Goal: Task Accomplishment & Management: Manage account settings

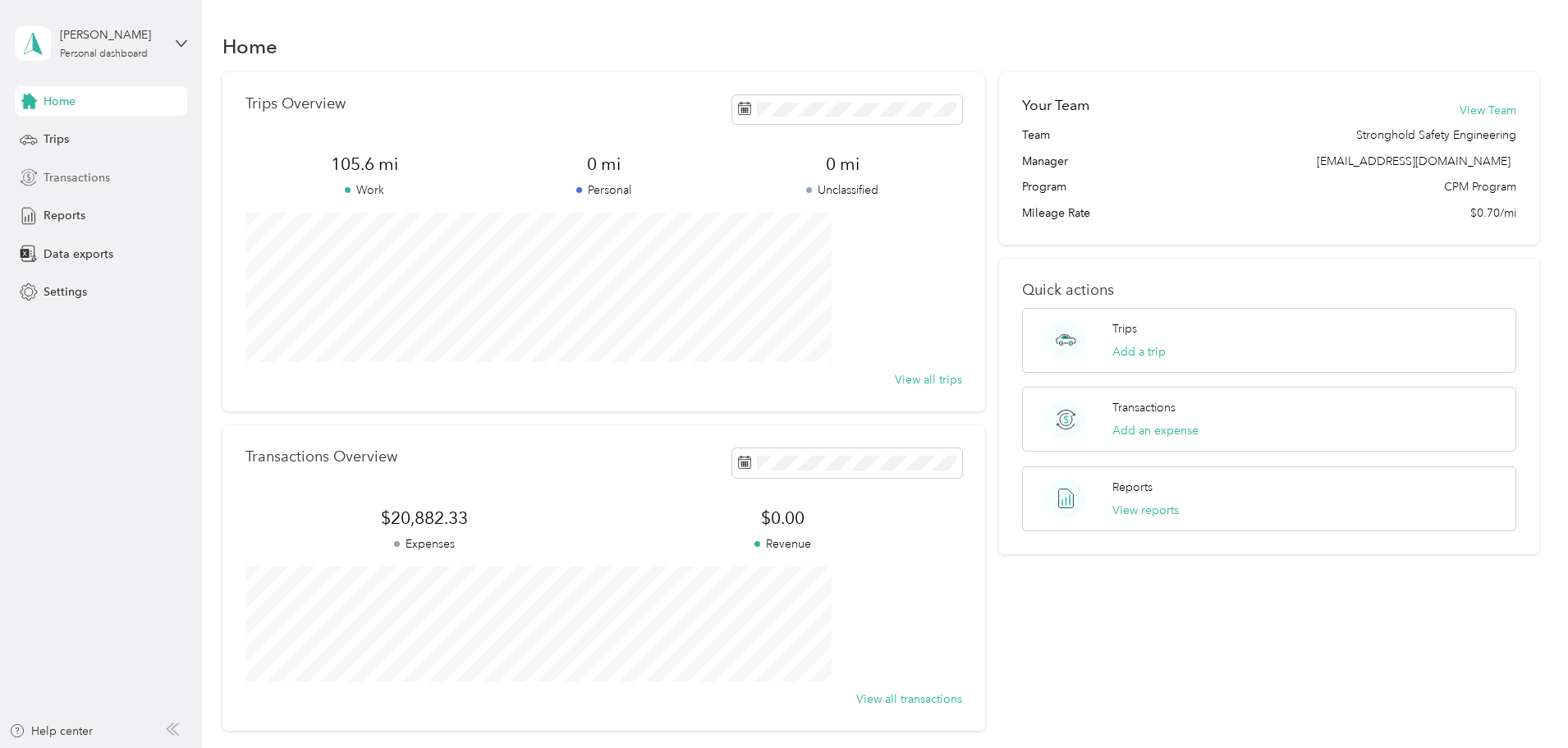
click at [104, 189] on div "Transactions" at bounding box center [101, 177] width 173 height 29
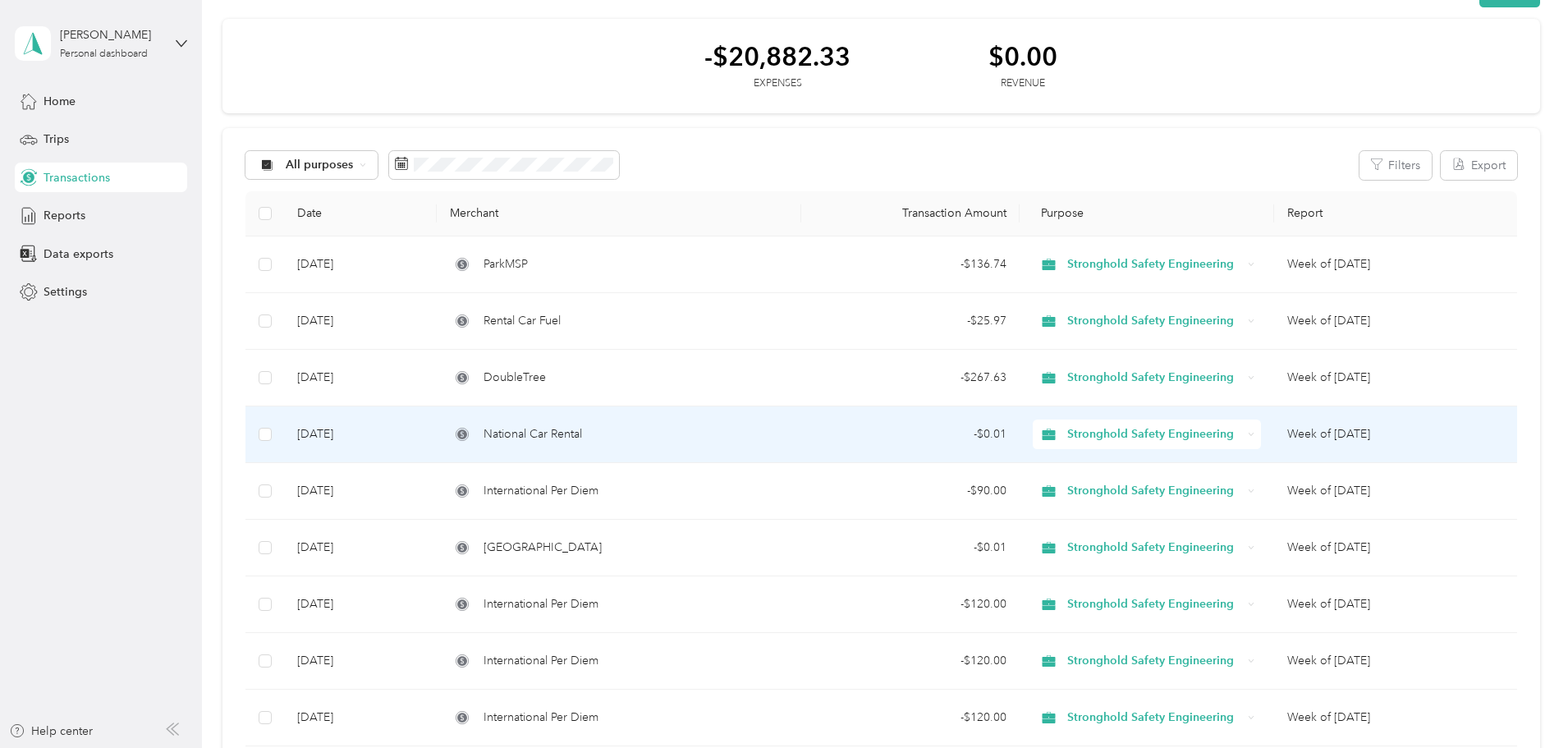
scroll to position [82, 0]
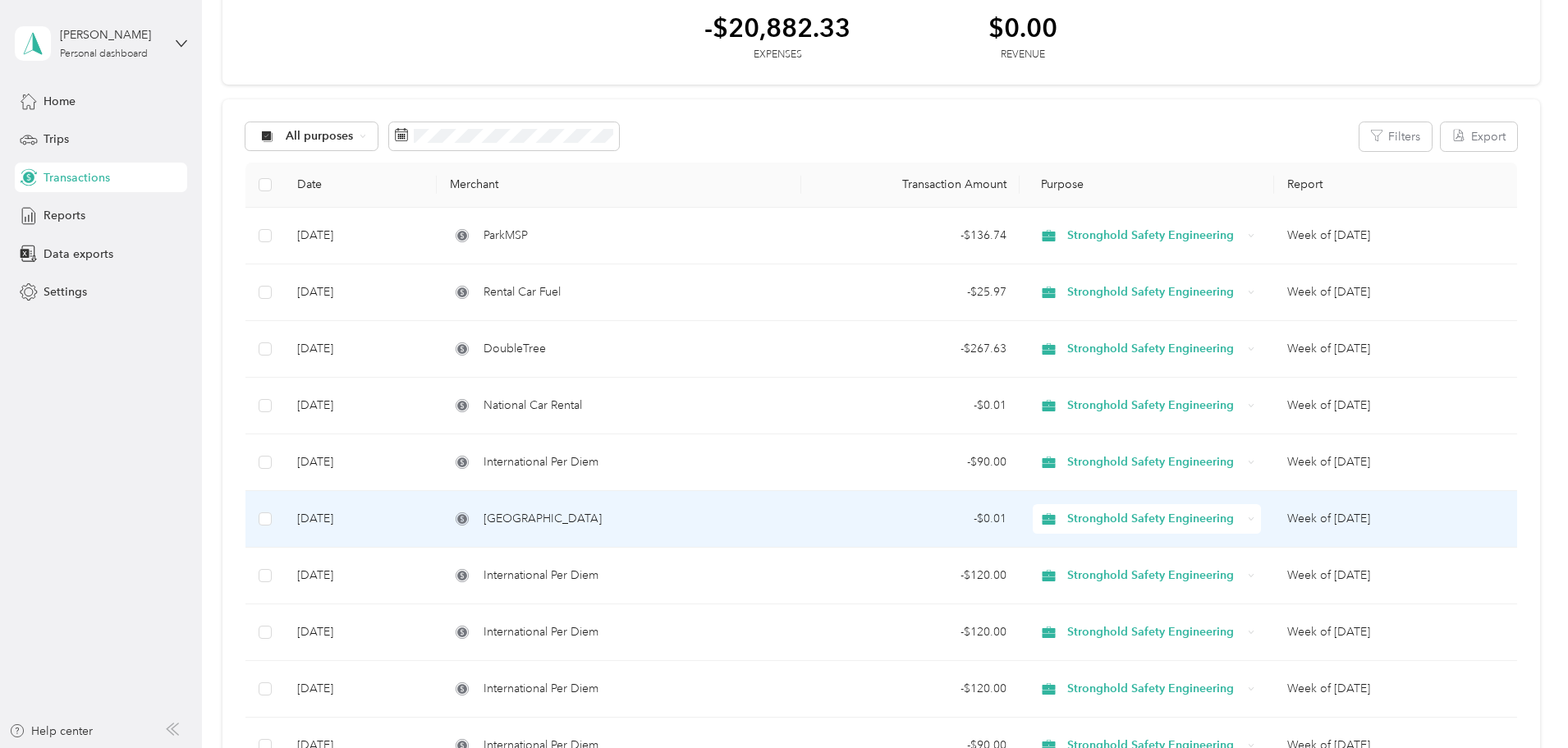
click at [787, 516] on div "[GEOGRAPHIC_DATA]" at bounding box center [618, 519] width 337 height 18
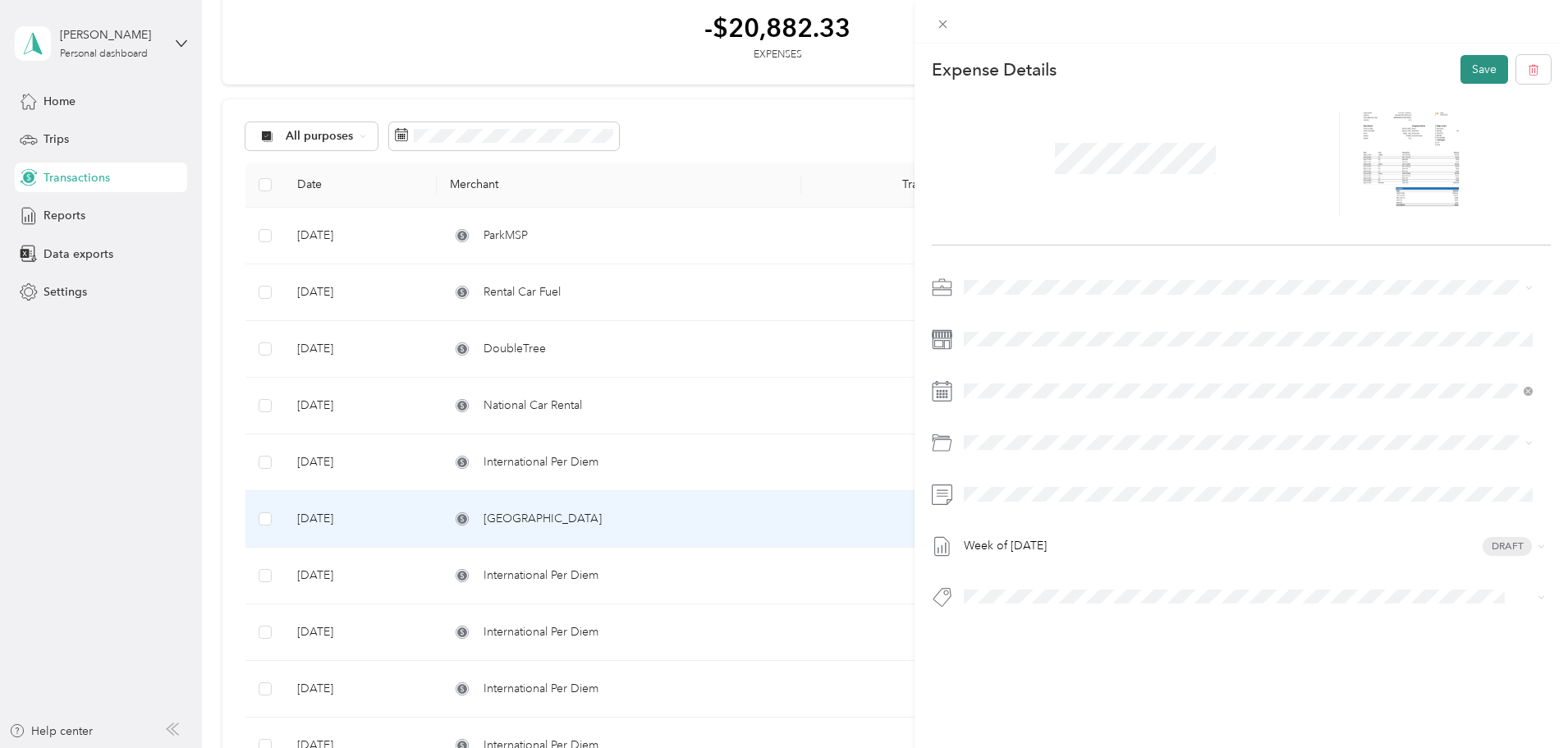
click at [1479, 71] on button "Save" at bounding box center [1484, 69] width 48 height 28
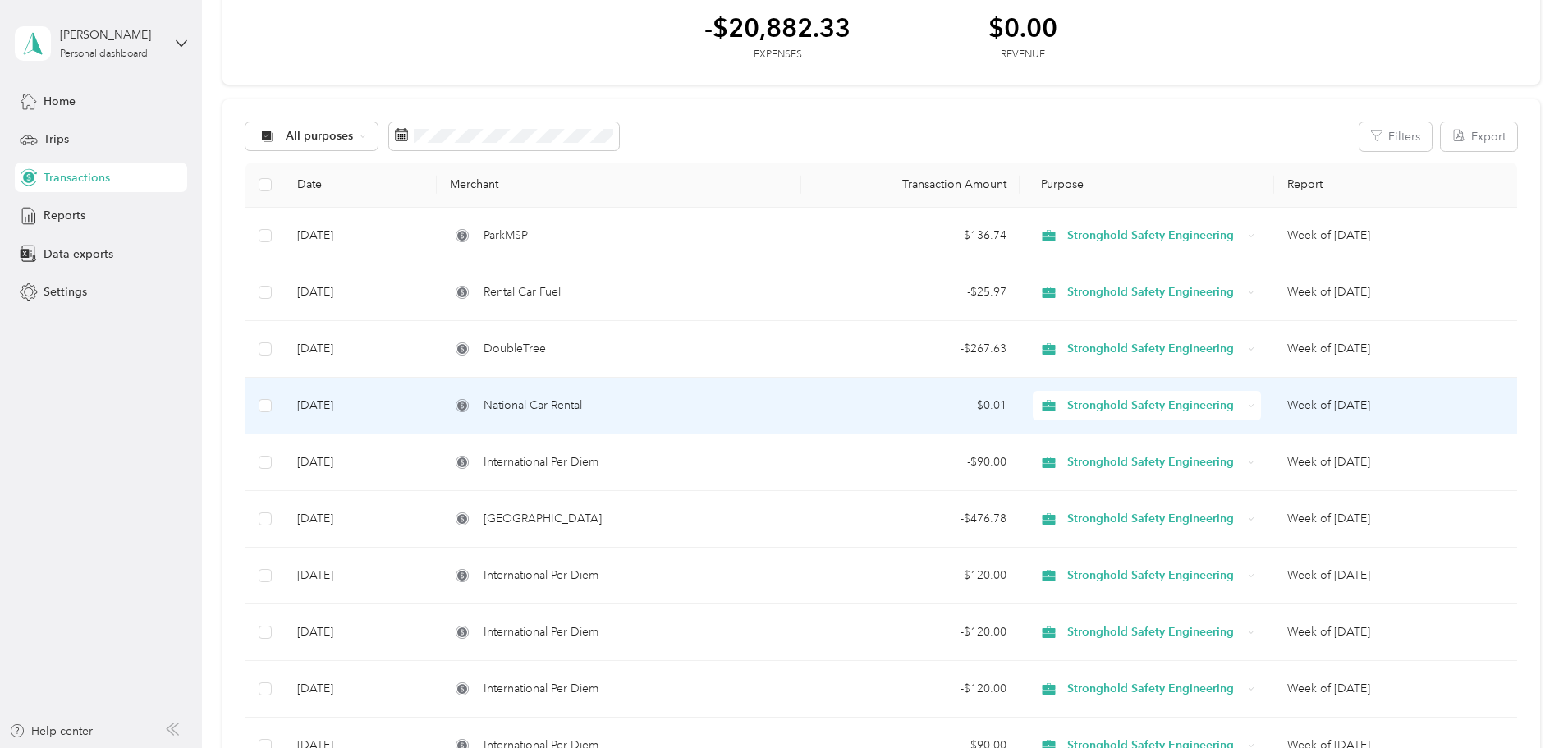
click at [766, 408] on div "National Car Rental" at bounding box center [618, 406] width 337 height 18
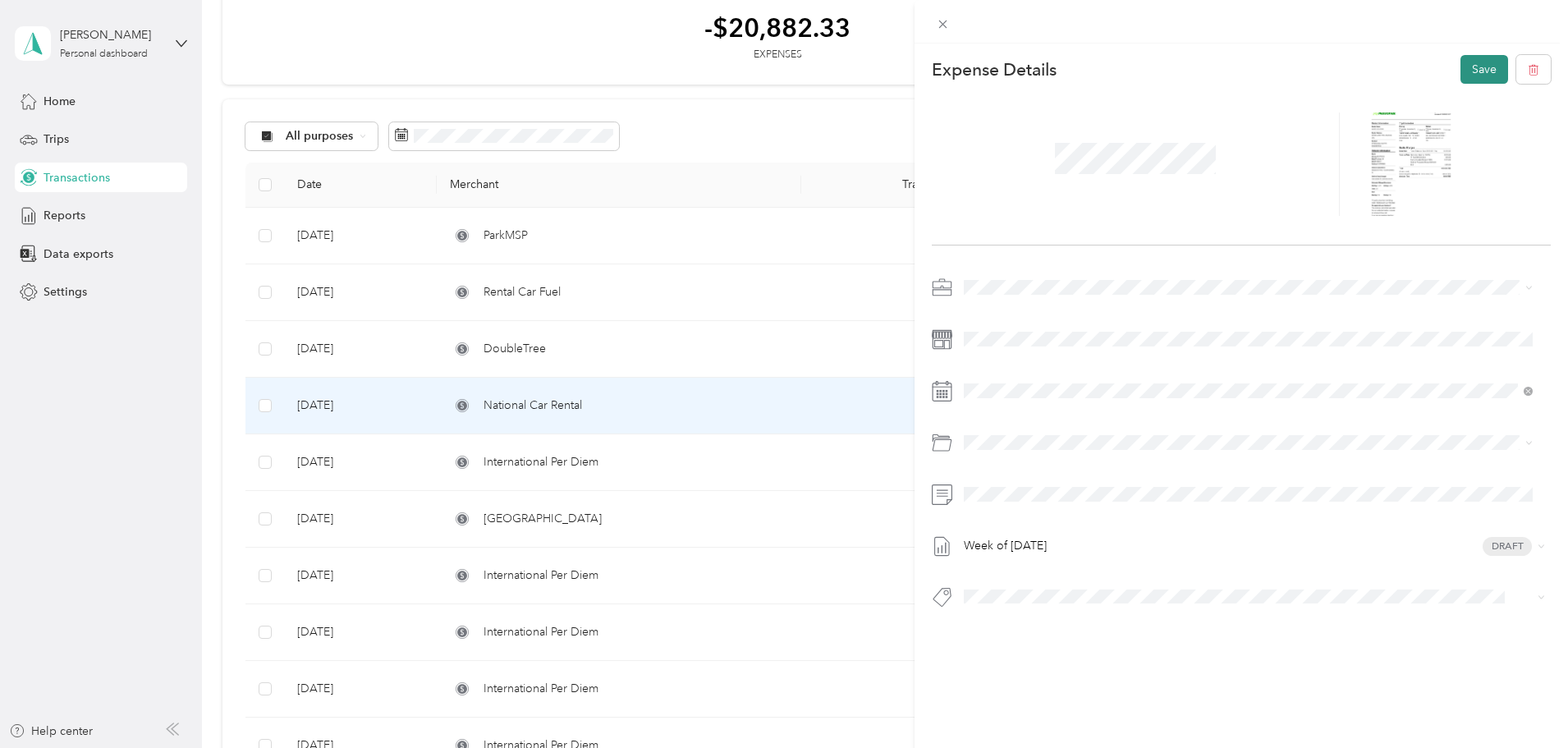
click at [1473, 69] on button "Save" at bounding box center [1484, 69] width 48 height 28
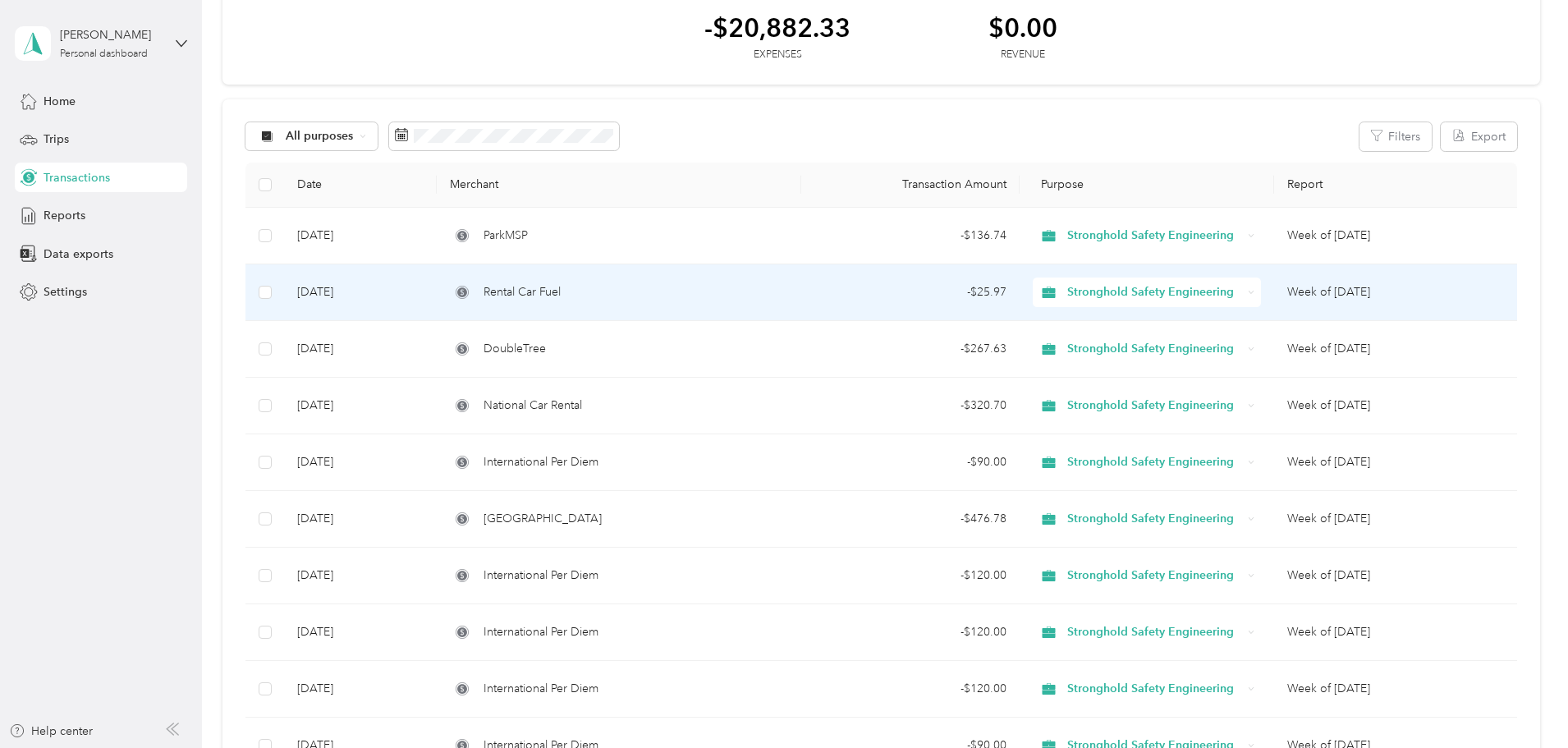
click at [787, 300] on div "Rental Car Fuel" at bounding box center [618, 293] width 337 height 18
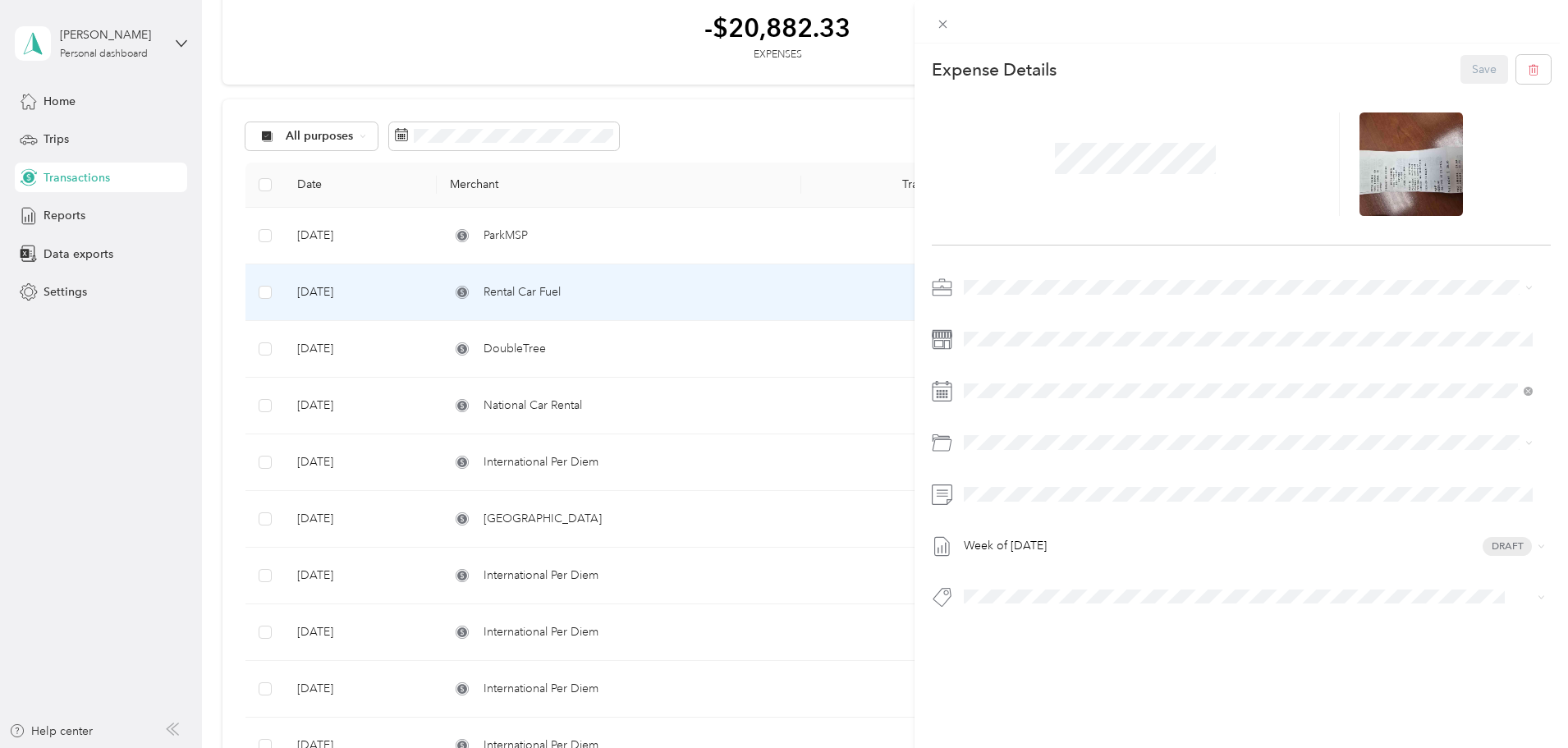
click at [1147, 150] on span at bounding box center [1136, 158] width 173 height 43
click at [1465, 60] on button "Save" at bounding box center [1484, 69] width 48 height 28
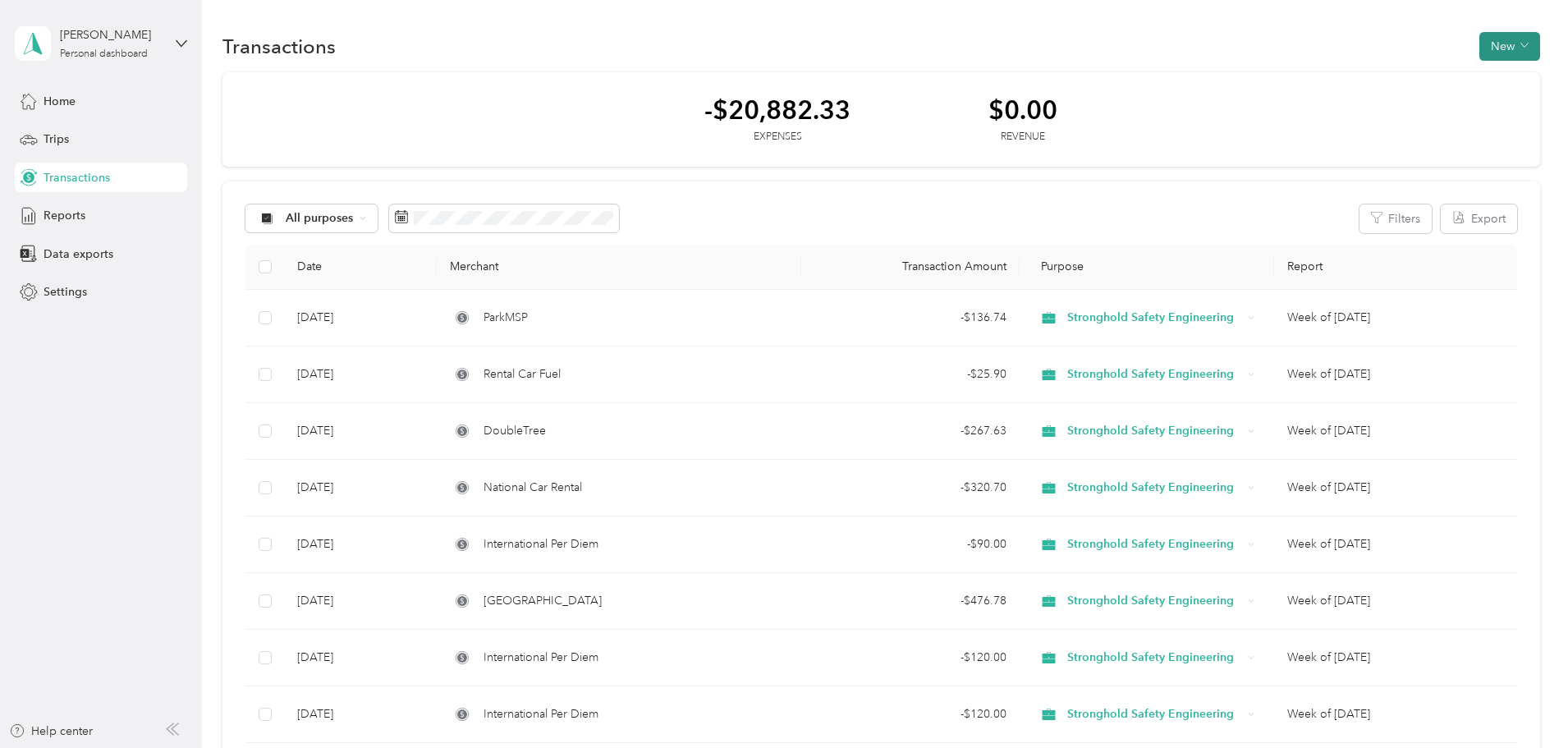
click at [1520, 44] on icon "button" at bounding box center [1524, 45] width 8 height 8
click at [1398, 80] on span "Expense" at bounding box center [1392, 77] width 44 height 17
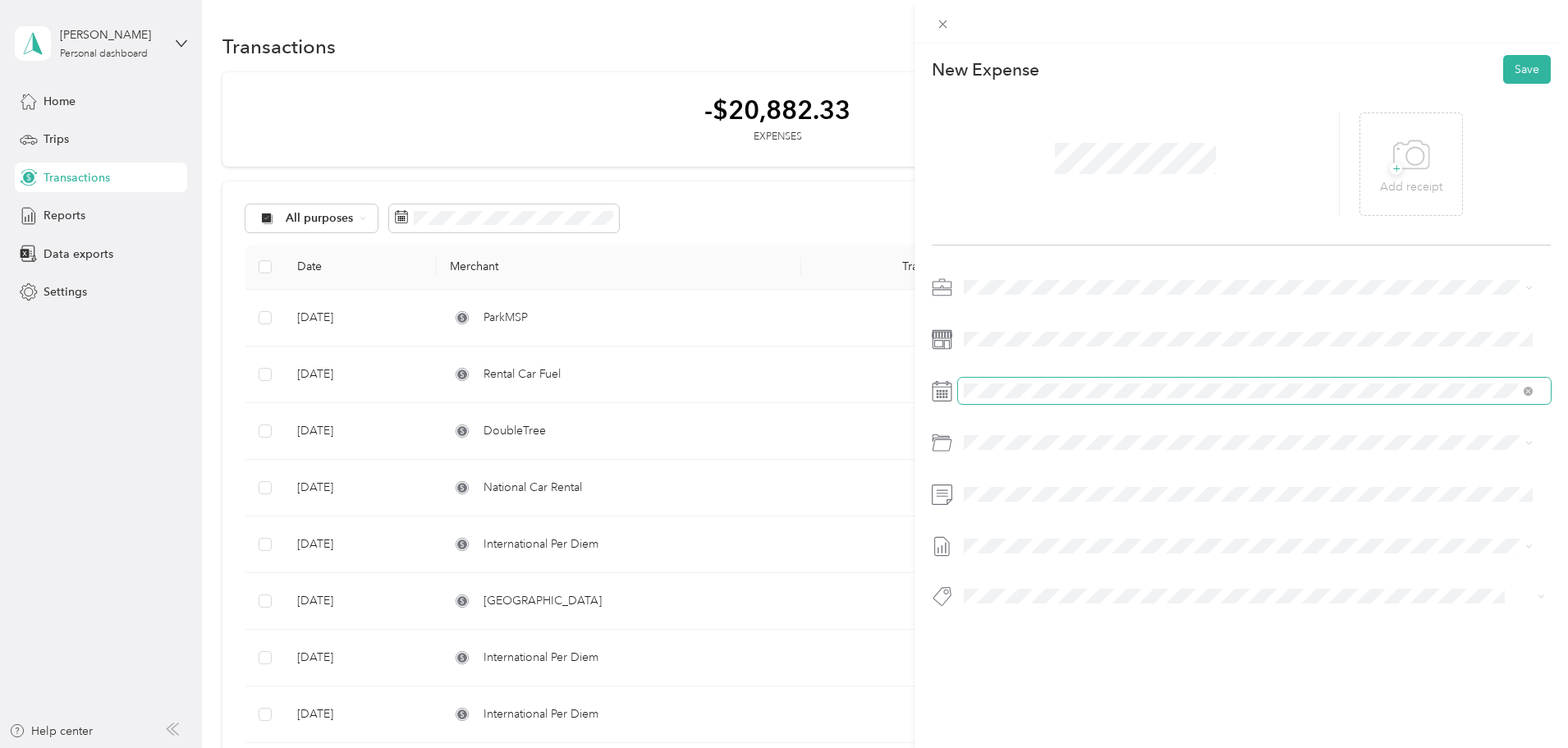
click at [1047, 403] on span at bounding box center [1254, 390] width 592 height 27
click at [1082, 398] on span at bounding box center [1254, 390] width 592 height 27
click at [1222, 458] on div at bounding box center [1241, 448] width 619 height 37
click at [1099, 591] on div "19" at bounding box center [1104, 593] width 21 height 20
click at [1041, 495] on li "Airlines (travel Expense)" at bounding box center [1248, 506] width 581 height 29
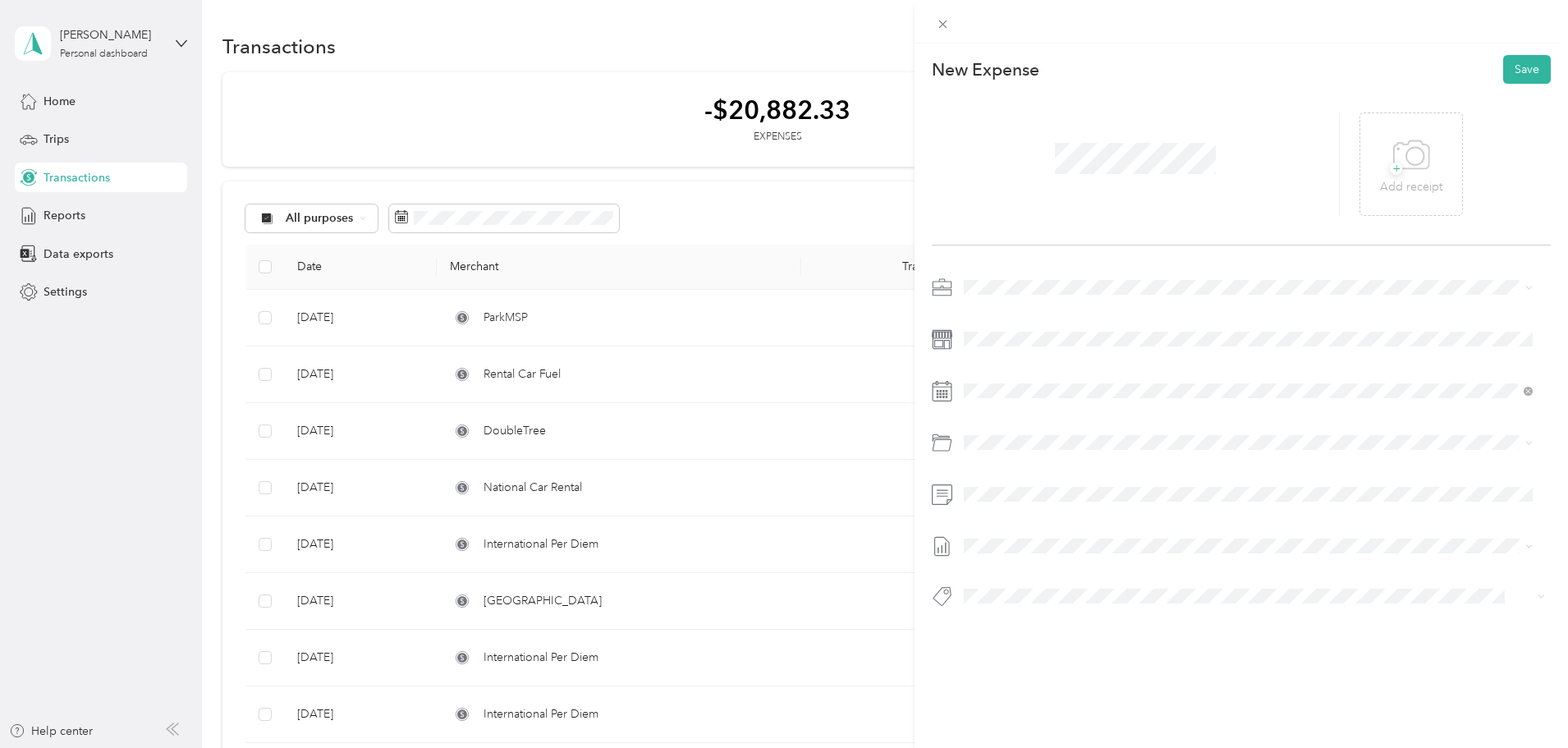
click at [1007, 537] on span at bounding box center [1254, 546] width 592 height 27
click at [1516, 68] on button "Save" at bounding box center [1527, 69] width 48 height 28
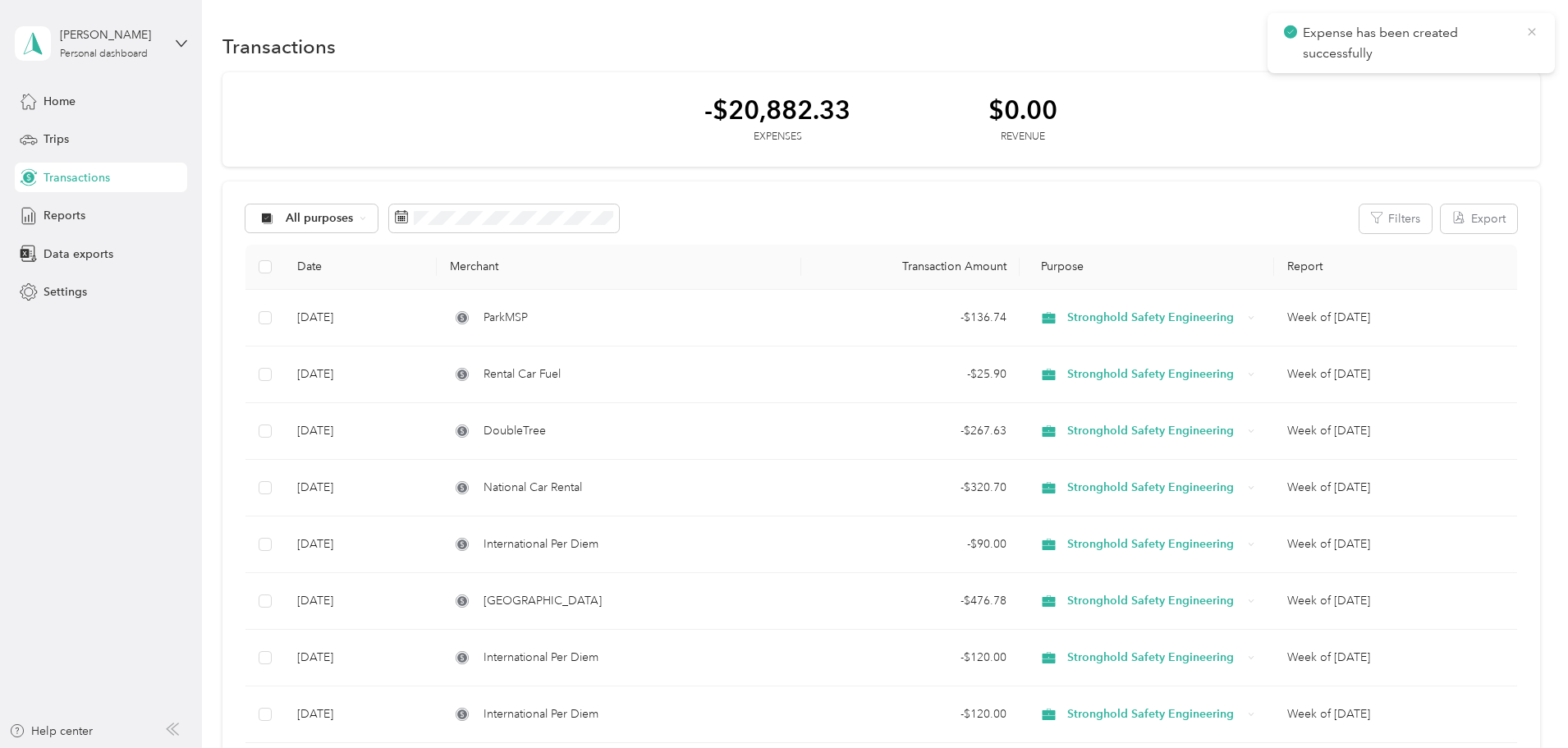
click at [1530, 30] on icon at bounding box center [1531, 32] width 13 height 15
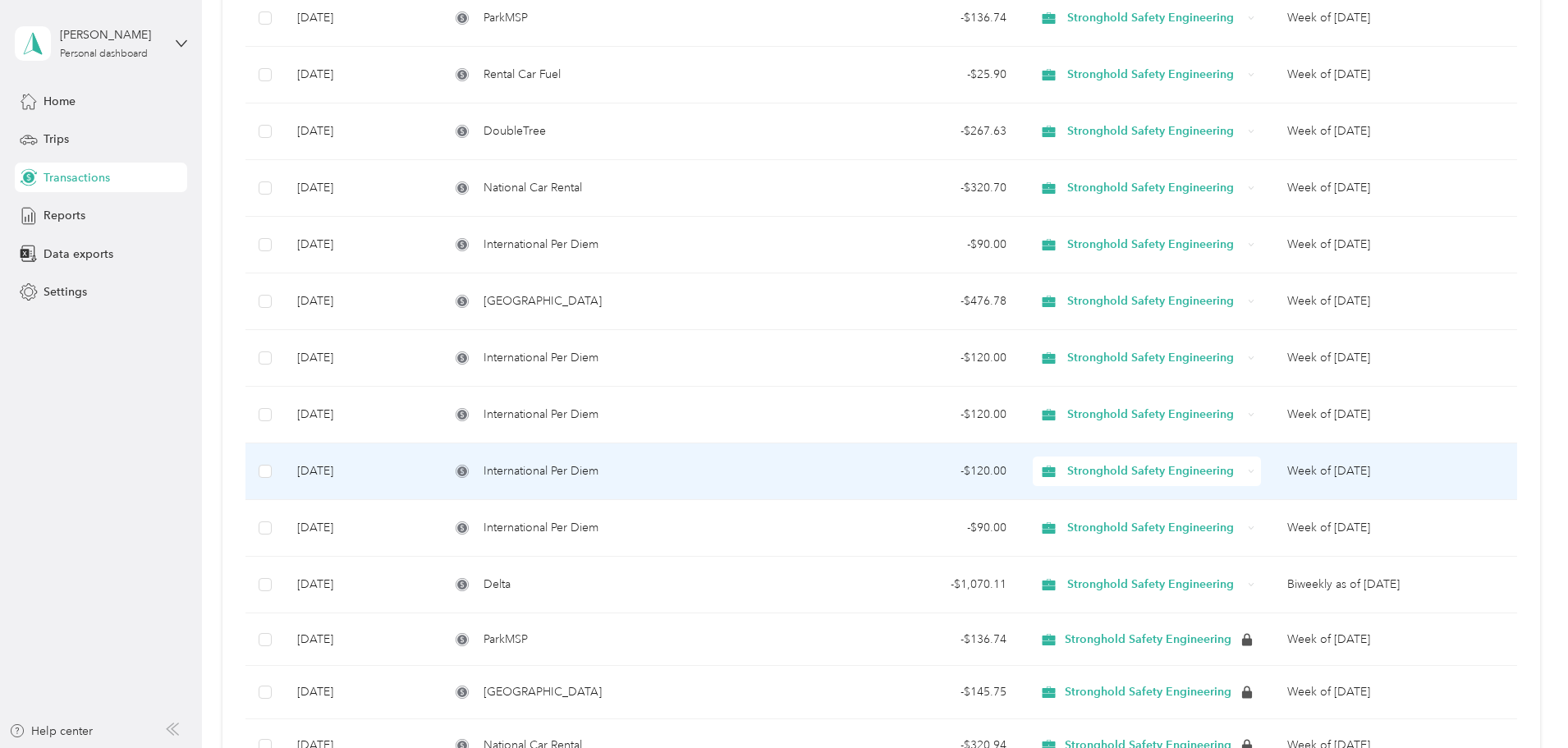
scroll to position [328, 0]
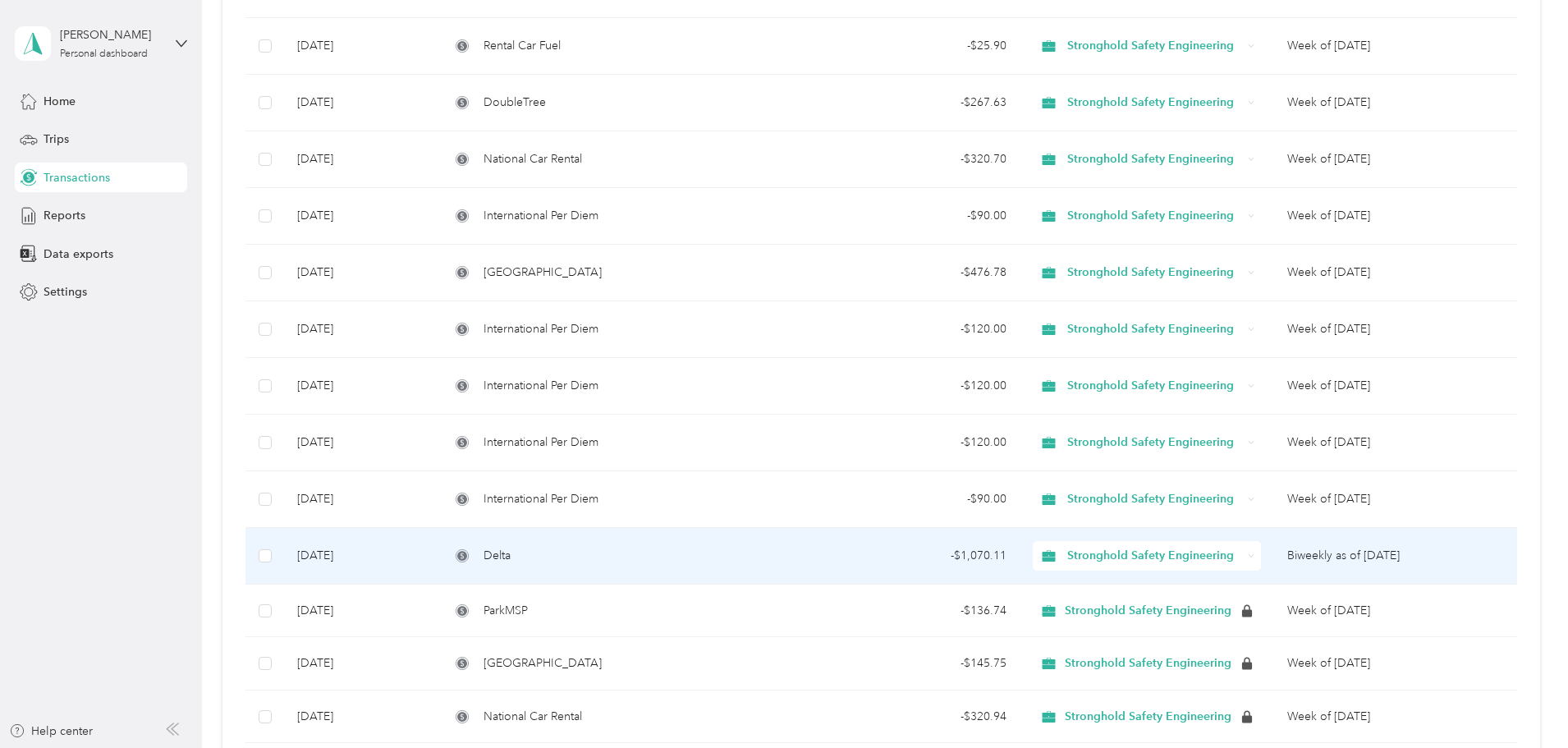
click at [703, 547] on div "Delta" at bounding box center [618, 556] width 337 height 18
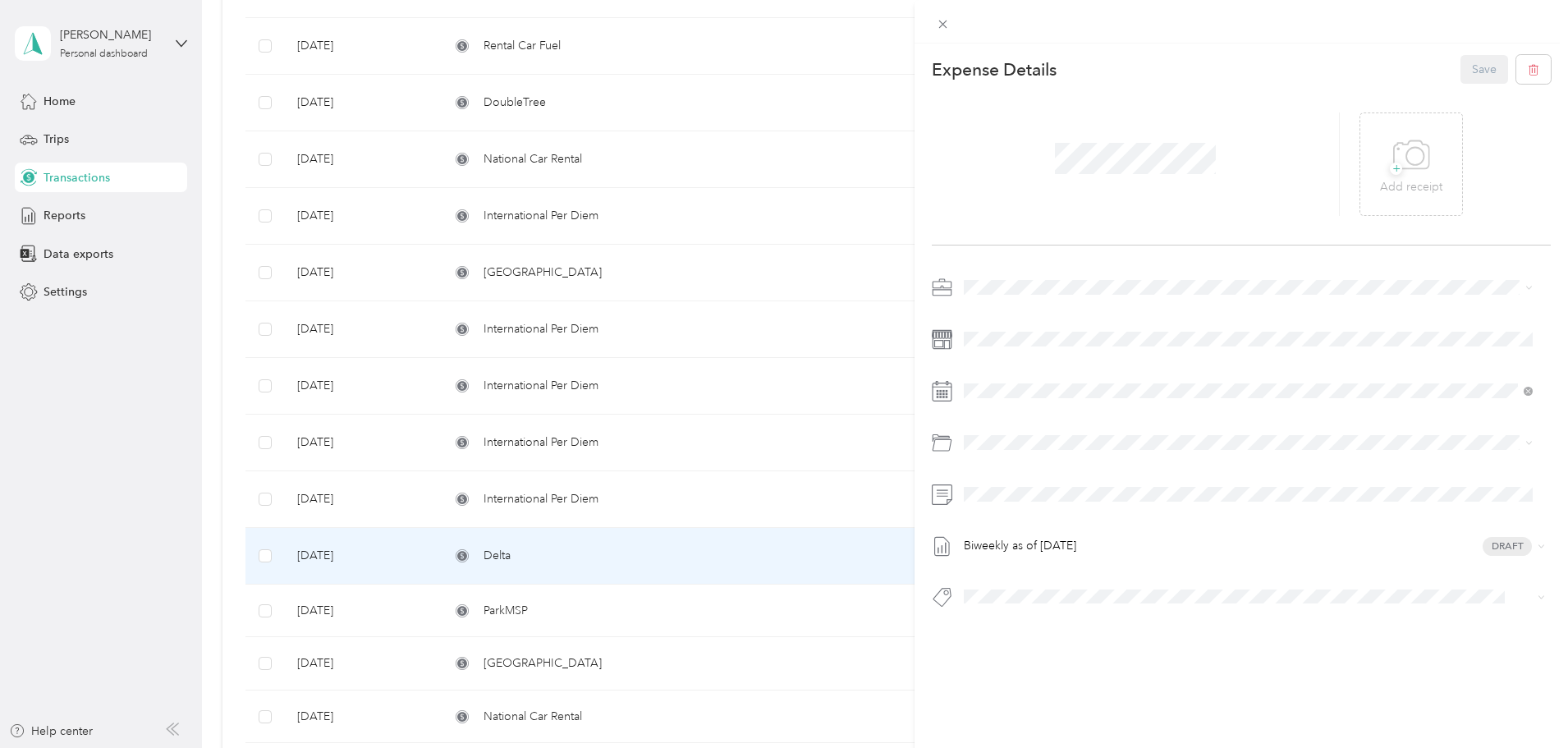
click at [772, 237] on div "This expense cannot be edited because it is either under review, approved, or p…" at bounding box center [784, 374] width 1568 height 748
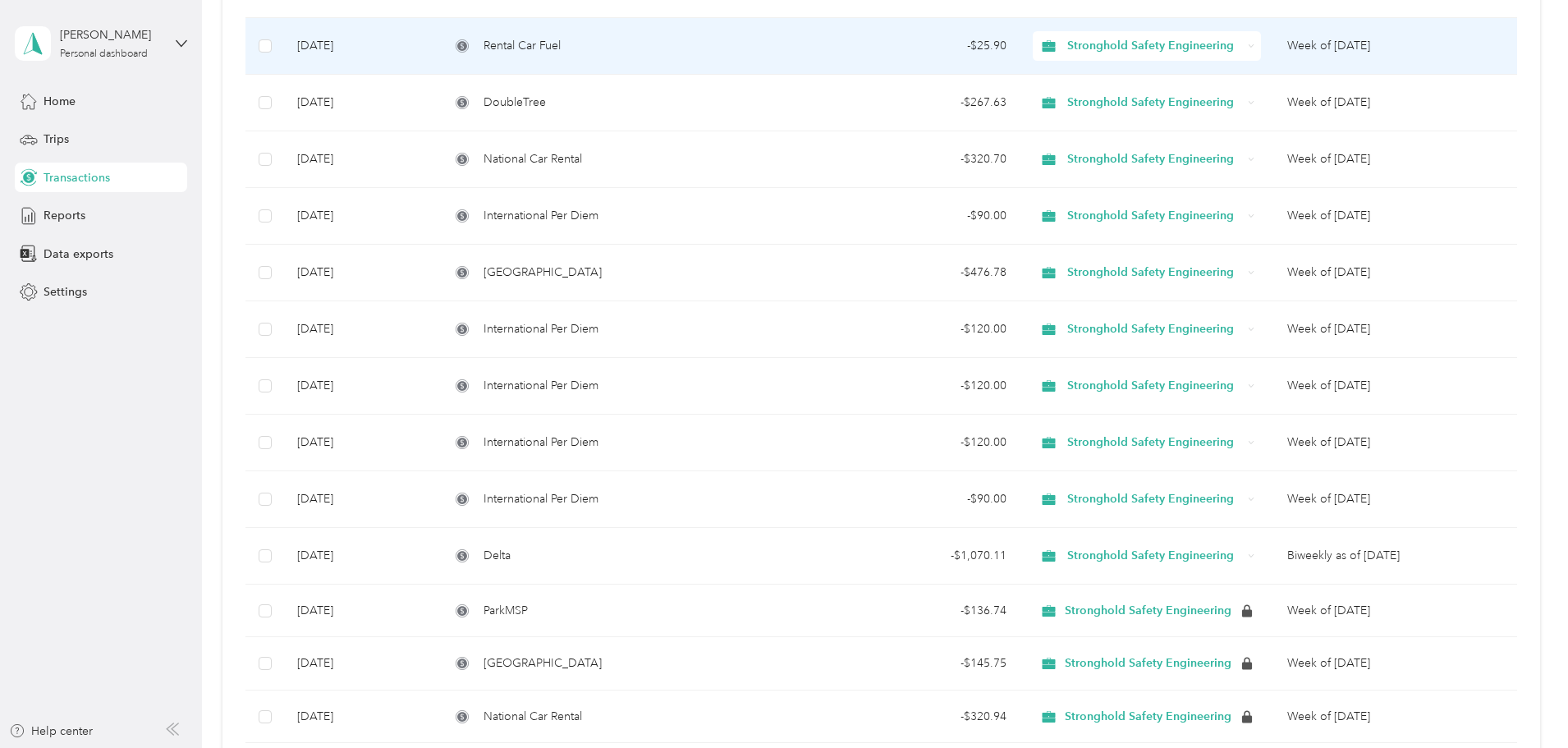
click at [821, 65] on td "- $25.90" at bounding box center [910, 47] width 219 height 57
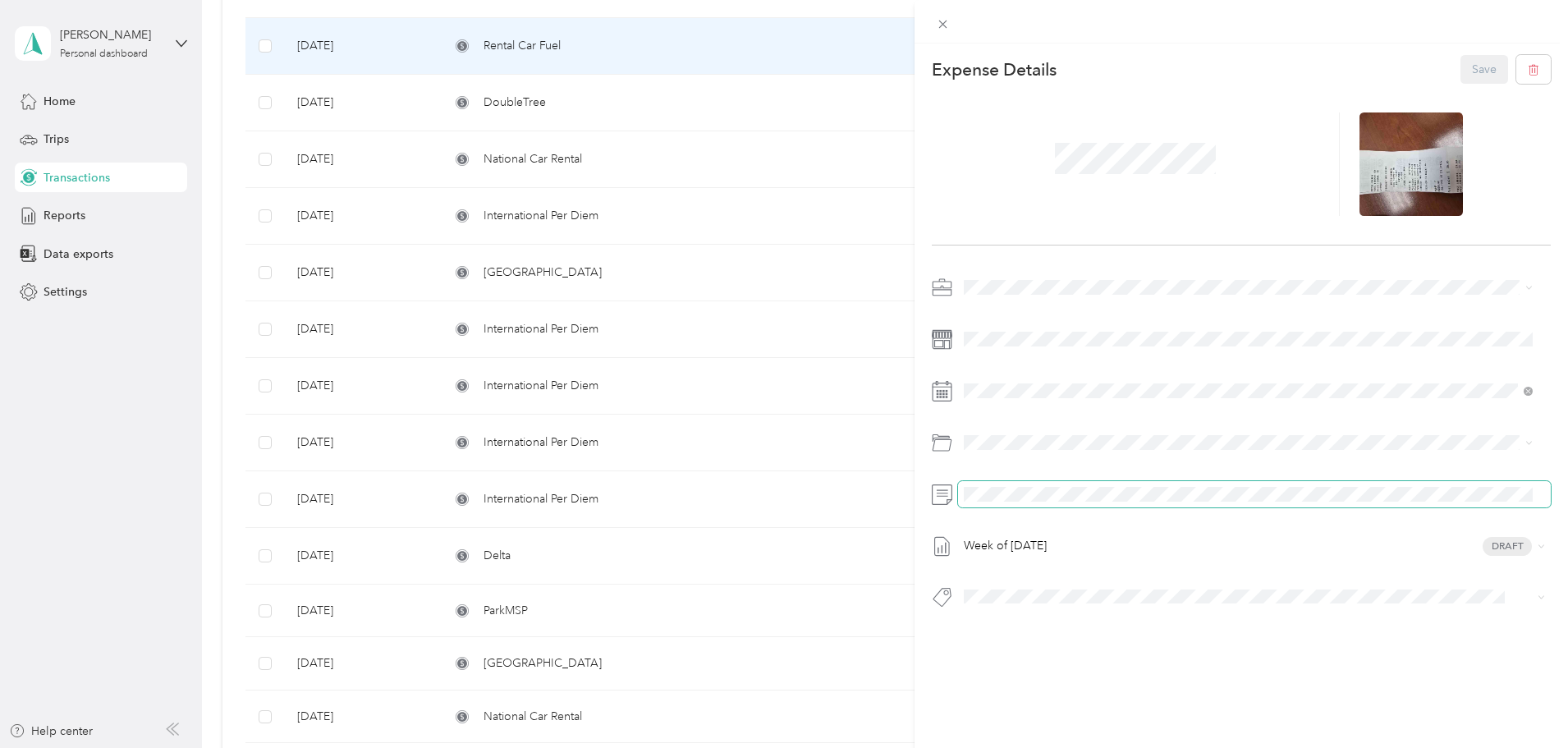
click at [1121, 486] on span at bounding box center [1254, 494] width 592 height 27
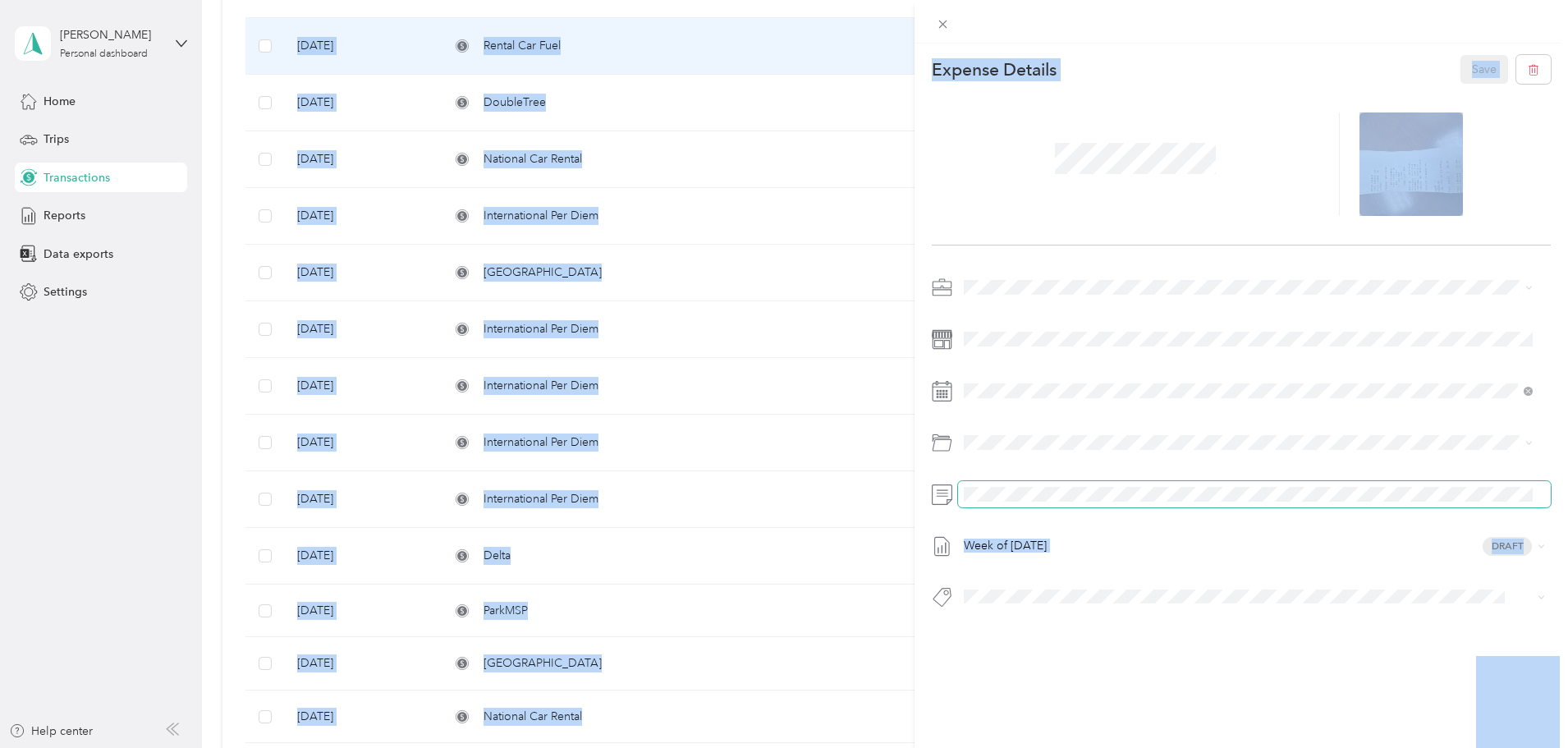
click at [1122, 503] on span at bounding box center [1254, 494] width 592 height 27
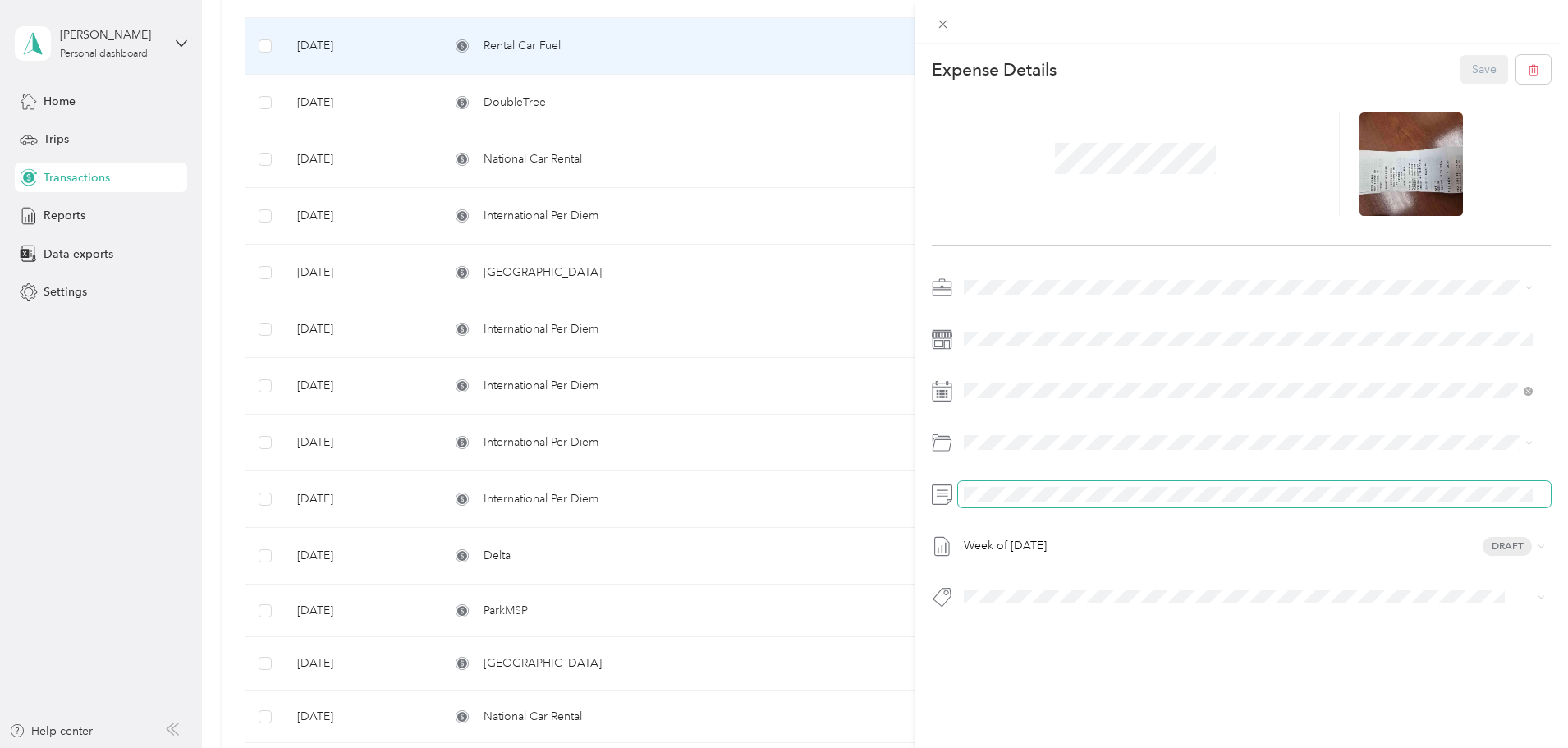
click at [857, 495] on div "This expense cannot be edited because it is either under review, approved, or p…" at bounding box center [784, 374] width 1568 height 748
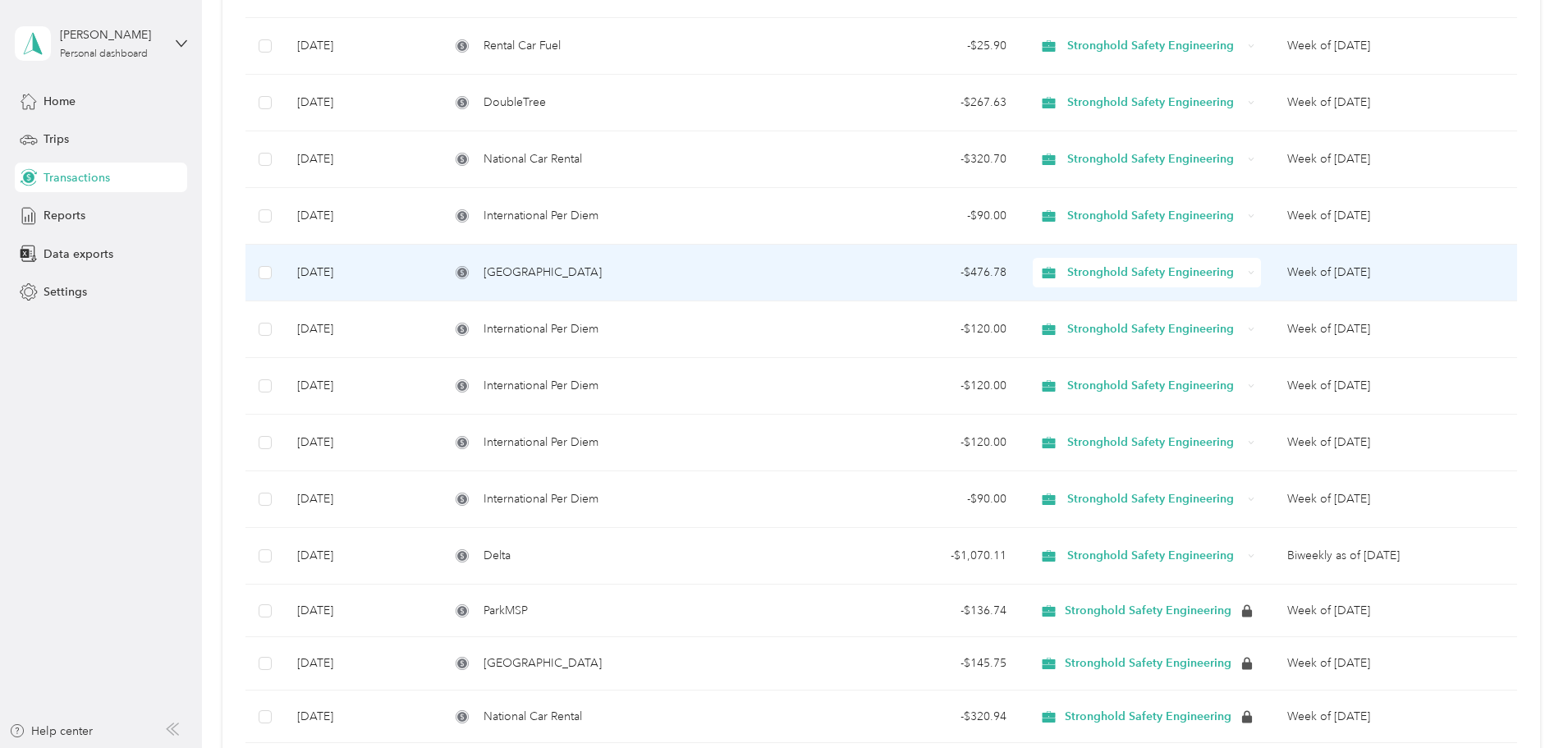
click at [767, 281] on div "[GEOGRAPHIC_DATA]" at bounding box center [618, 272] width 337 height 18
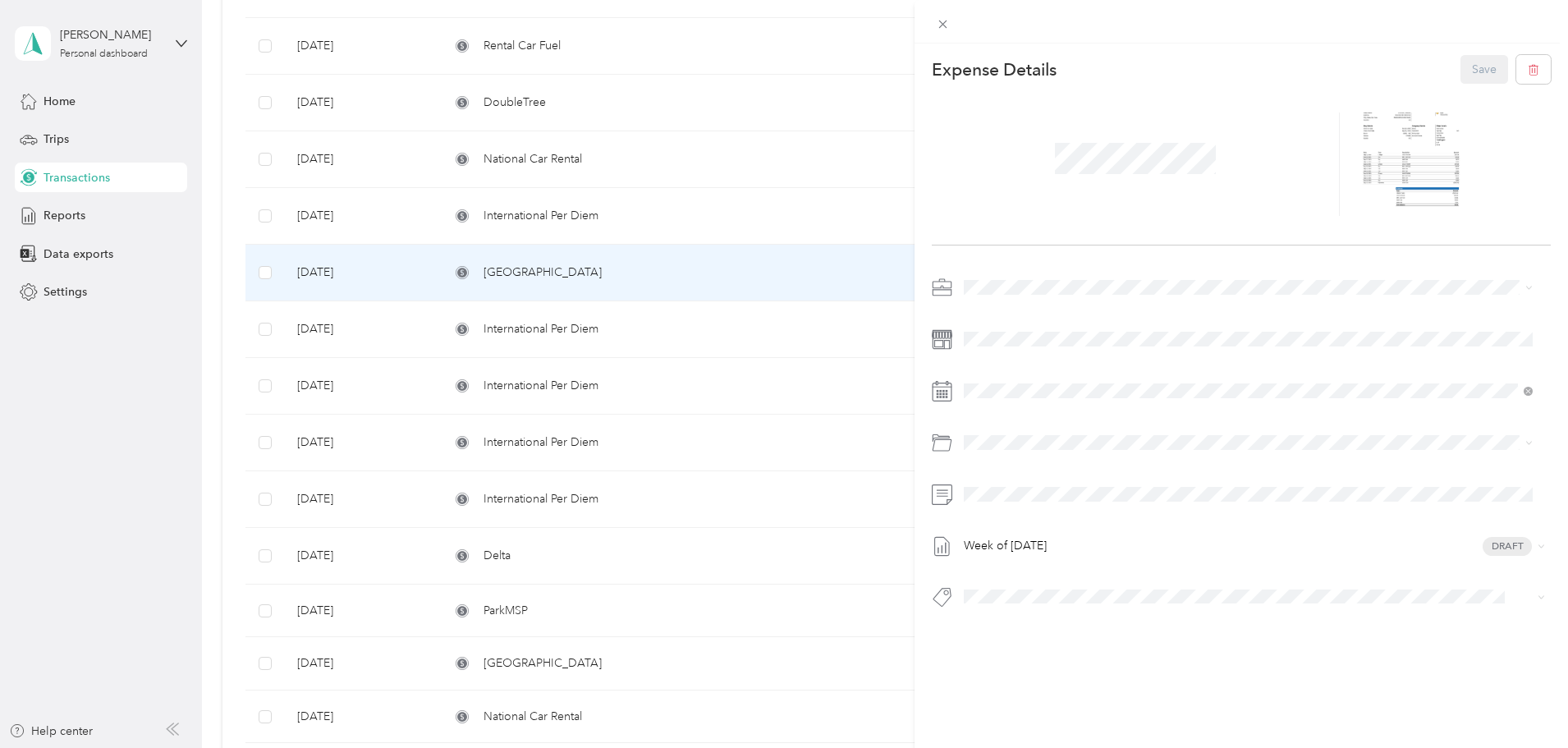
click at [656, 527] on div "This expense cannot be edited because it is either under review, approved, or p…" at bounding box center [784, 374] width 1568 height 748
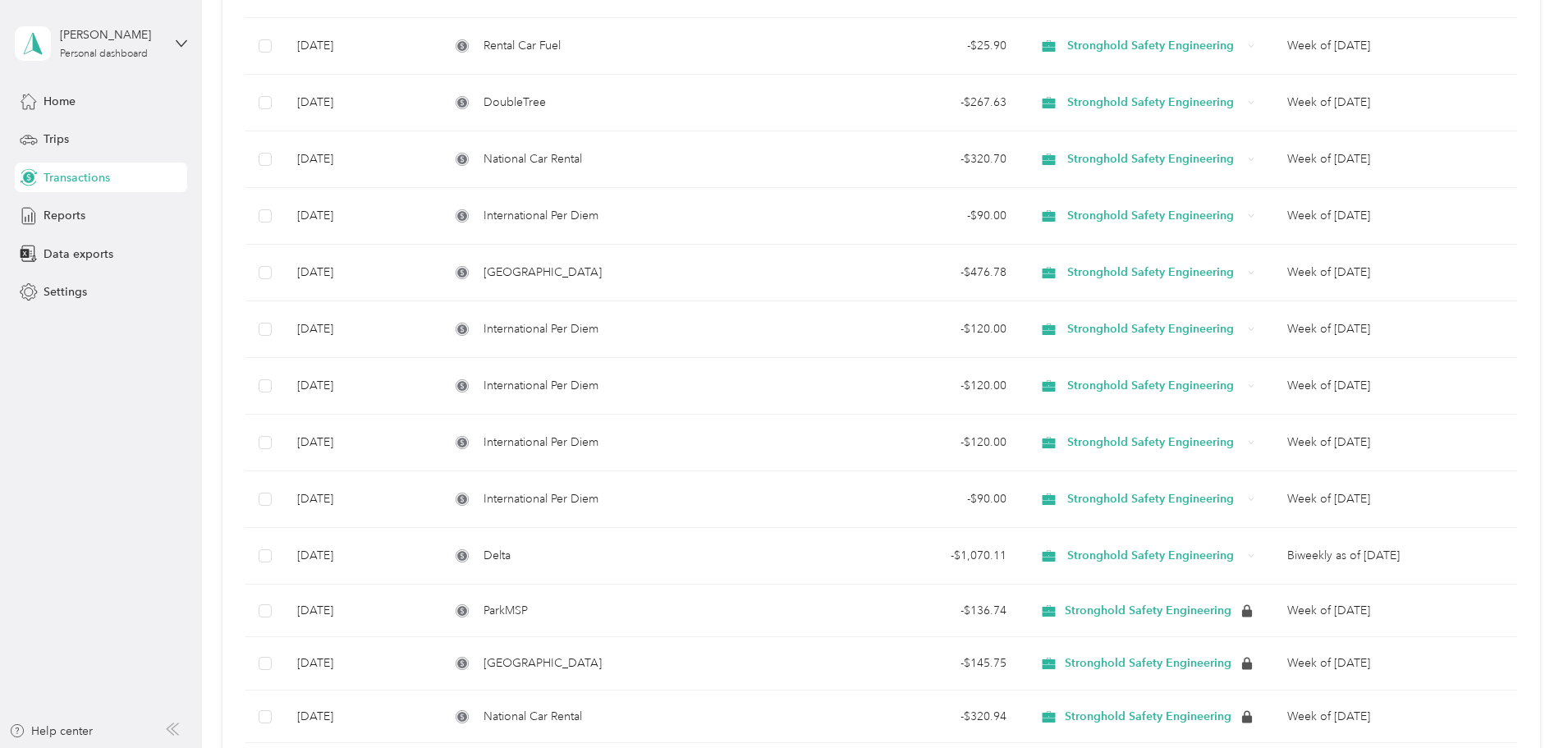
click at [650, 545] on div at bounding box center [784, 374] width 1568 height 748
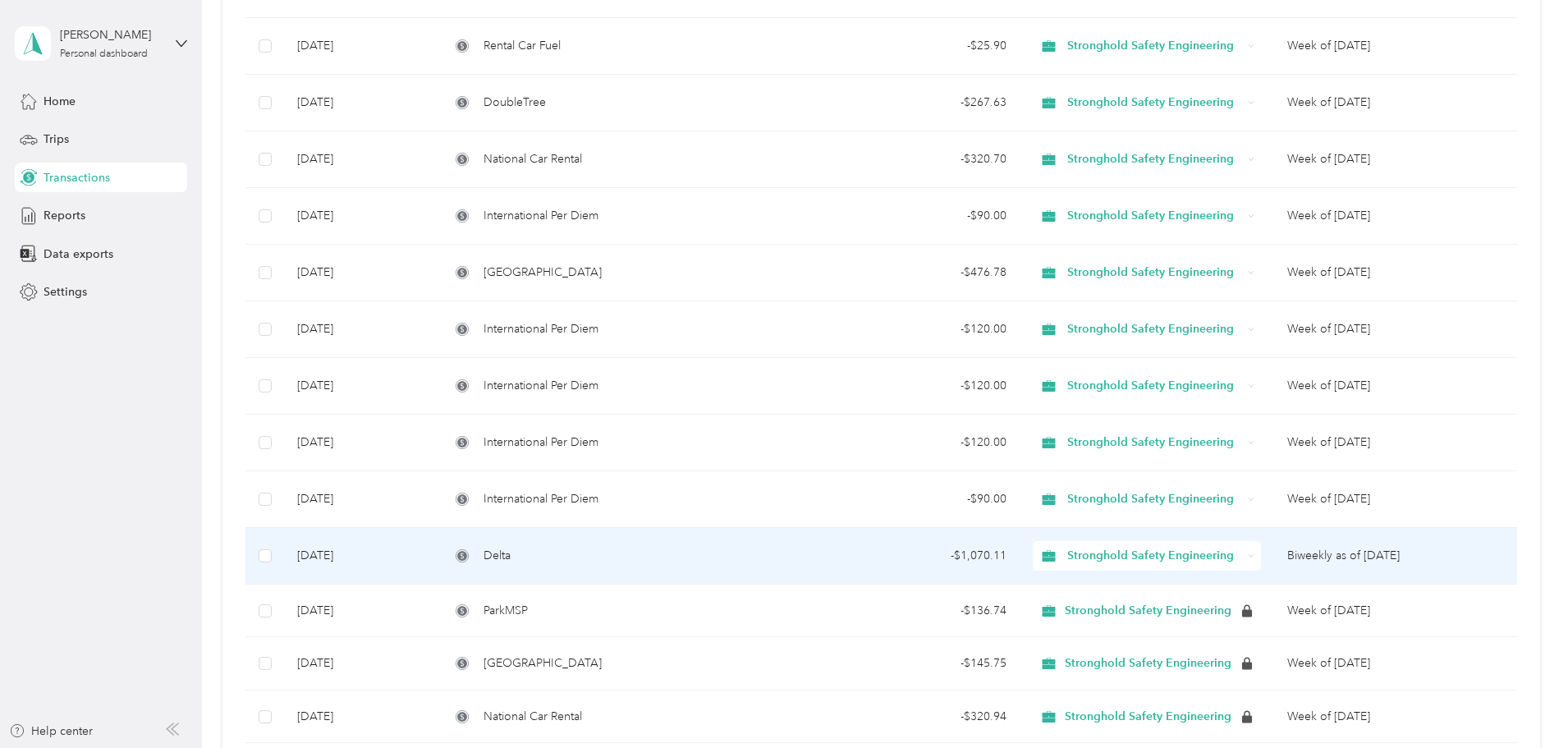
click at [712, 561] on div "Delta" at bounding box center [618, 556] width 337 height 18
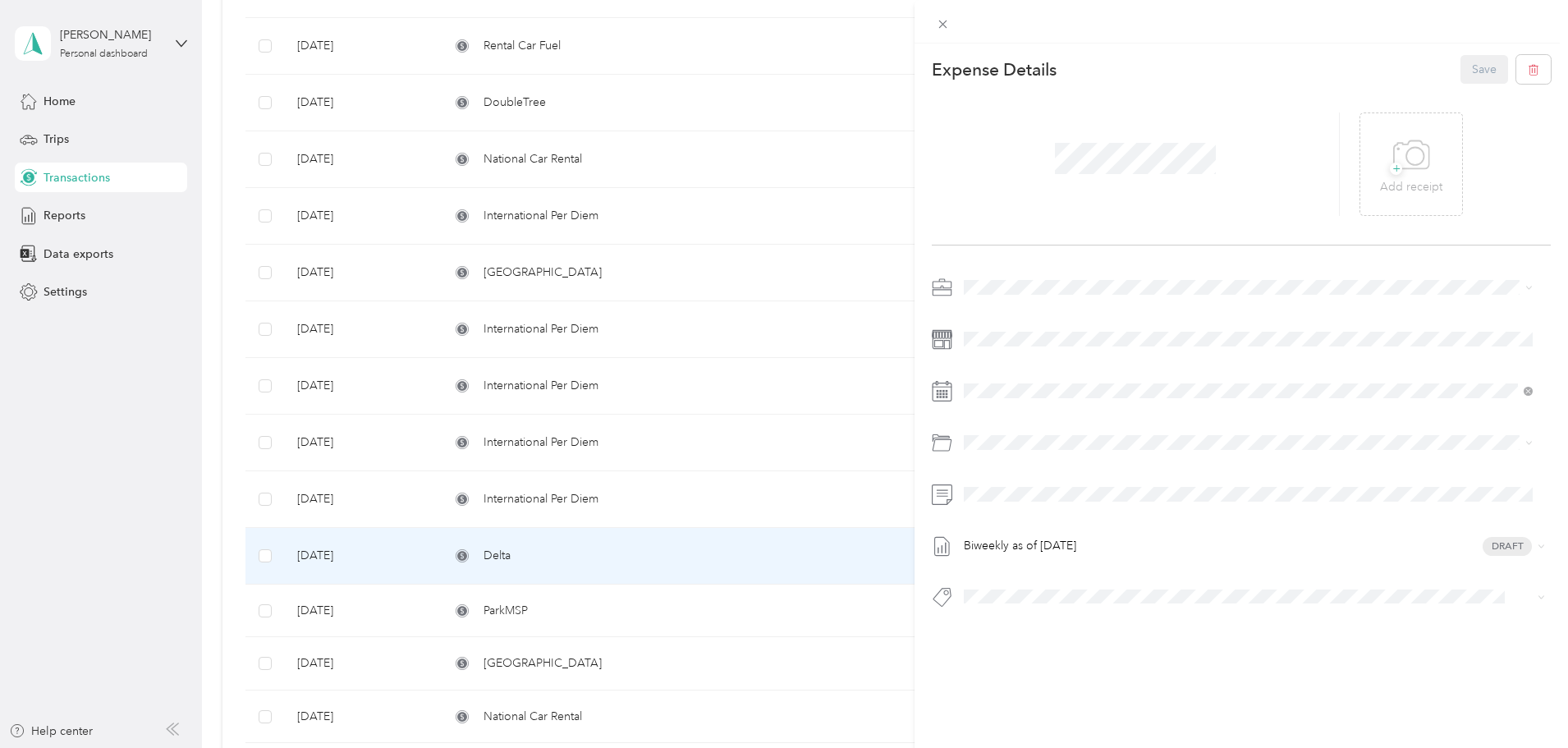
click at [845, 500] on div "This expense cannot be edited because it is either under review, approved, or p…" at bounding box center [784, 374] width 1568 height 748
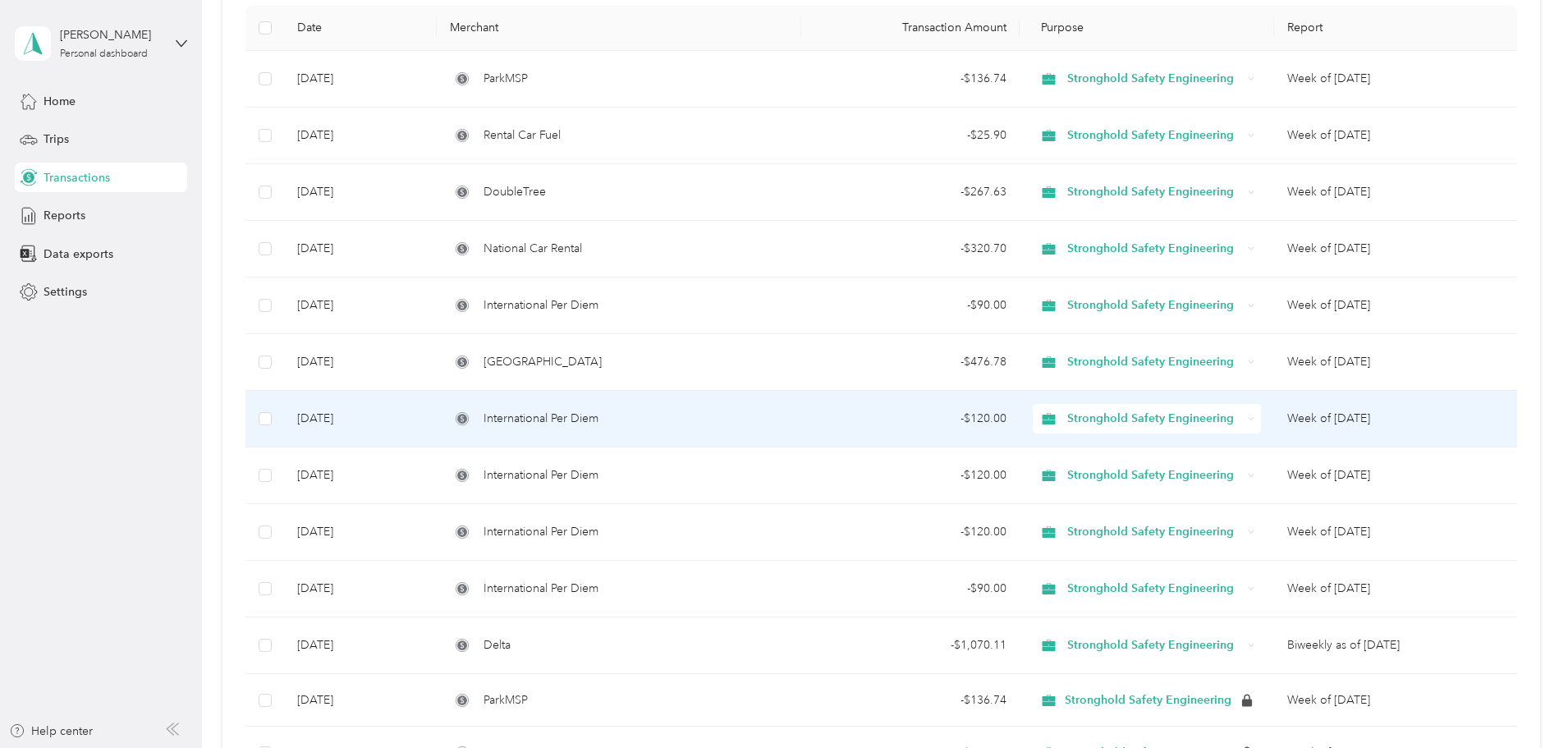
scroll to position [82, 0]
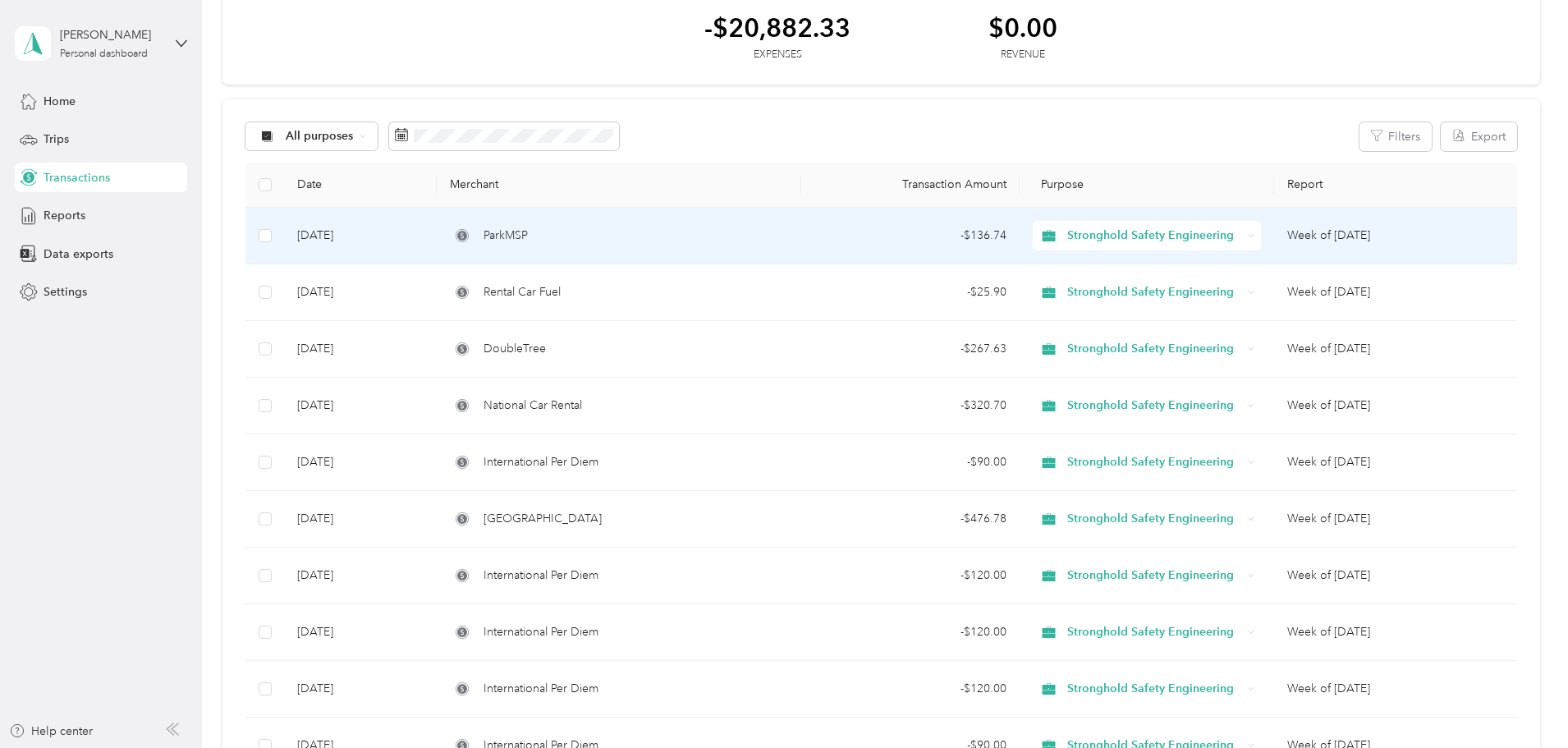
click at [758, 254] on td "ParkMSP" at bounding box center [619, 236] width 364 height 57
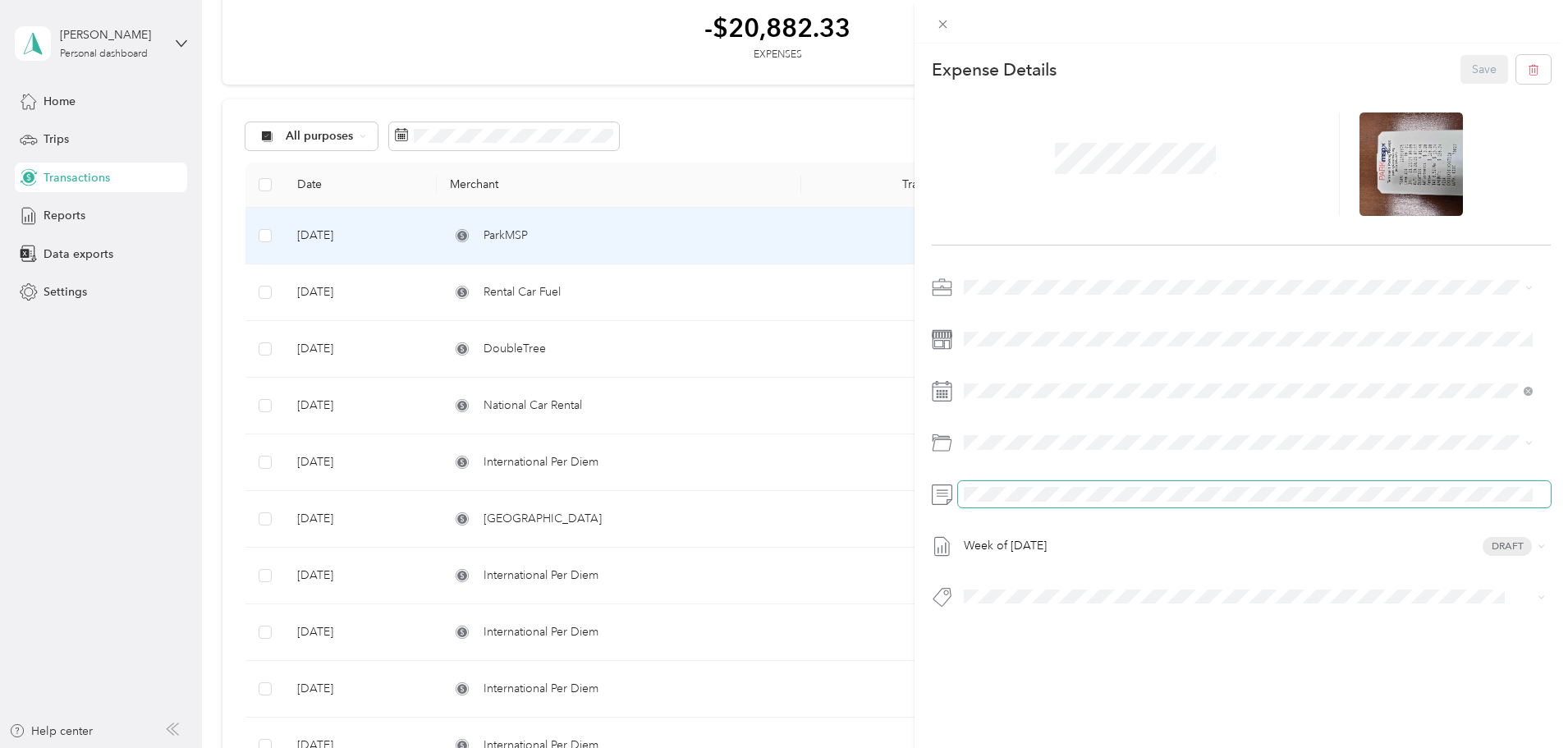
click at [934, 482] on div at bounding box center [1241, 494] width 619 height 27
click at [737, 471] on div "This expense cannot be edited because it is either under review, approved, or p…" at bounding box center [784, 374] width 1568 height 748
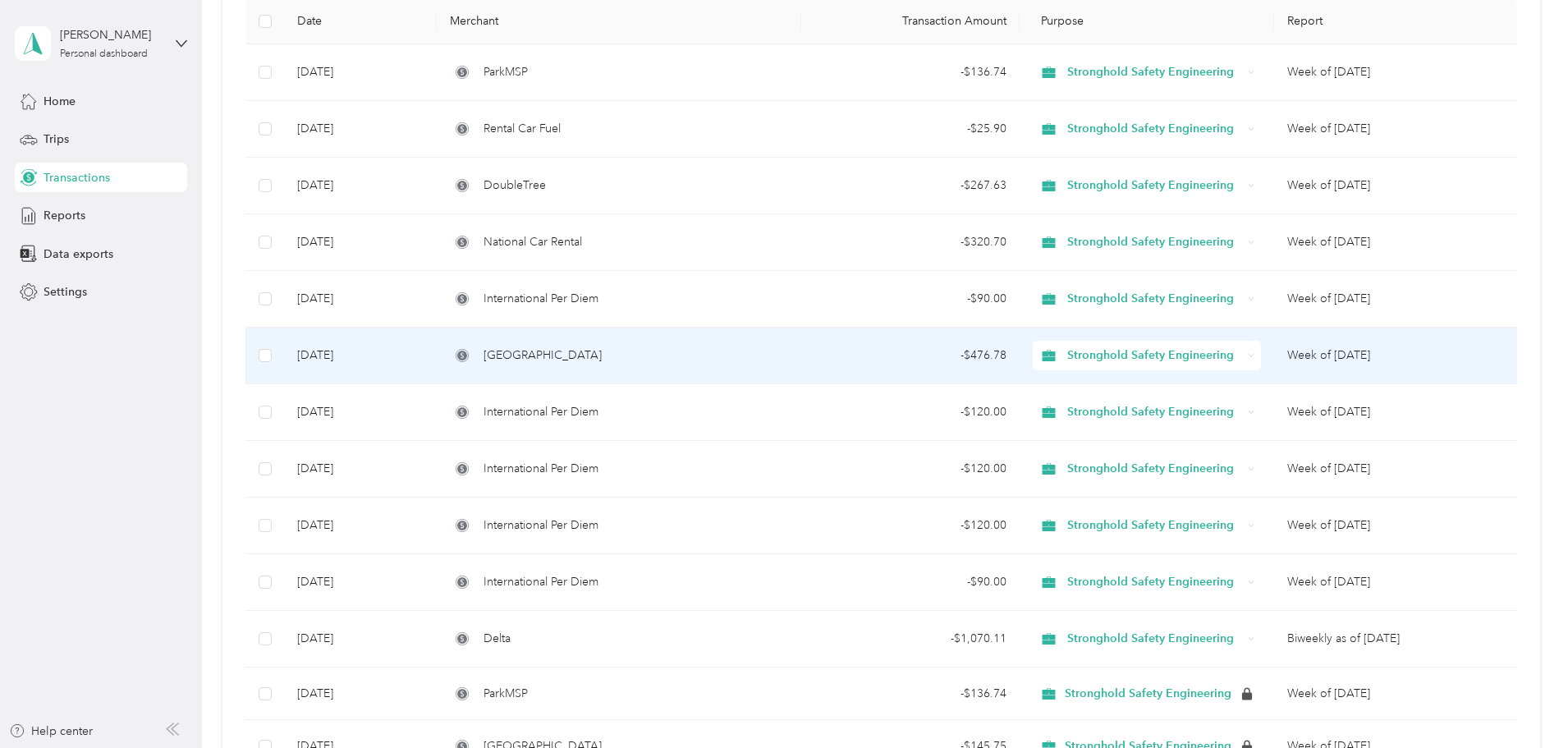
scroll to position [246, 0]
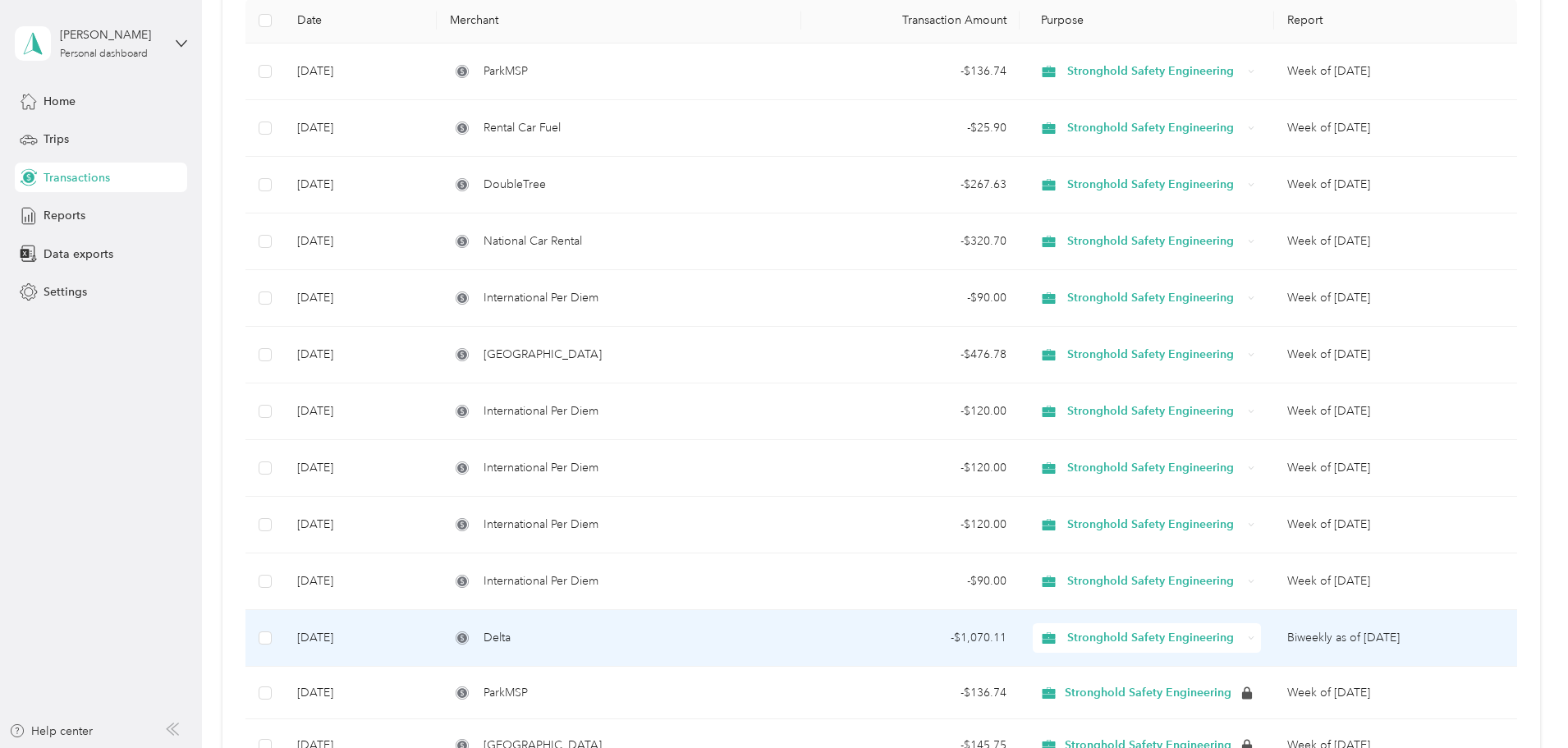
click at [705, 626] on td "Delta" at bounding box center [619, 638] width 364 height 57
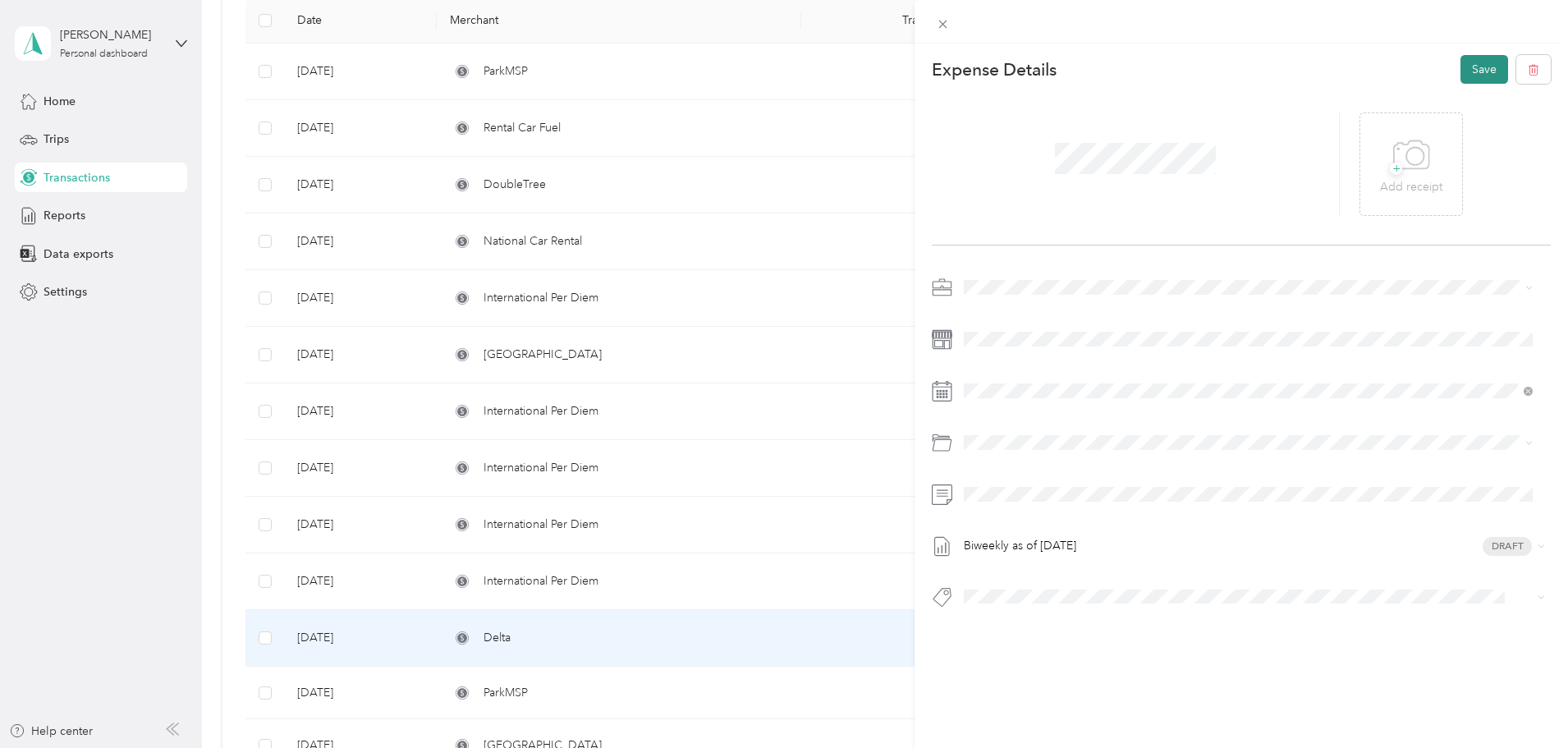
click at [1468, 69] on button "Save" at bounding box center [1484, 69] width 48 height 28
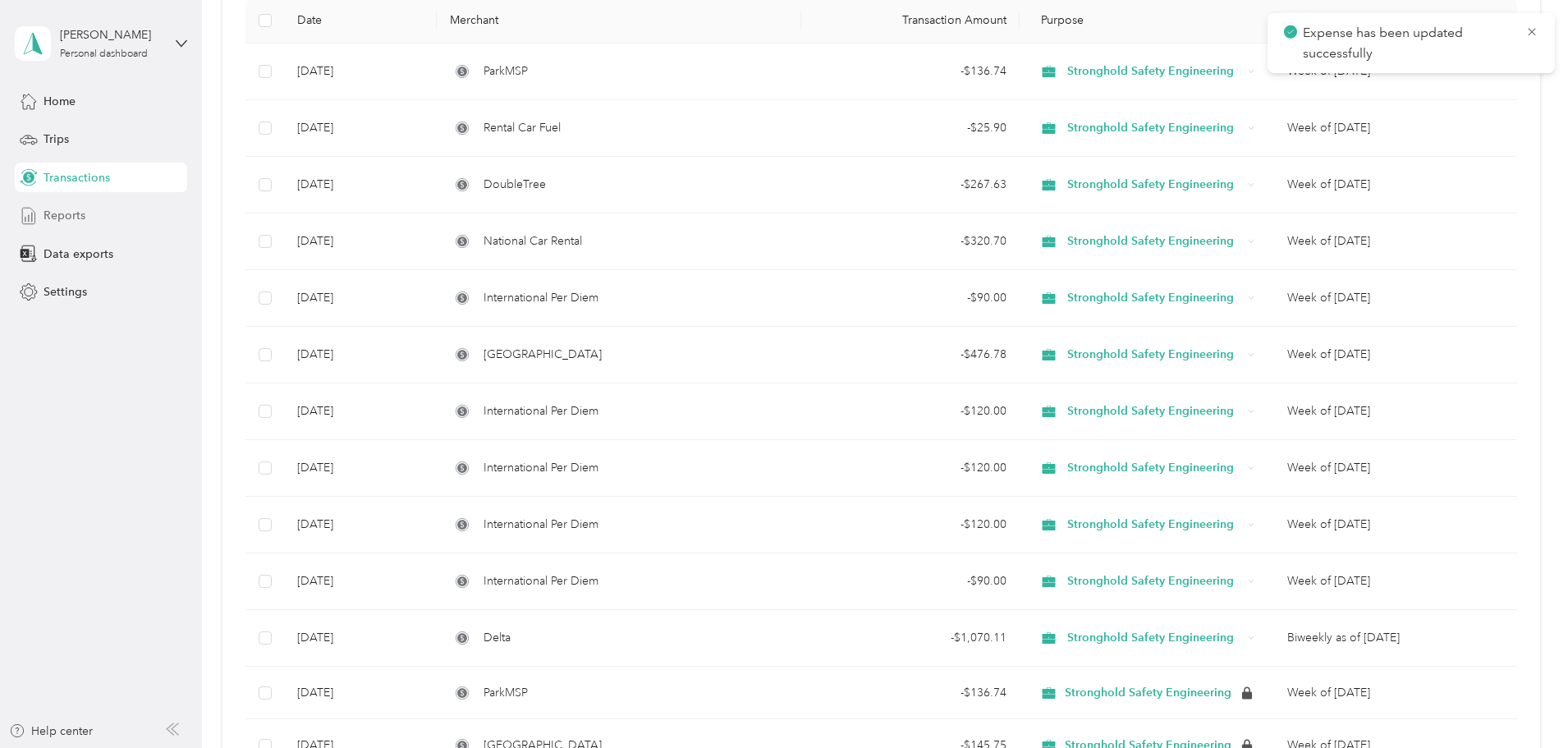
click at [69, 211] on span "Reports" at bounding box center [65, 215] width 42 height 17
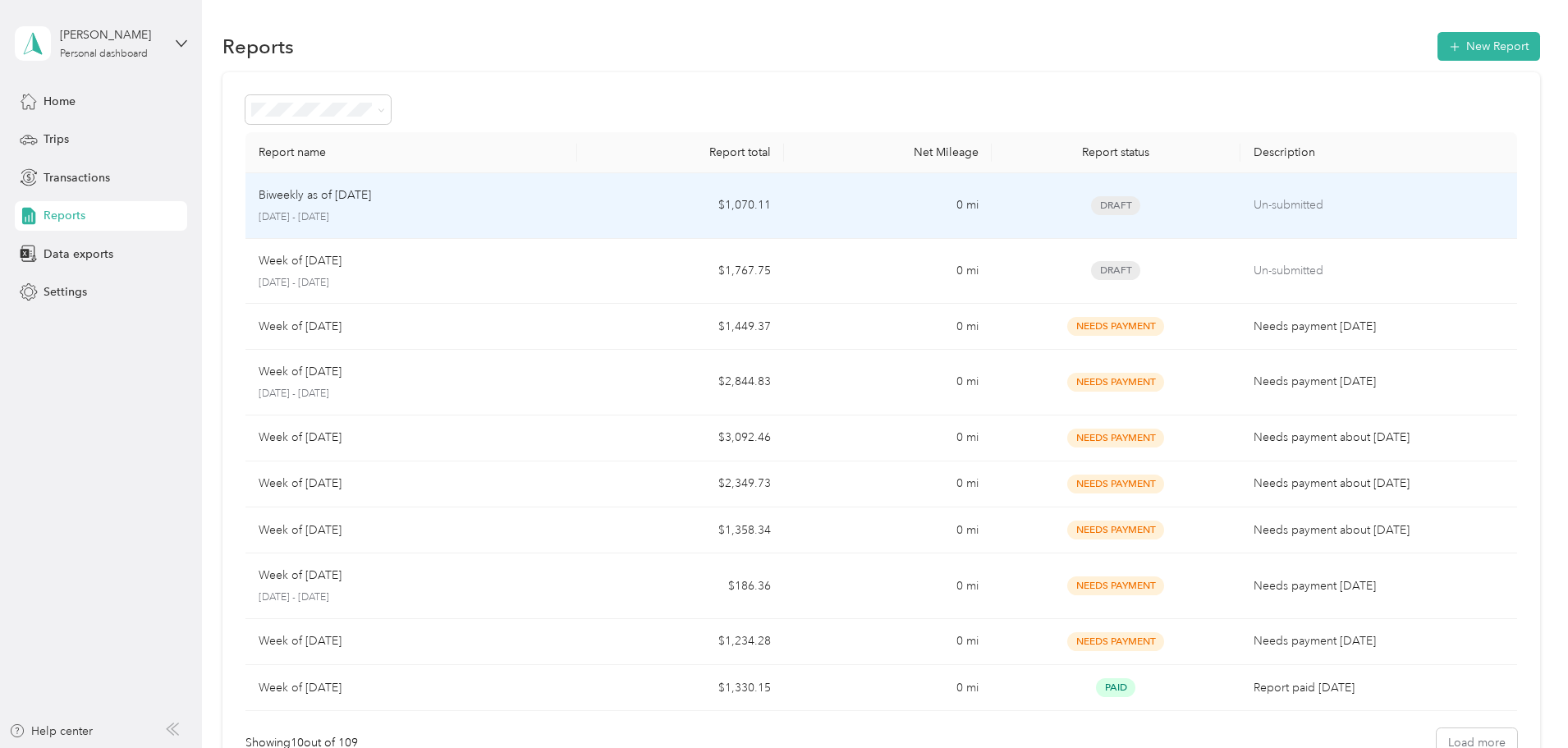
click at [564, 209] on div "Biweekly as of [DATE] [DATE] - [DATE]" at bounding box center [411, 206] width 305 height 38
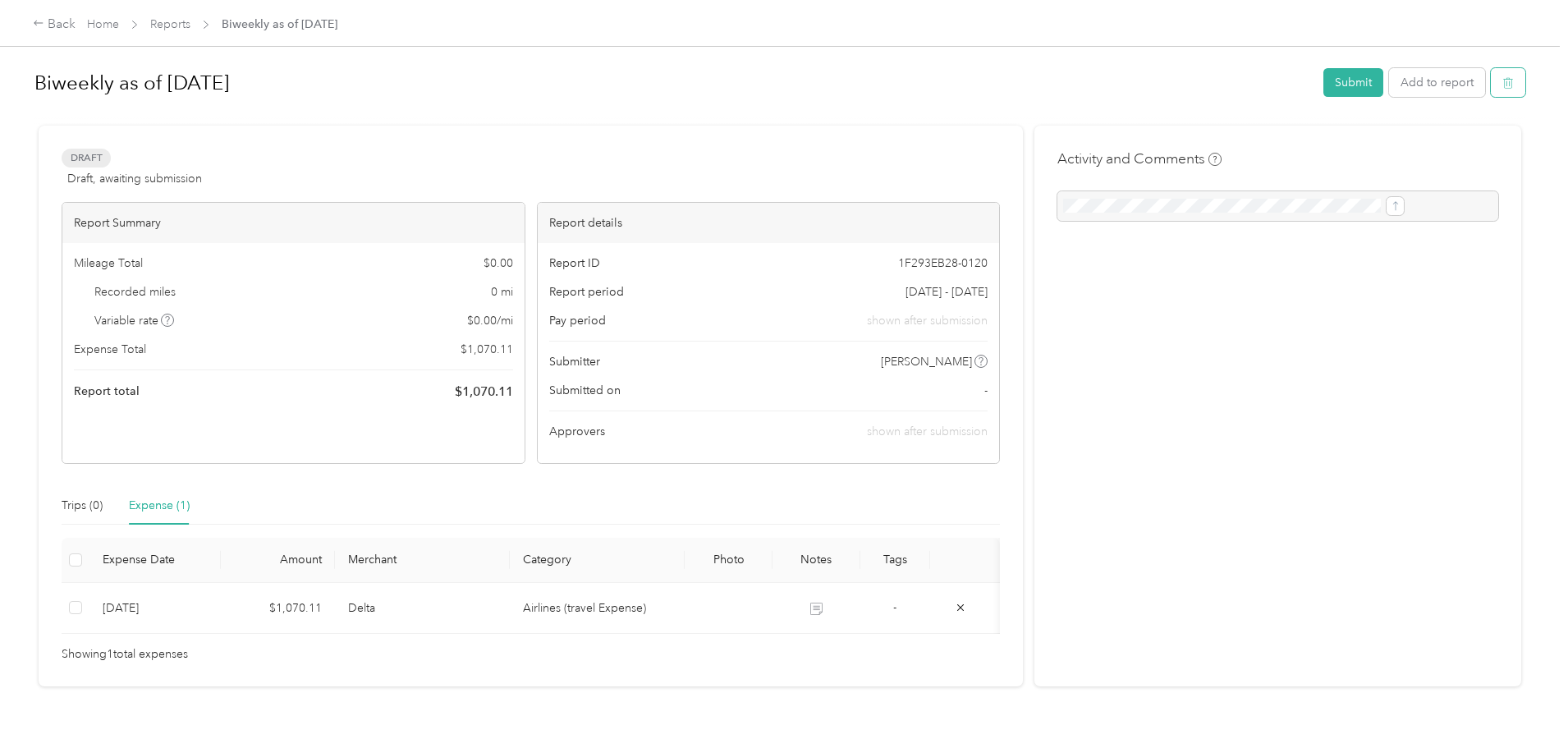
click at [1507, 83] on icon "button" at bounding box center [1507, 84] width 0 height 4
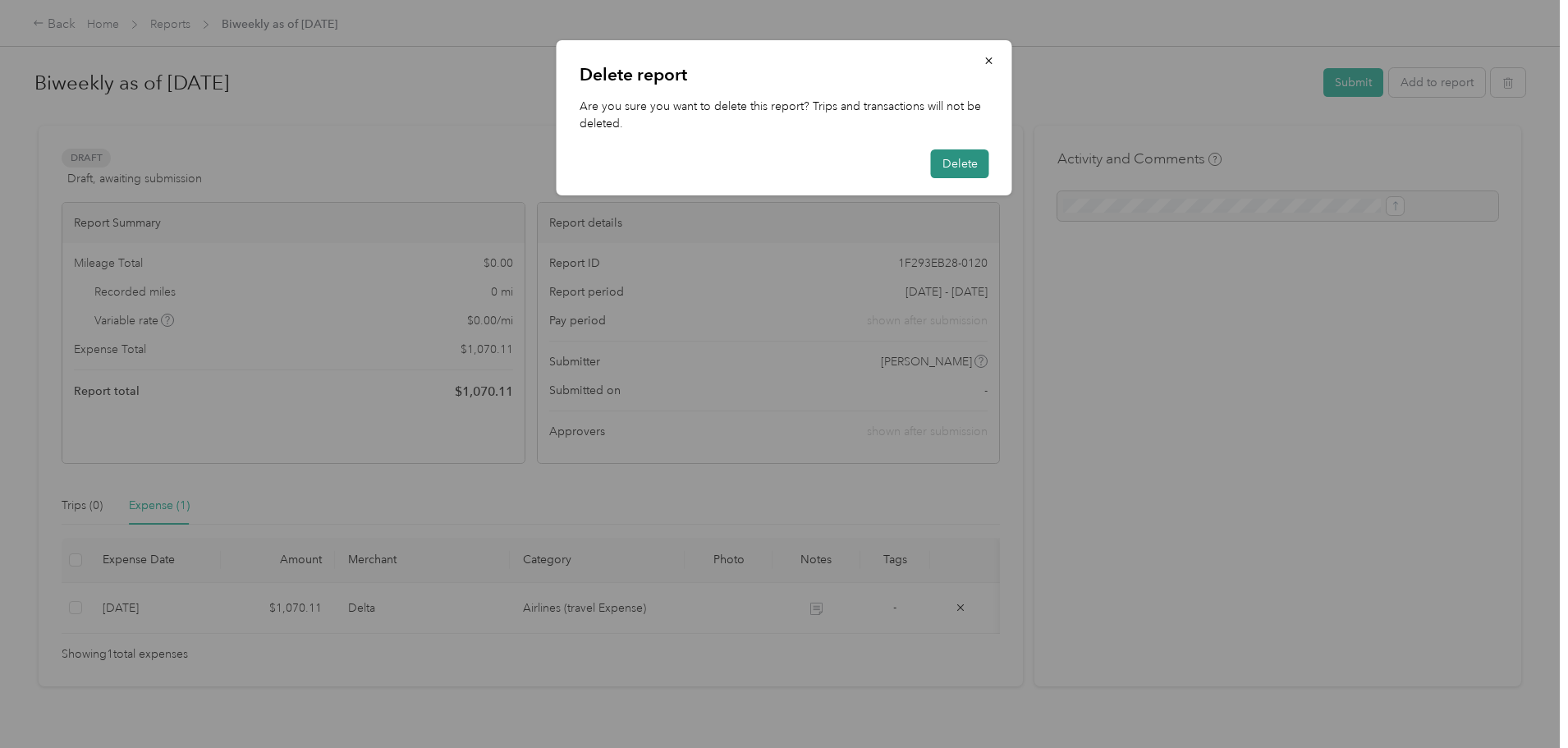
click at [976, 160] on button "Delete" at bounding box center [960, 163] width 59 height 28
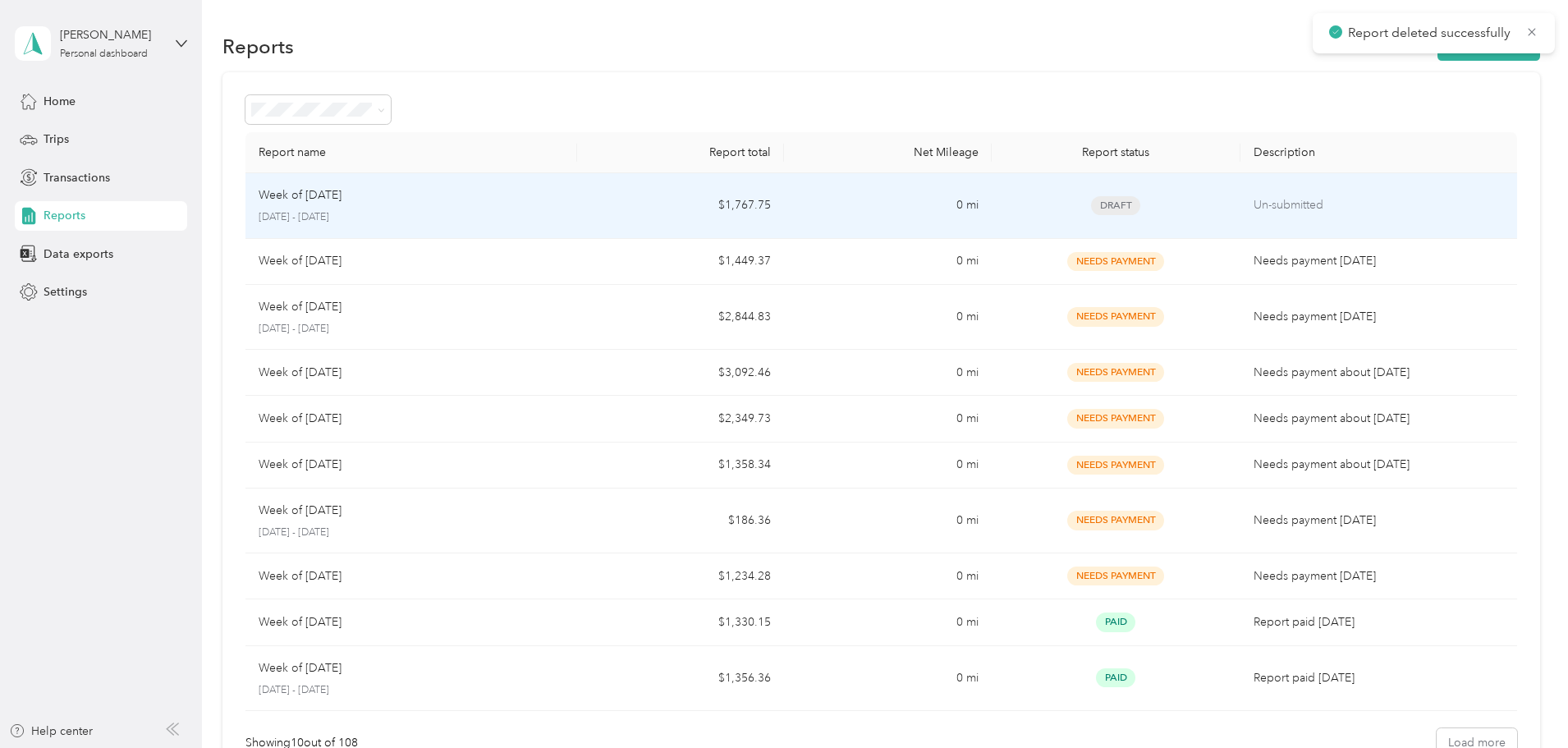
click at [559, 211] on p "[DATE] - [DATE]" at bounding box center [411, 218] width 305 height 15
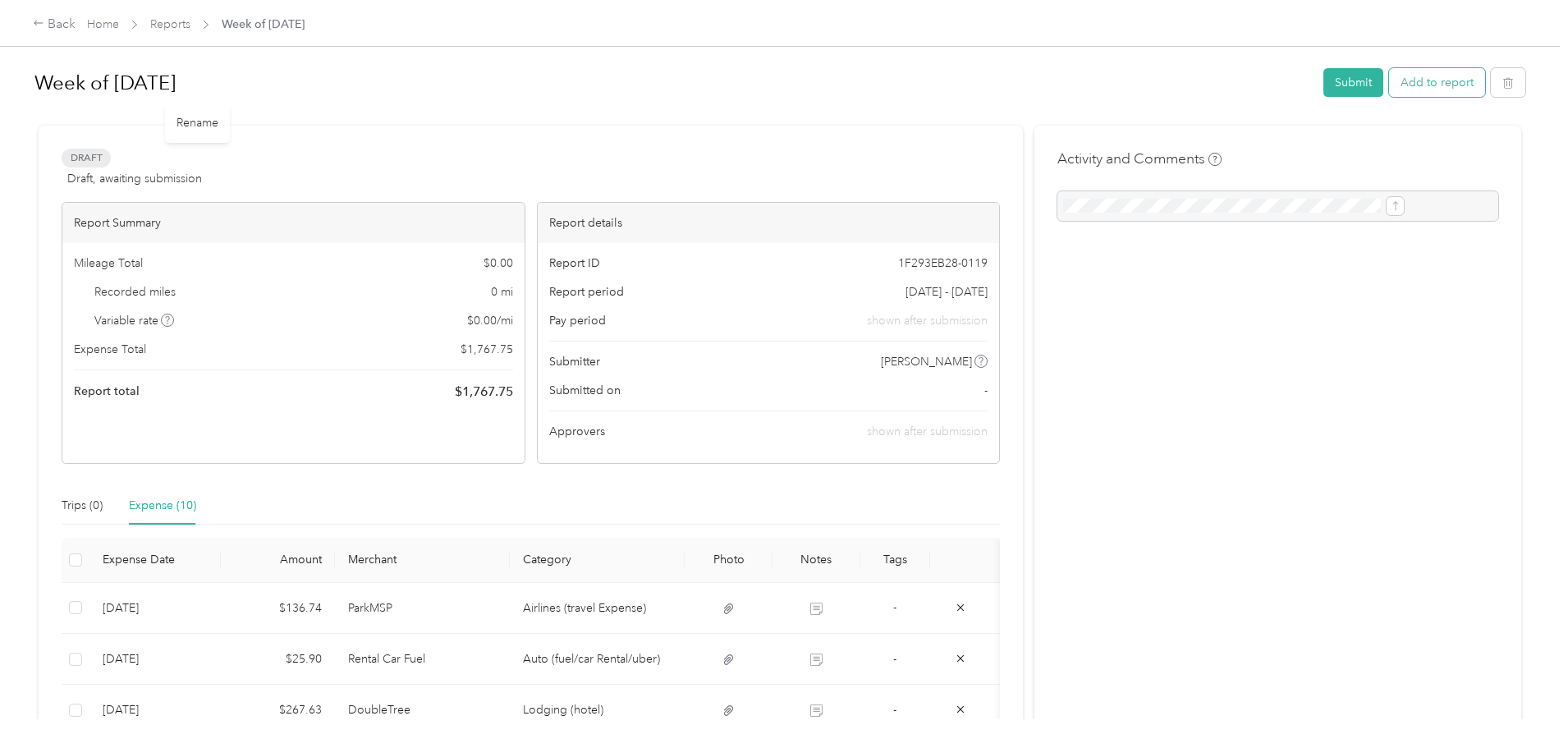
click at [1389, 87] on button "Add to report" at bounding box center [1436, 82] width 96 height 28
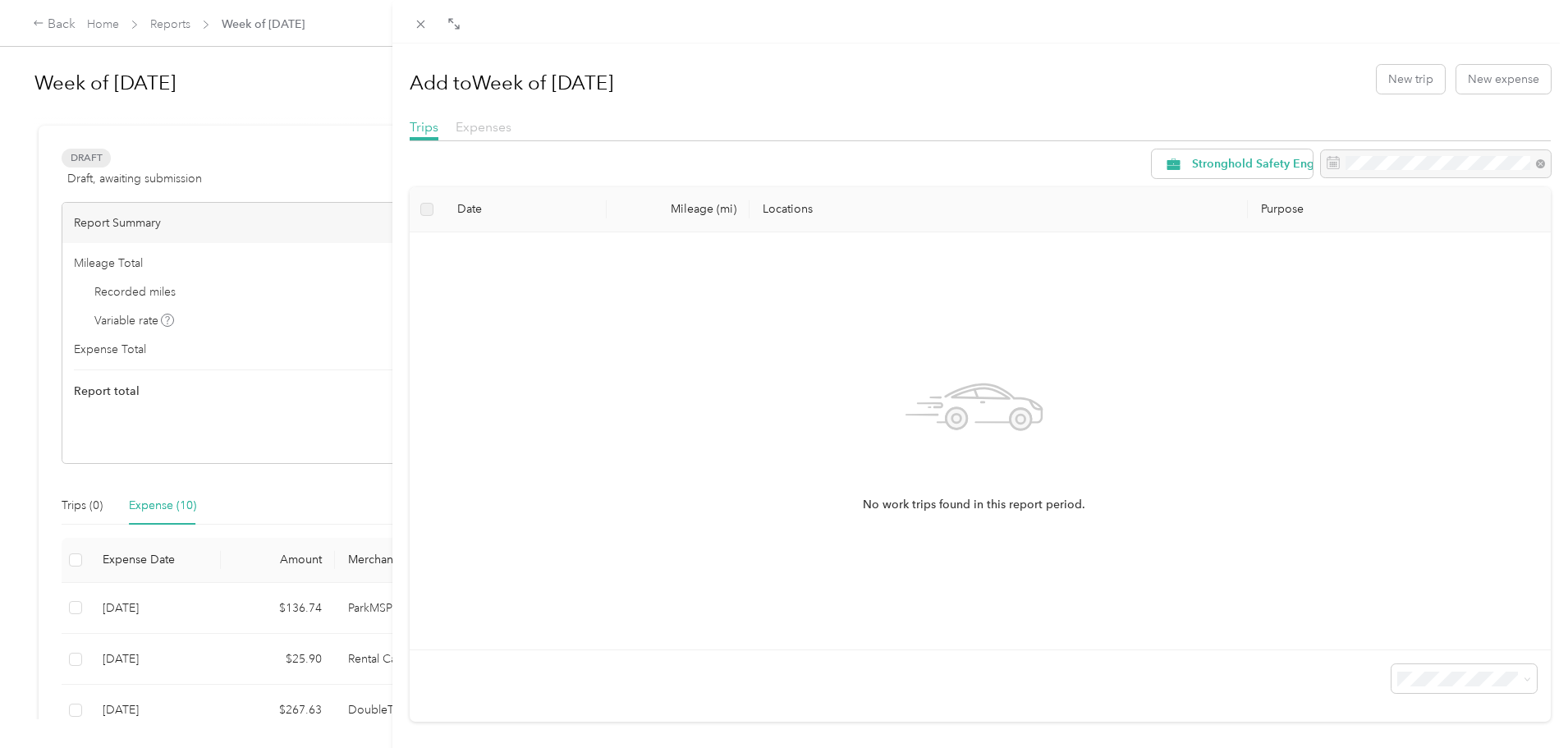
click at [495, 128] on span "Expenses" at bounding box center [483, 126] width 56 height 16
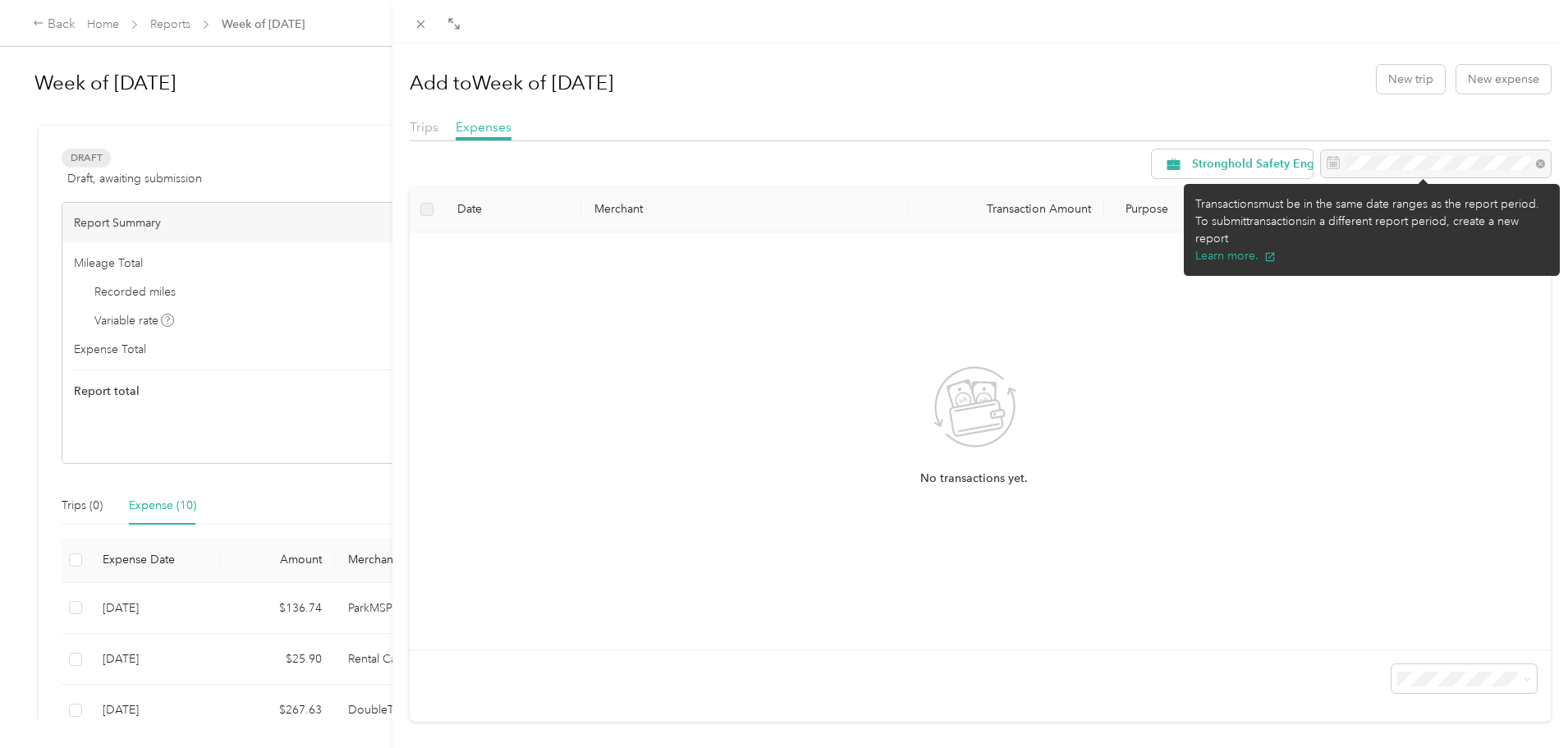
click at [1382, 162] on div at bounding box center [1435, 164] width 229 height 28
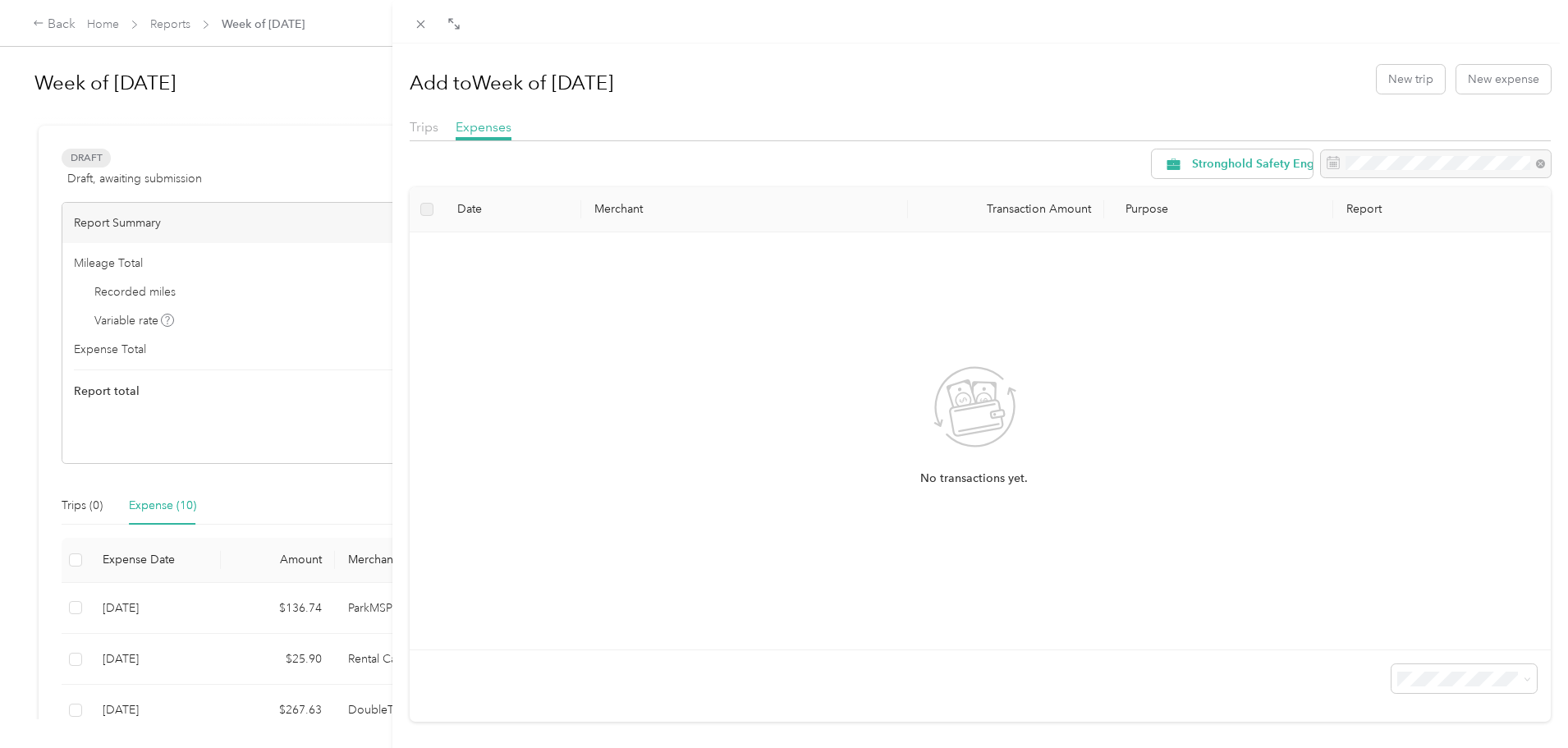
click at [655, 375] on div "No transactions yet." at bounding box center [974, 440] width 1104 height 390
click at [109, 308] on div "Add to Week of [DATE] New trip New expense Trips Expenses Stronghold Safety Eng…" at bounding box center [784, 374] width 1568 height 748
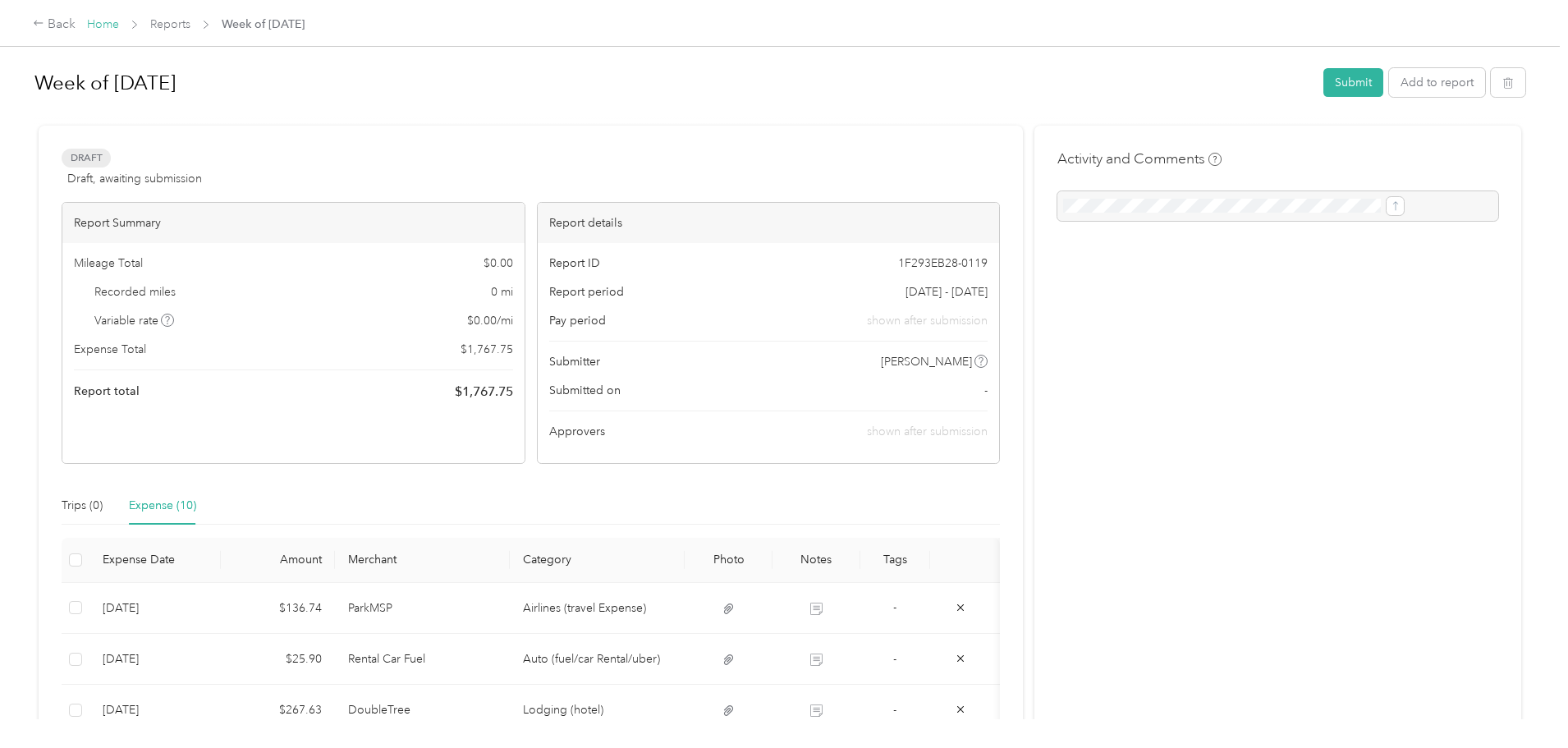
click at [119, 23] on link "Home" at bounding box center [102, 24] width 32 height 14
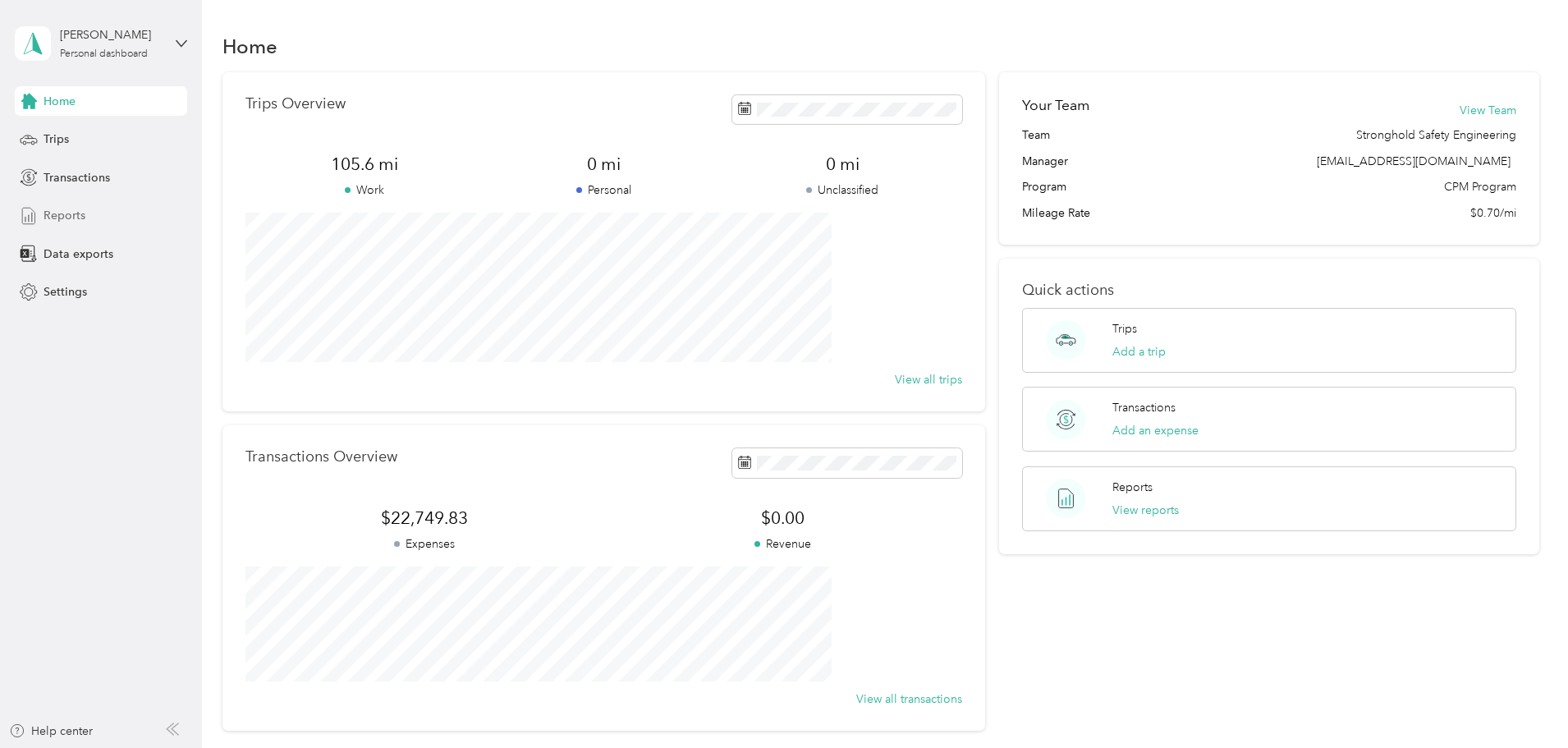
click at [84, 216] on span "Reports" at bounding box center [65, 215] width 42 height 17
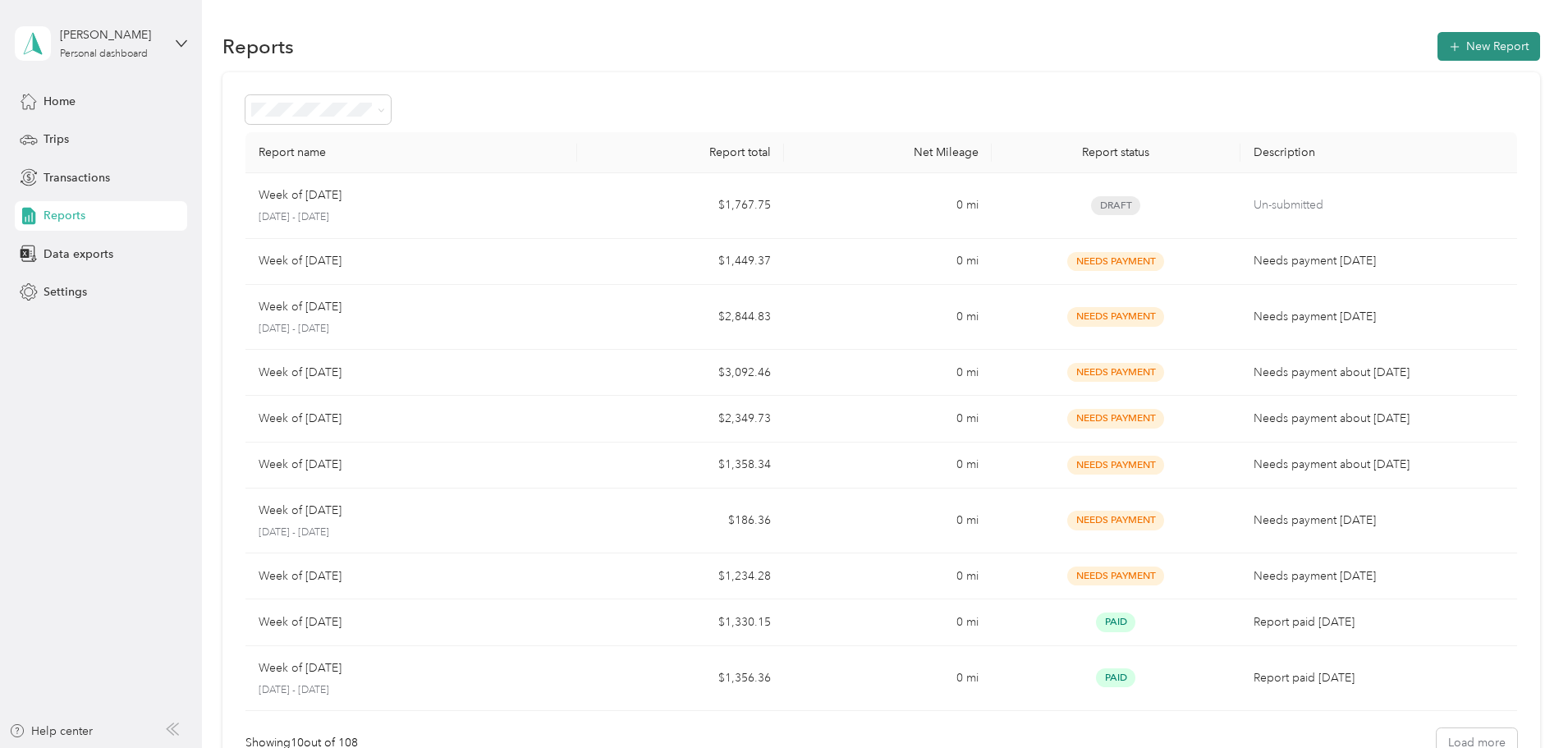
click at [1437, 45] on button "New Report" at bounding box center [1488, 46] width 102 height 28
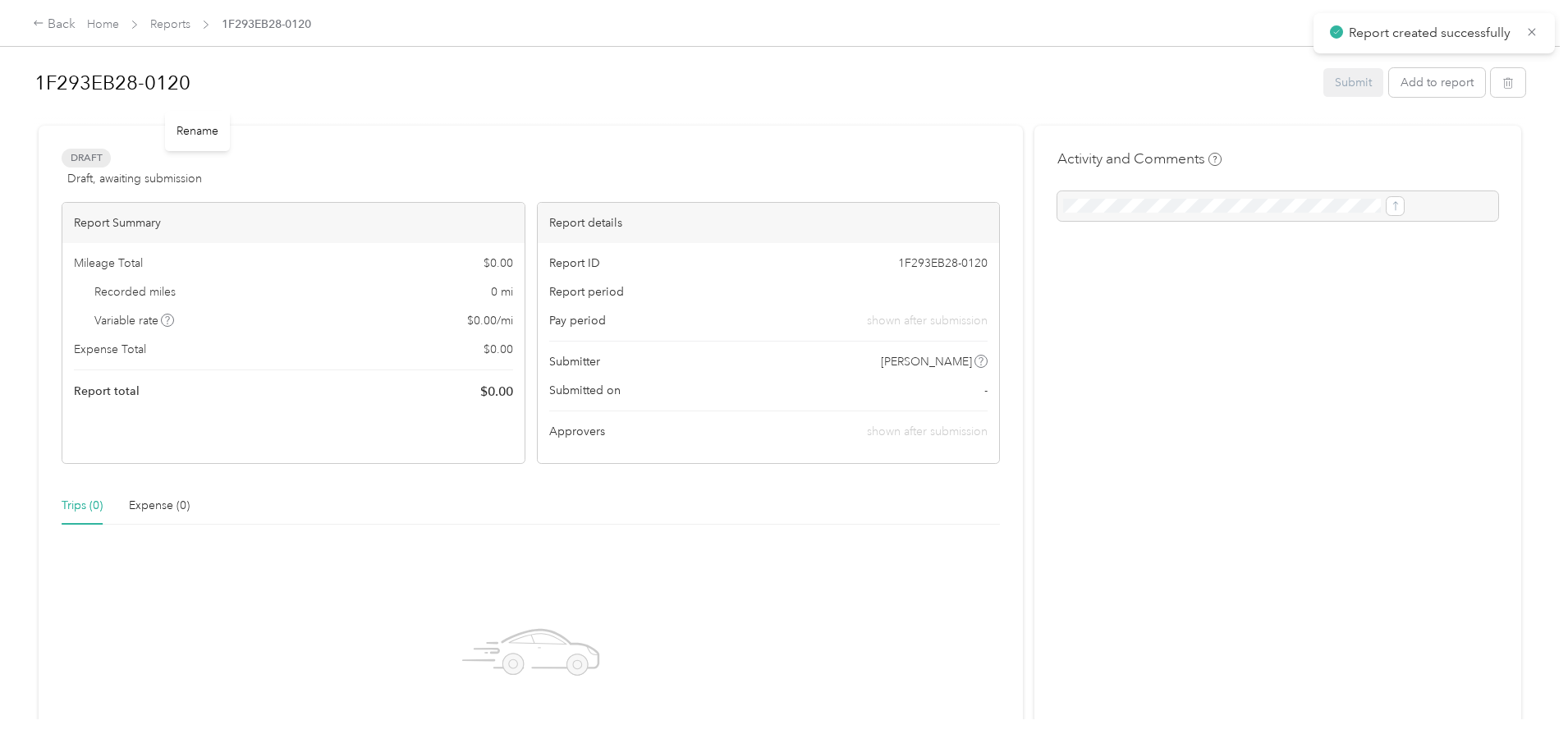
click at [379, 75] on h1 "1F293EB28-0120" at bounding box center [673, 82] width 1277 height 39
click at [0, 80] on html "Report created successfully Back Home Reports 1F293EB28-0120 1F293EB28-0120 Sub…" at bounding box center [780, 374] width 1560 height 748
click at [309, 69] on h1 "Week of" at bounding box center [673, 82] width 1277 height 39
click at [1389, 80] on button "Add to report" at bounding box center [1436, 84] width 96 height 28
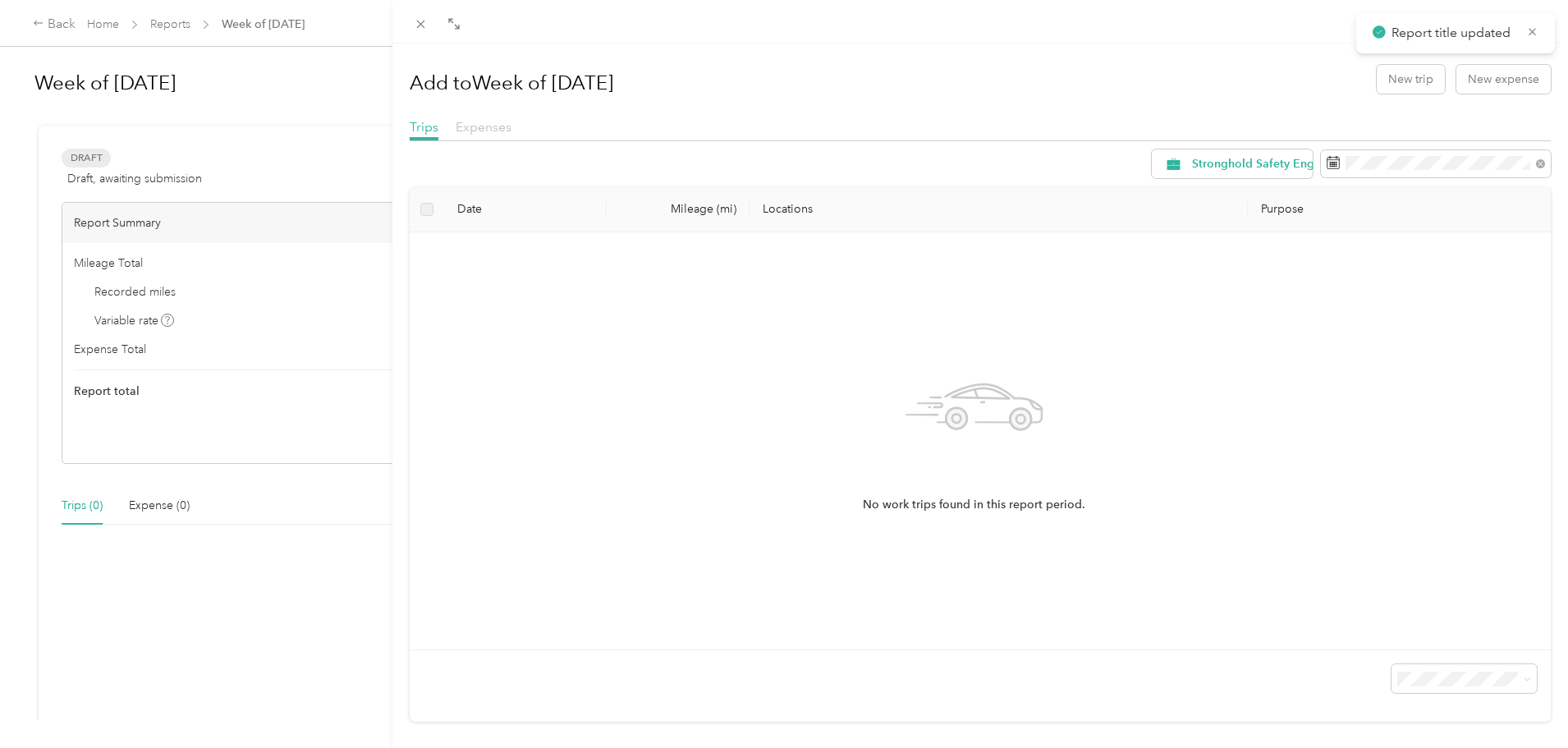
click at [503, 127] on span "Expenses" at bounding box center [483, 126] width 56 height 16
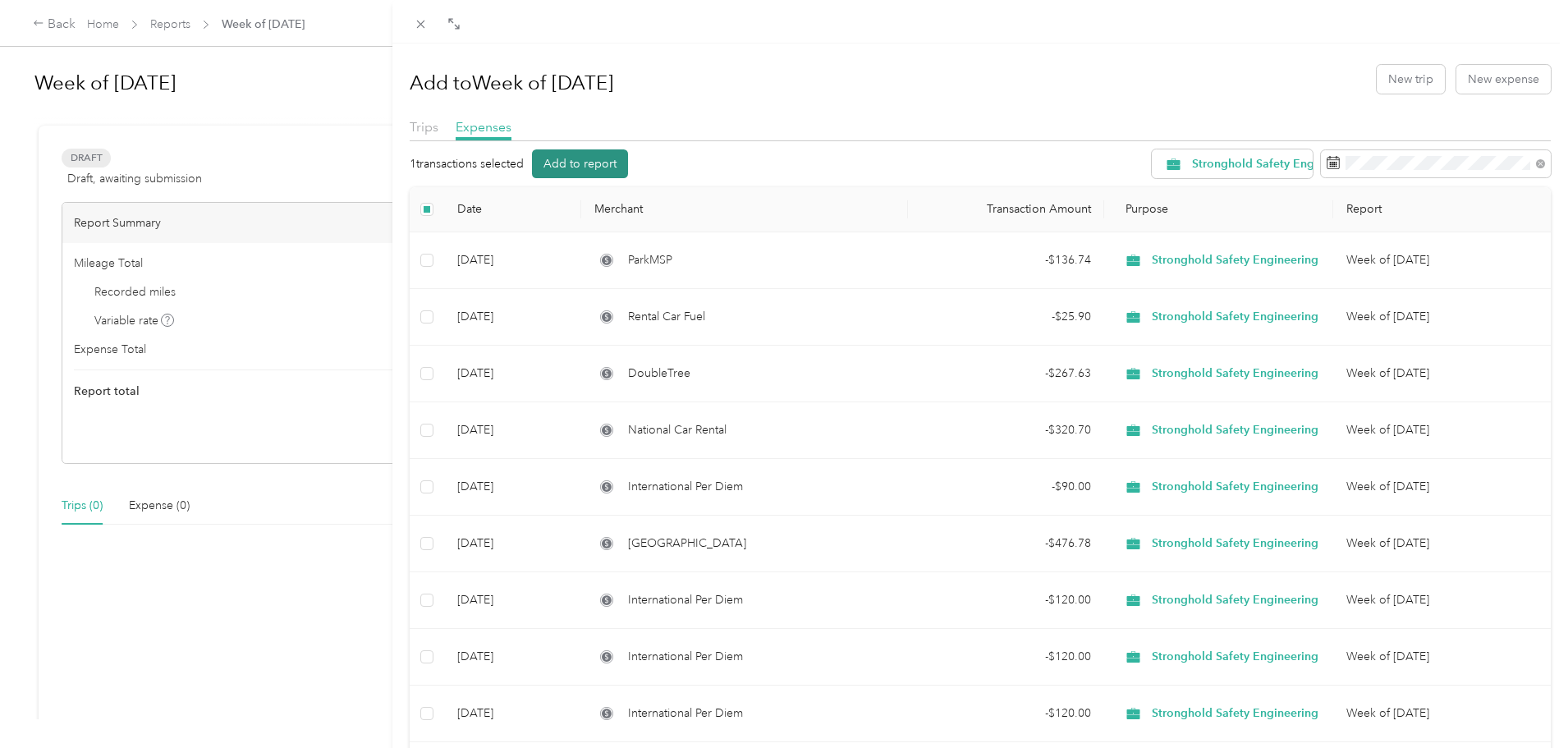
click at [603, 168] on button "Add to report" at bounding box center [580, 163] width 96 height 28
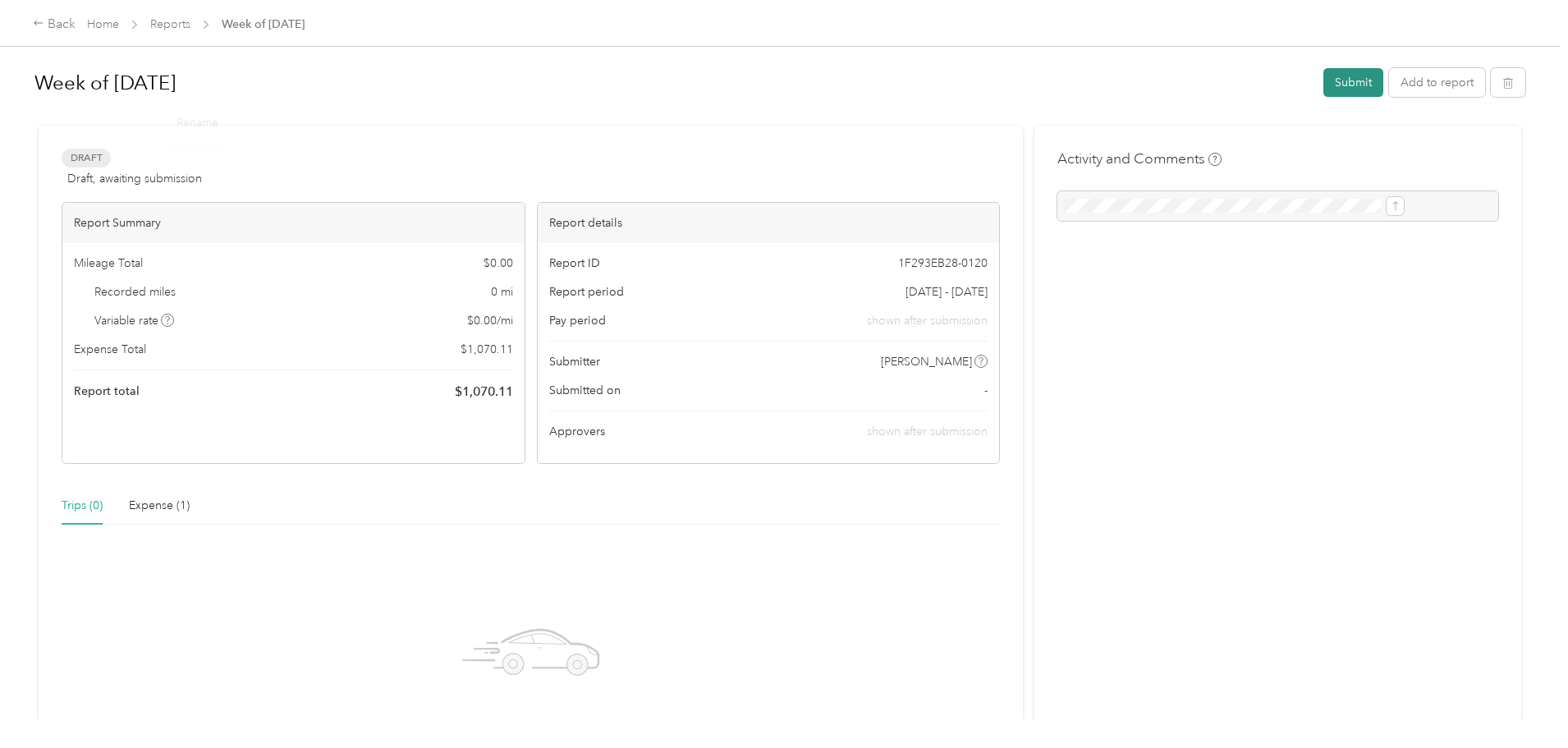
click at [1323, 81] on button "Submit" at bounding box center [1353, 82] width 60 height 28
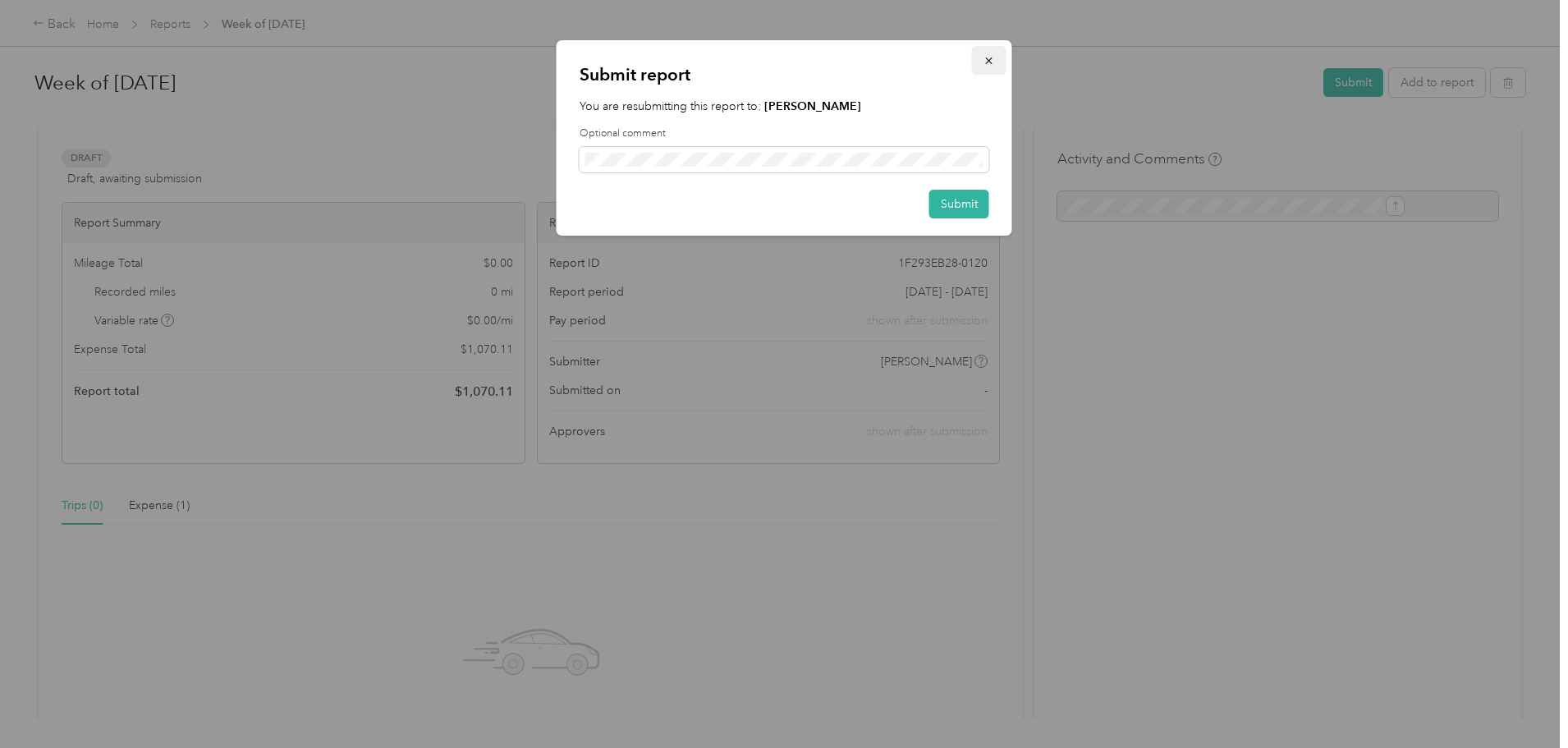
click at [993, 71] on button "button" at bounding box center [989, 59] width 35 height 28
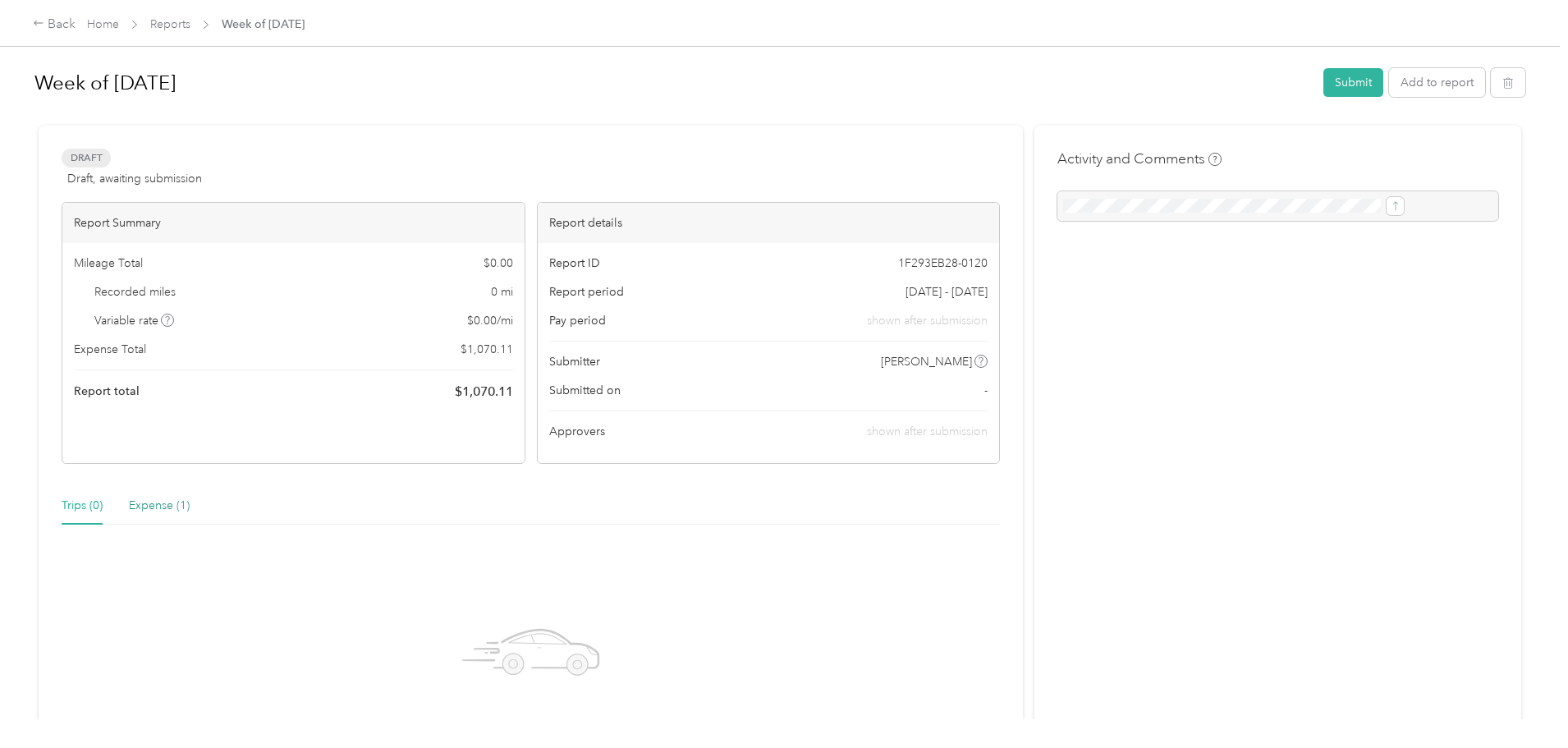
click at [189, 506] on div "Expense (1)" at bounding box center [159, 506] width 60 height 18
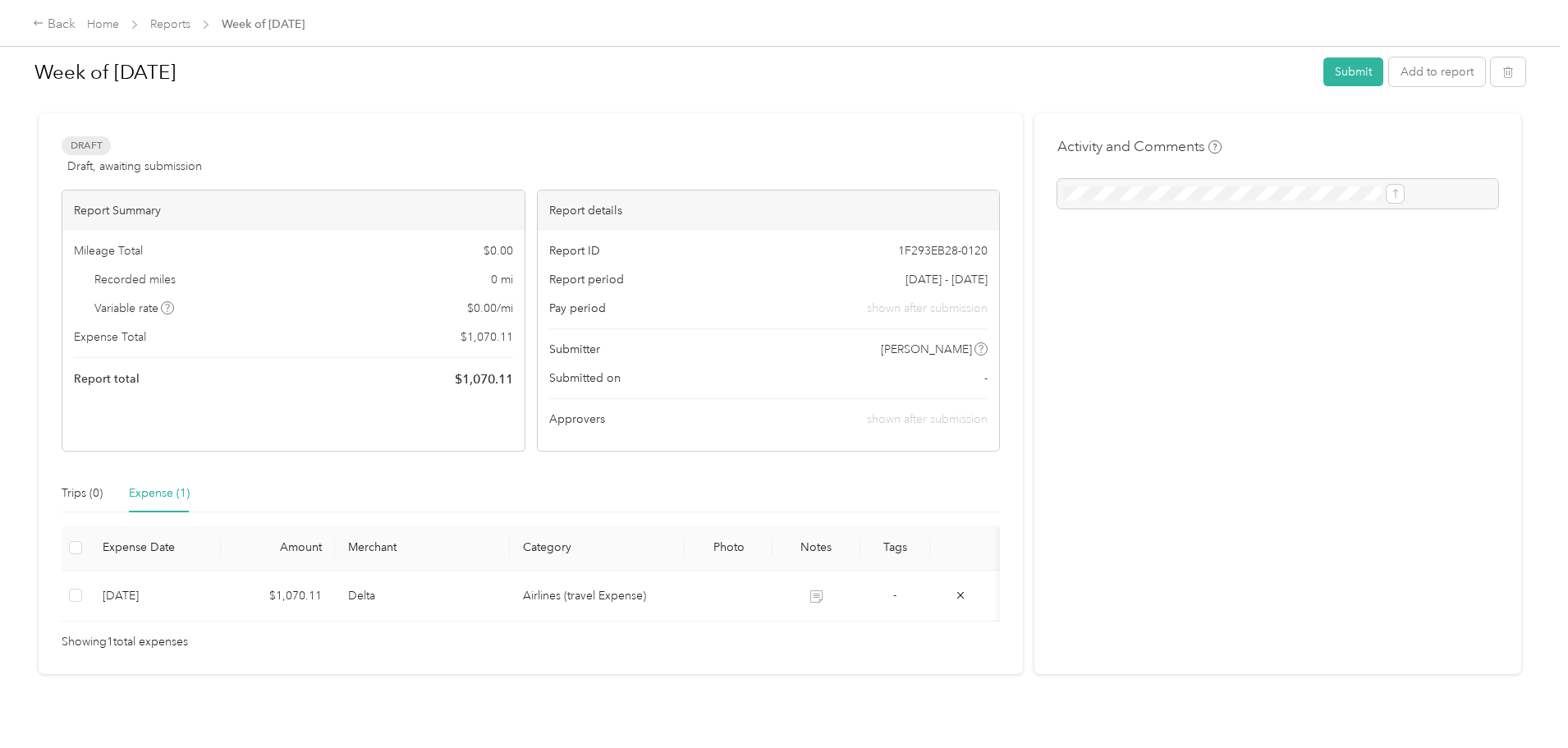
scroll to position [49, 0]
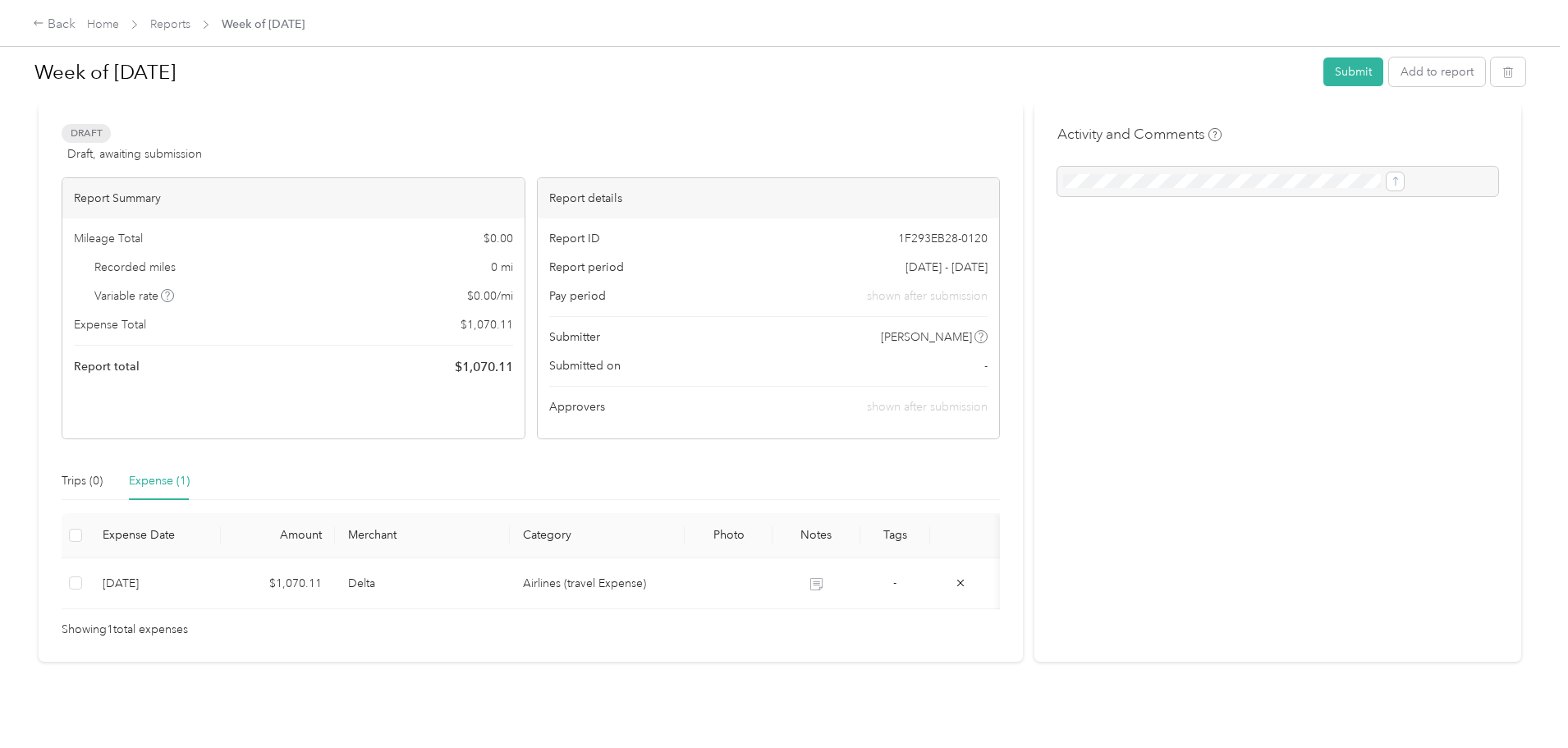
drag, startPoint x: 52, startPoint y: 495, endPoint x: 184, endPoint y: 74, distance: 441.2
click at [85, 166] on div "Back Home Reports Week of [DATE] Week of [DATE] Submit Add to report Draft Draf…" at bounding box center [780, 374] width 1560 height 748
click at [251, 19] on div "Home Reports Week of [DATE]" at bounding box center [196, 24] width 218 height 17
click at [119, 21] on link "Home" at bounding box center [102, 24] width 32 height 14
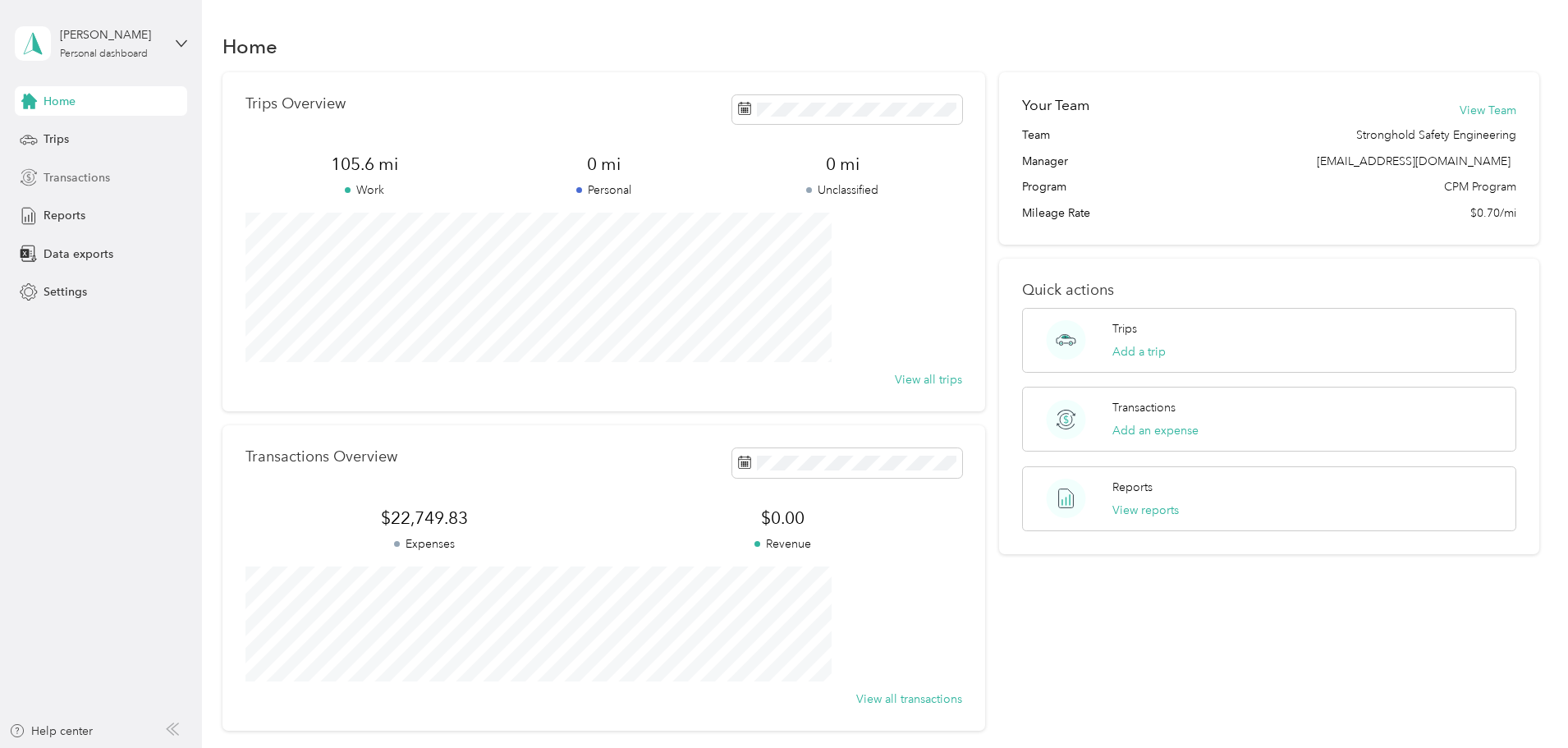
click at [93, 182] on span "Transactions" at bounding box center [77, 177] width 67 height 17
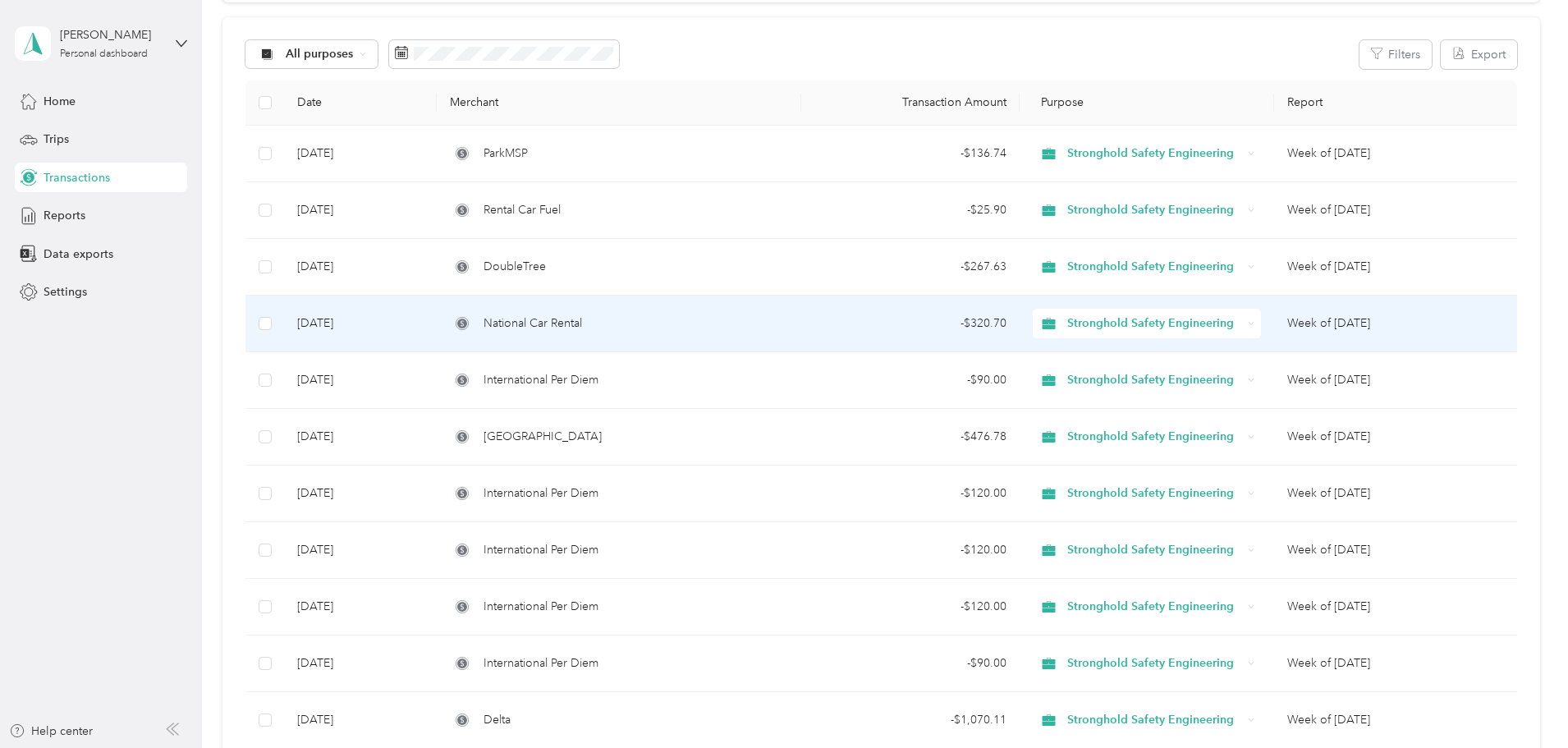
scroll to position [328, 0]
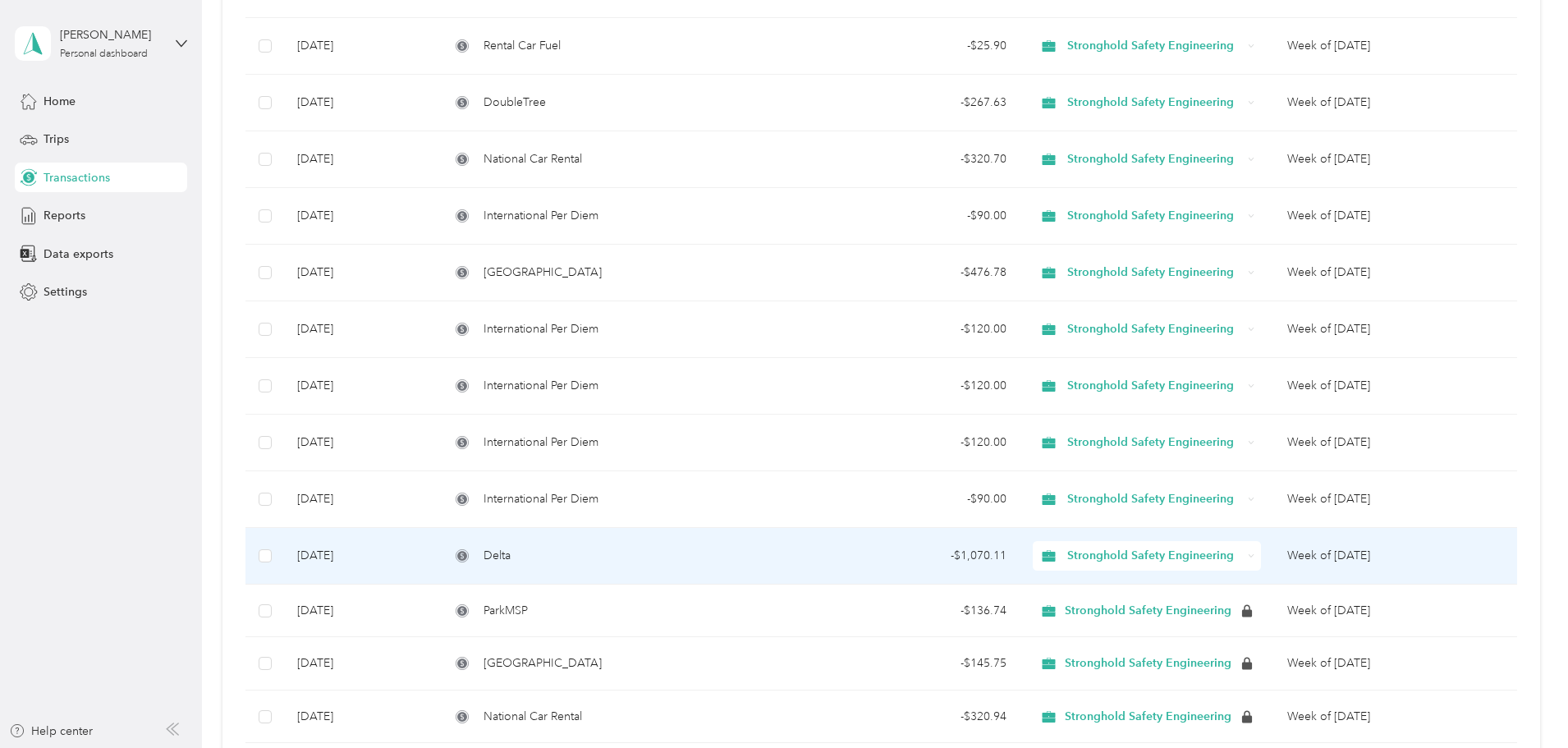
click at [735, 562] on div "Delta" at bounding box center [618, 556] width 337 height 18
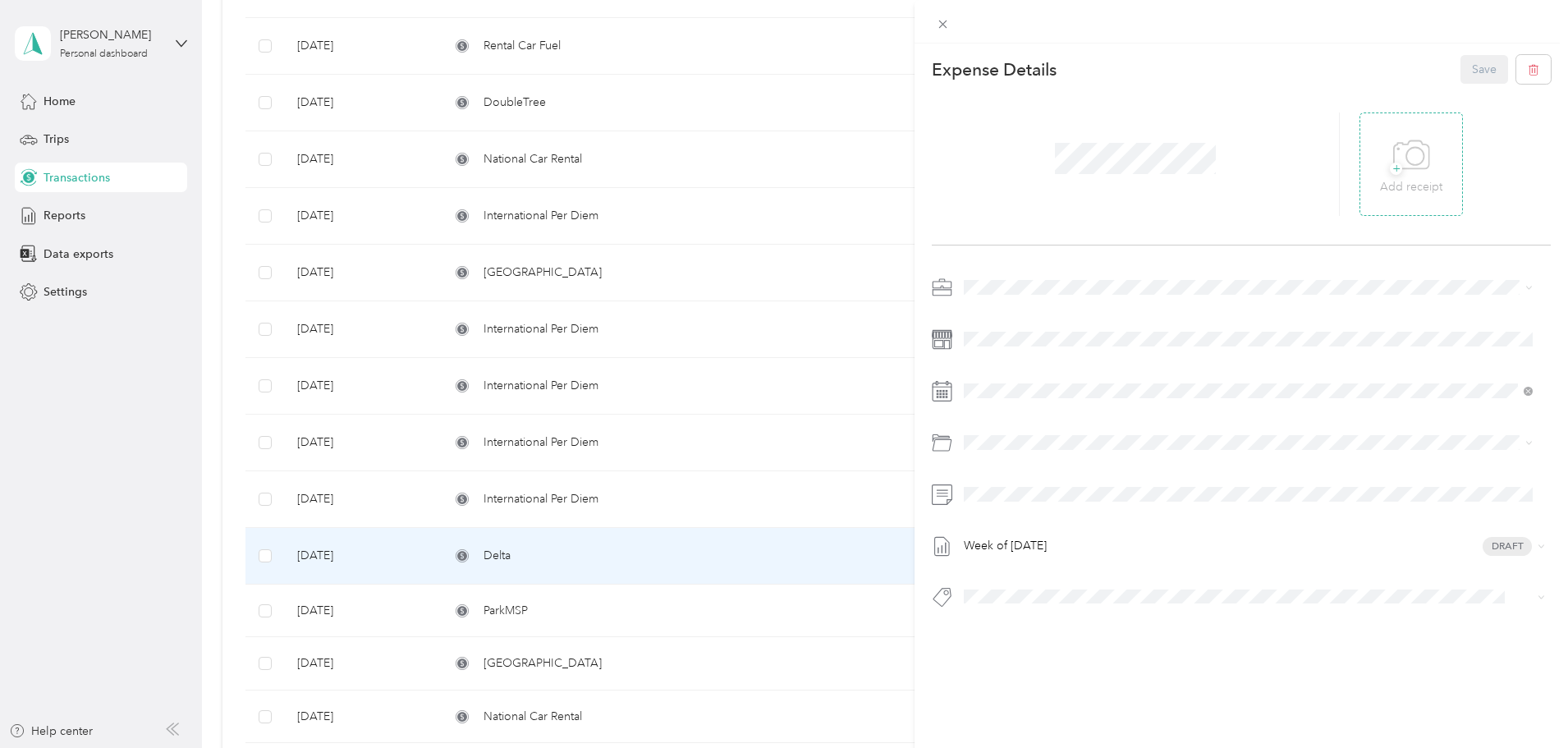
click at [1432, 152] on div "+ Add receipt" at bounding box center [1411, 164] width 62 height 63
click at [1461, 69] on button "Save" at bounding box center [1484, 69] width 48 height 28
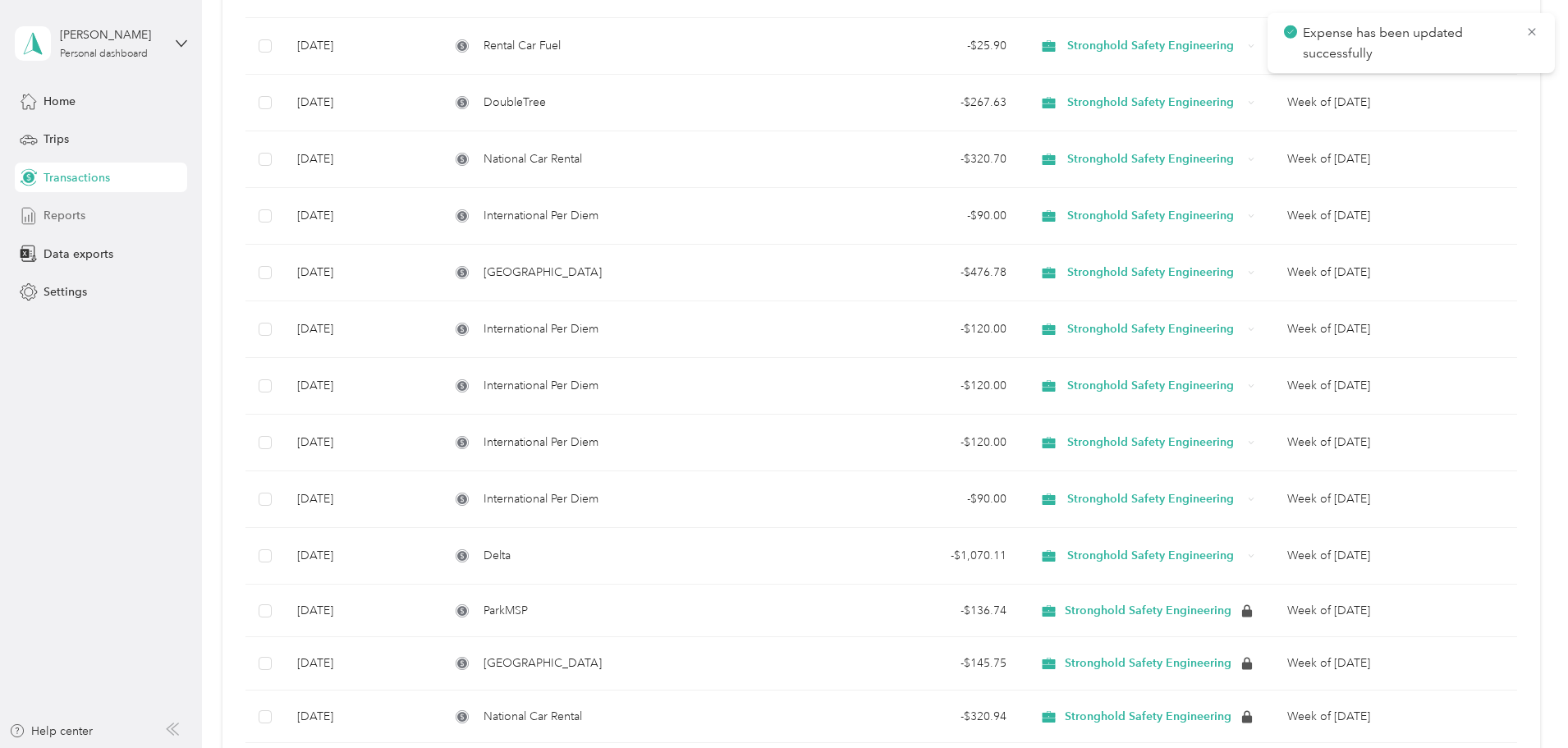
click at [80, 215] on span "Reports" at bounding box center [65, 215] width 42 height 17
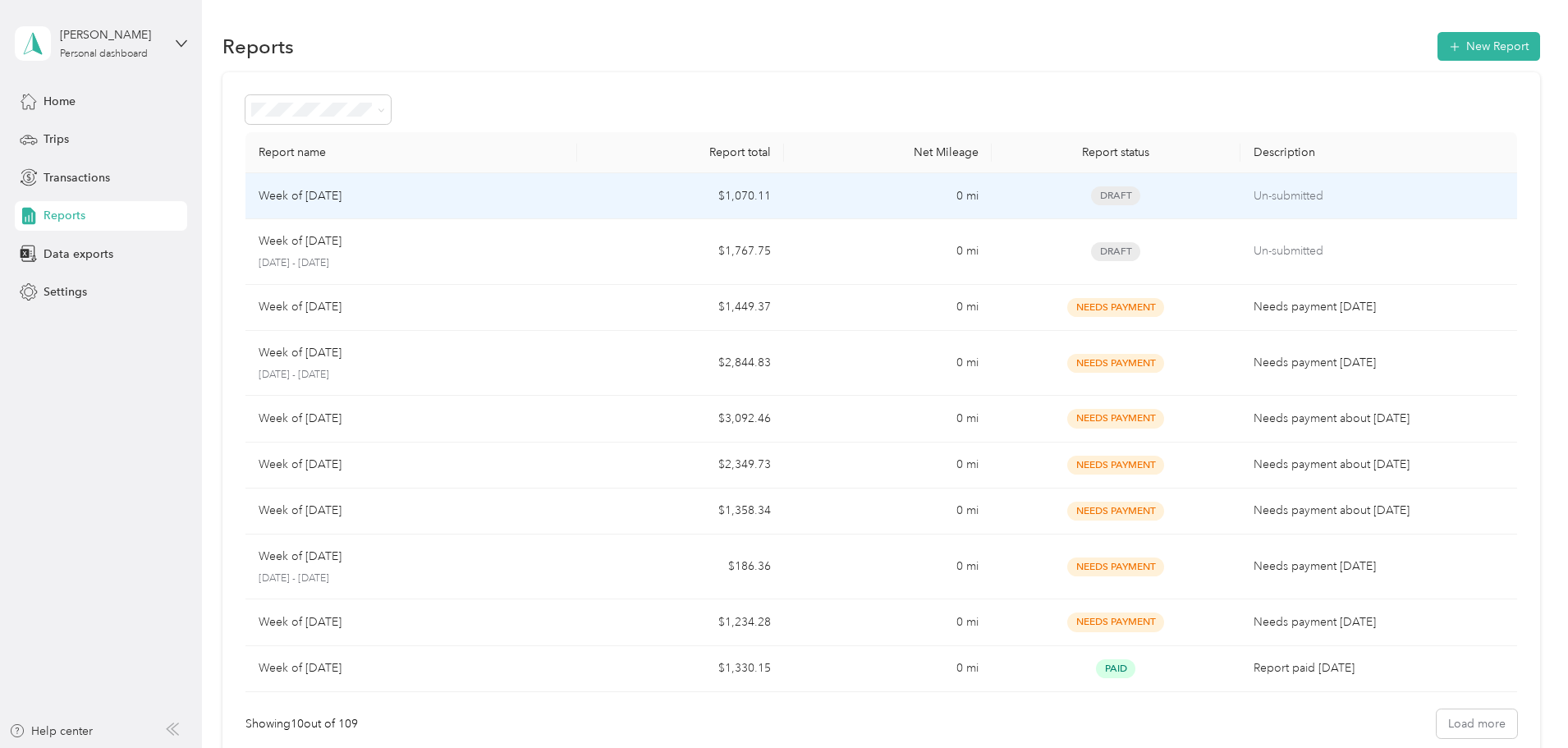
click at [542, 198] on div "Week of [DATE]" at bounding box center [411, 197] width 305 height 18
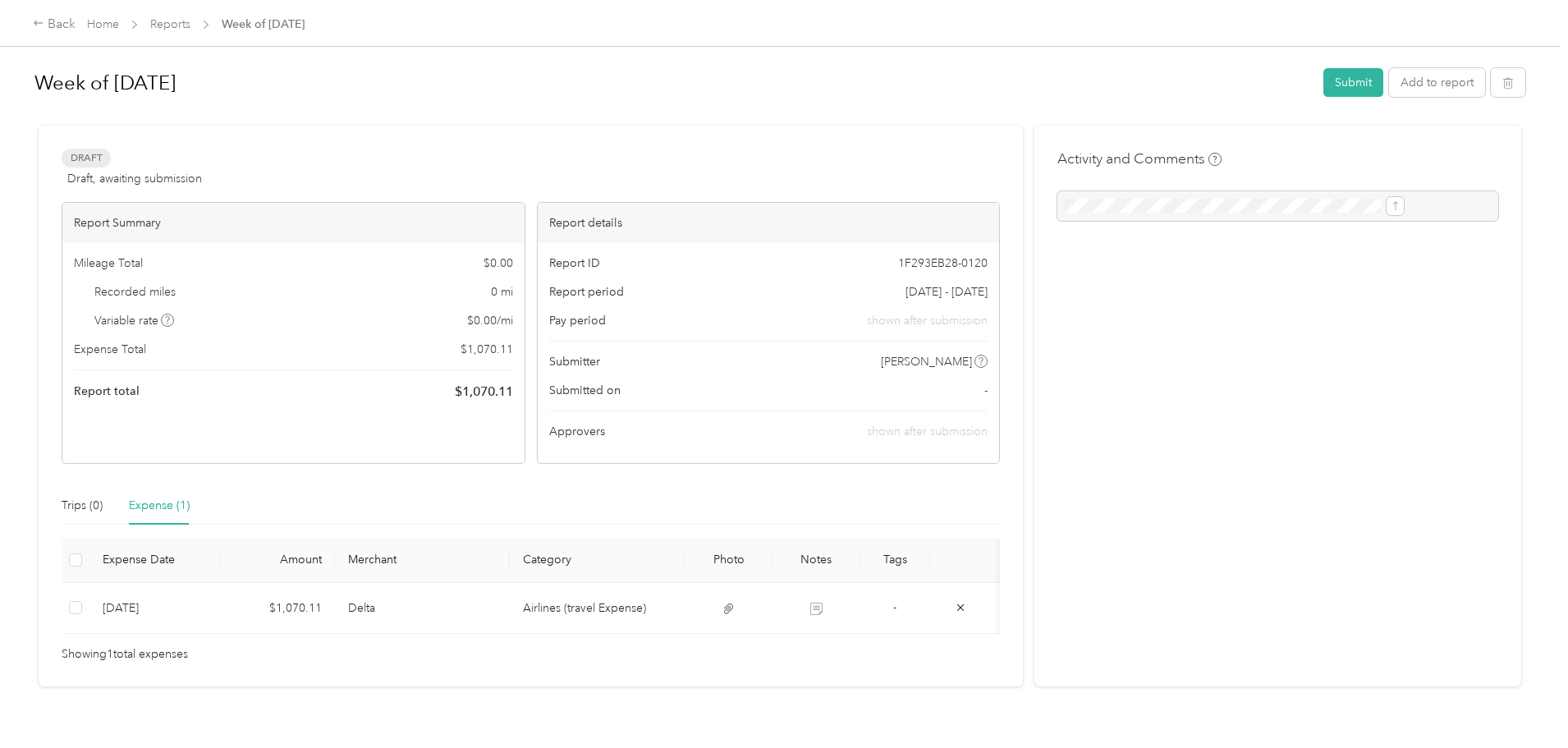
click at [85, 220] on div "Back Home Reports Week of [DATE] Week of [DATE] Submit Add to report Draft Draf…" at bounding box center [780, 374] width 1560 height 748
click at [119, 25] on link "Home" at bounding box center [102, 24] width 32 height 14
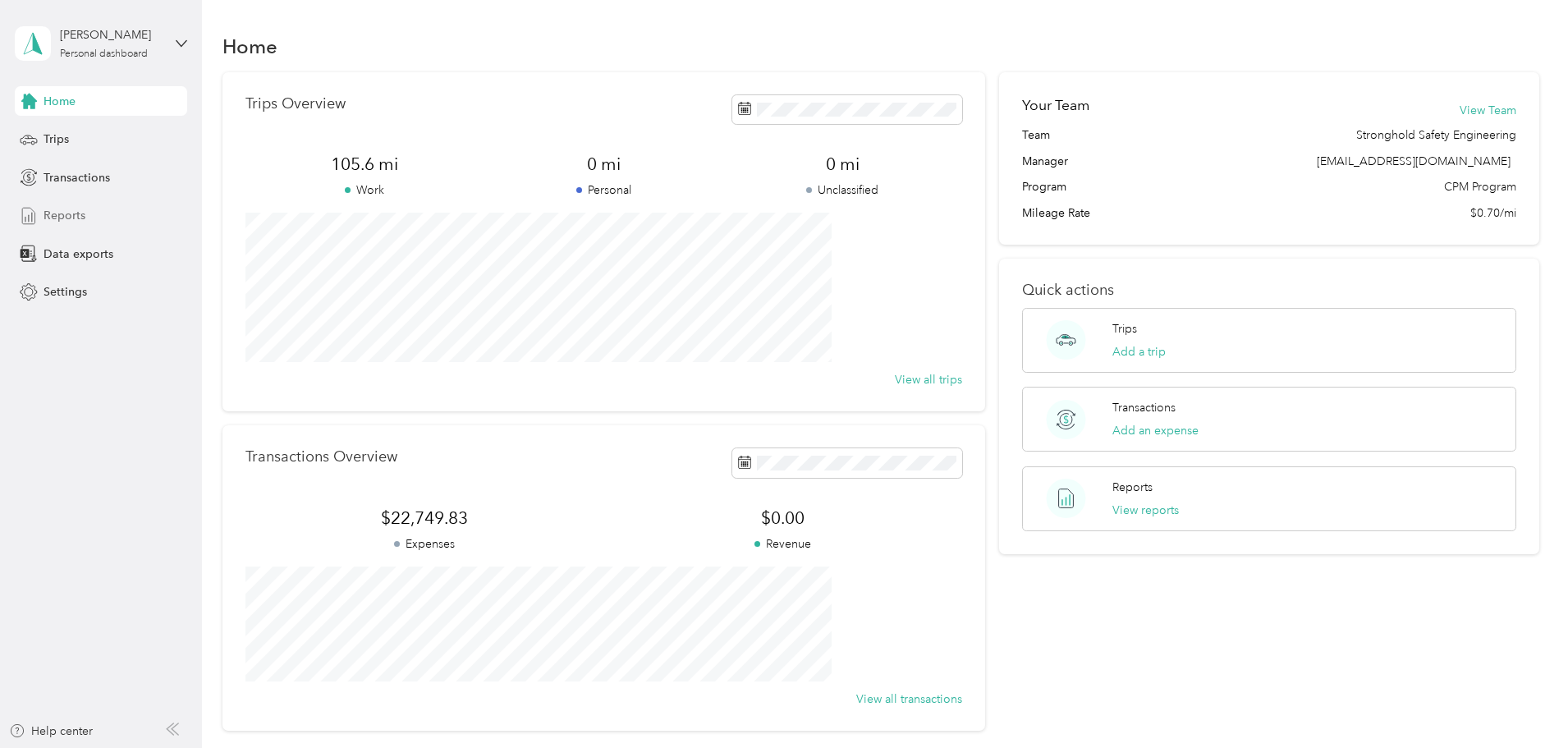
click at [80, 213] on span "Reports" at bounding box center [65, 215] width 42 height 17
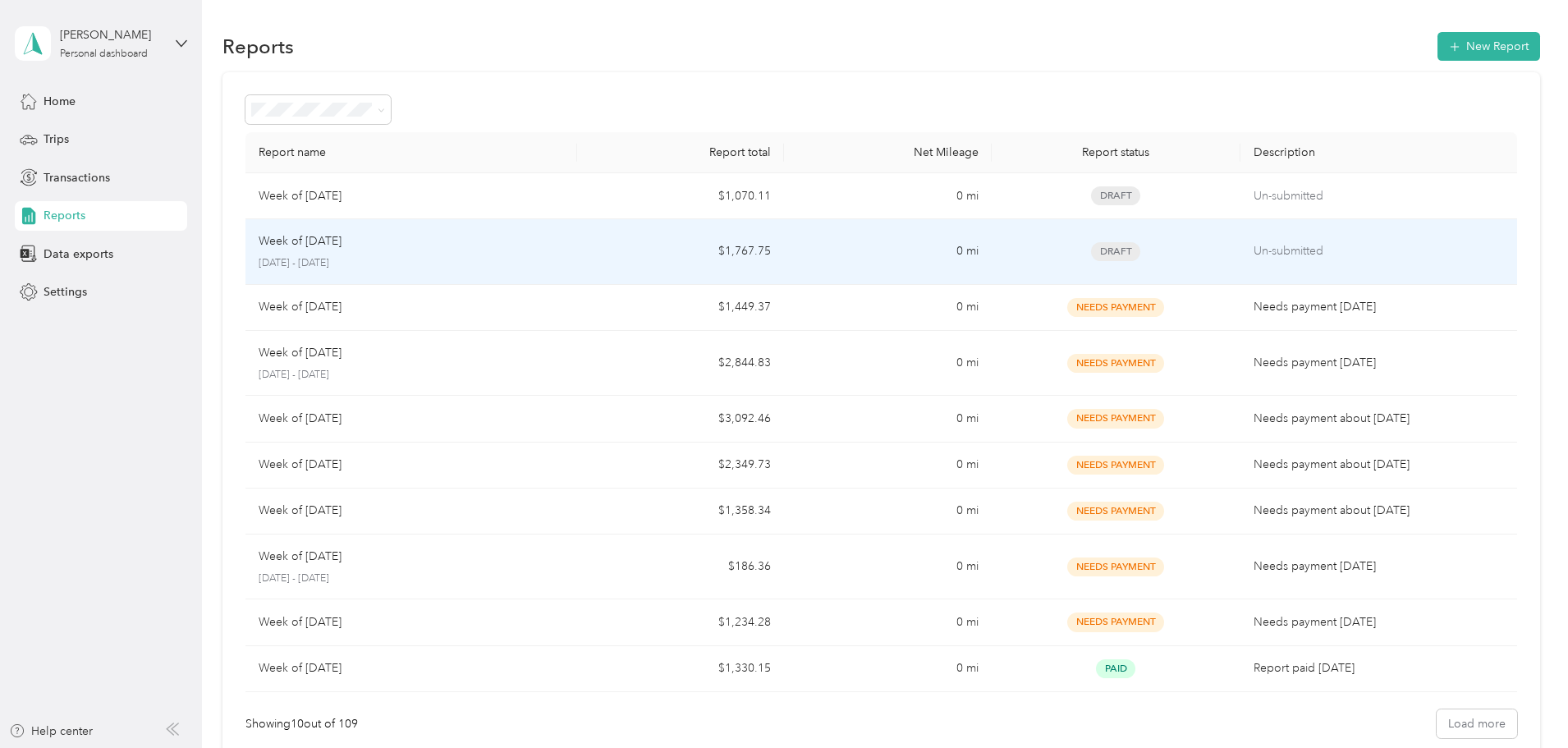
click at [342, 250] on p "Week of [DATE]" at bounding box center [300, 241] width 83 height 18
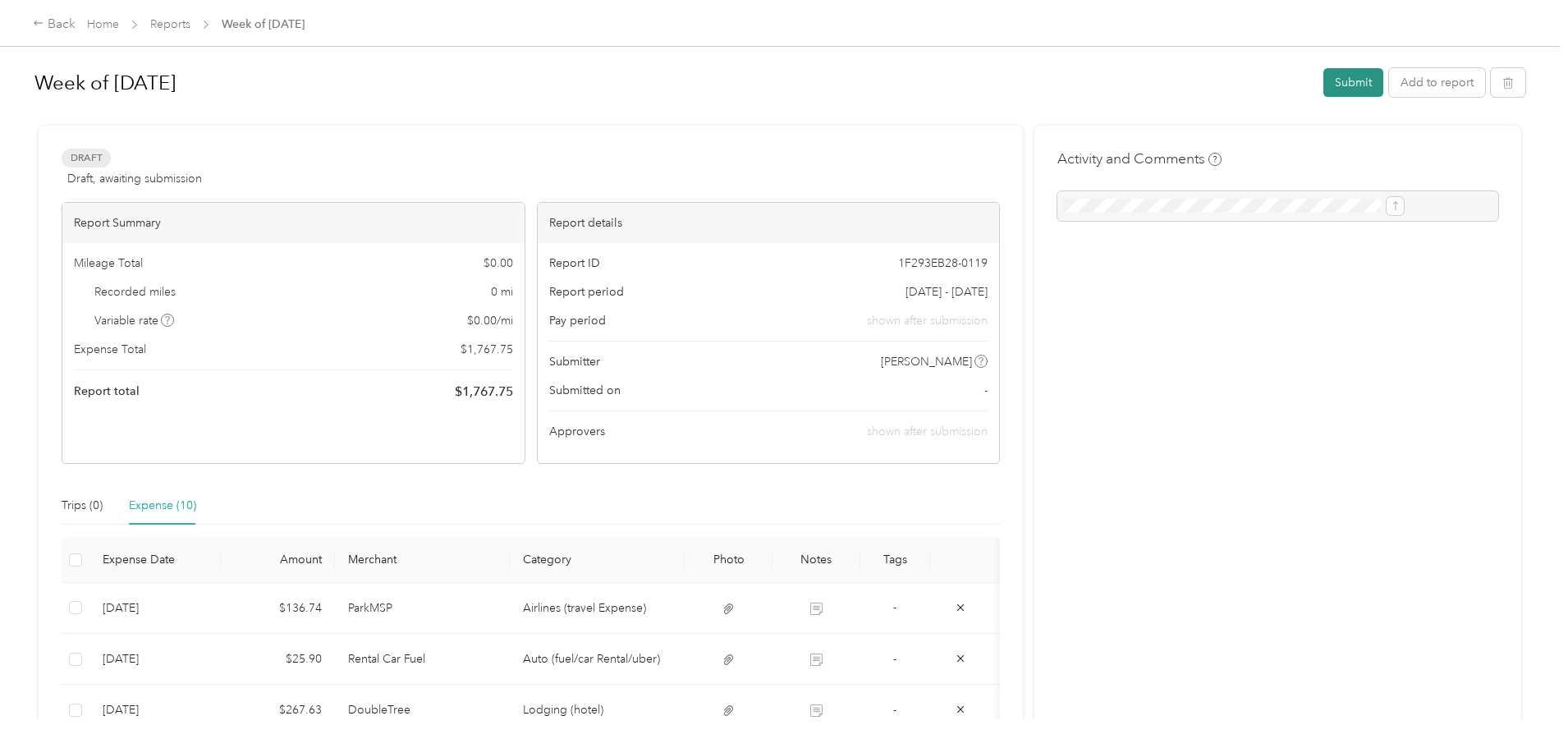
click at [1323, 85] on button "Submit" at bounding box center [1353, 82] width 60 height 28
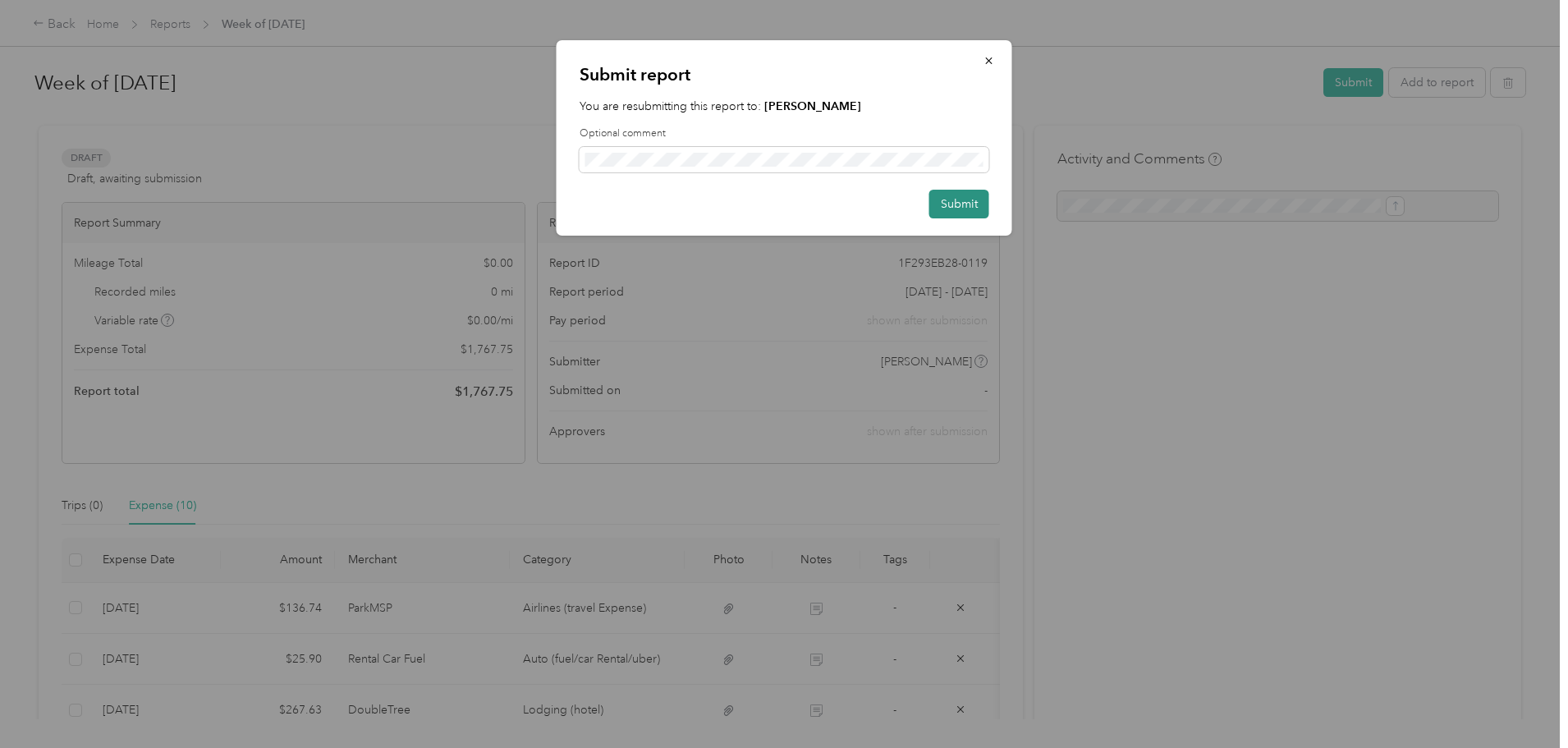
click at [957, 208] on button "Submit" at bounding box center [959, 203] width 60 height 28
